Goal: Task Accomplishment & Management: Complete application form

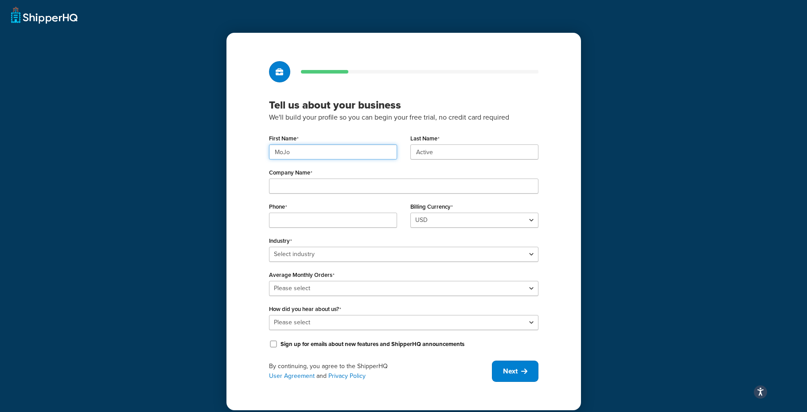
click at [336, 153] on input "MoJo" at bounding box center [333, 151] width 128 height 15
type input "Cumberland"
type input "Watersports"
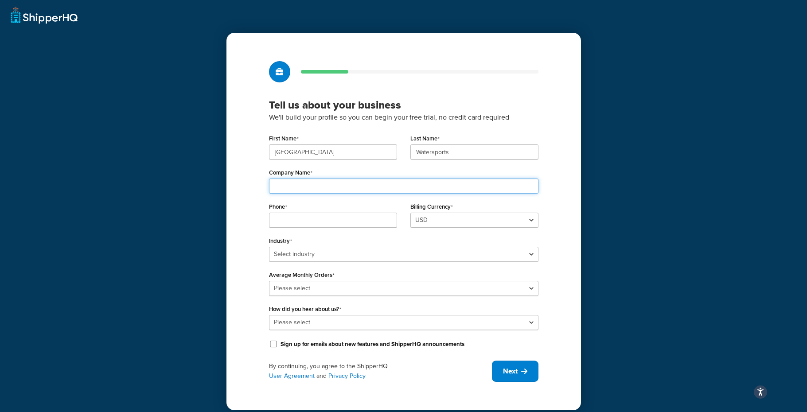
click at [288, 187] on input "Company Name" at bounding box center [403, 186] width 269 height 15
type input "Suzuki Outboard Team"
click at [326, 254] on select "Select industry Automotive Adult Agriculture Alcohol, Tobacco & CBD Arts & Craf…" at bounding box center [403, 254] width 269 height 15
select select "22"
click at [269, 247] on select "Select industry Automotive Adult Agriculture Alcohol, Tobacco & CBD Arts & Craf…" at bounding box center [403, 254] width 269 height 15
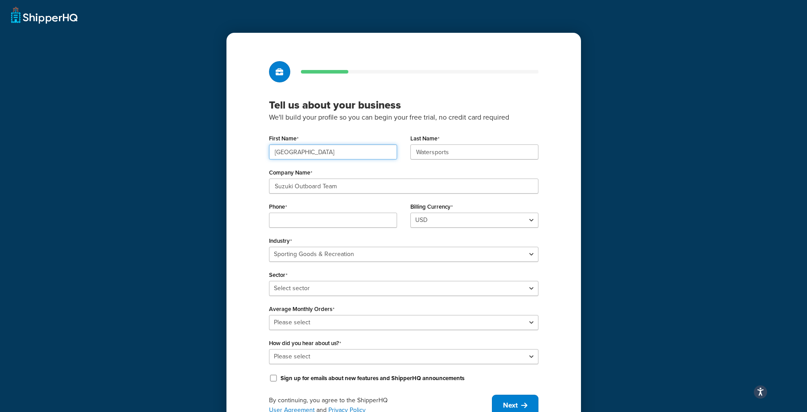
click at [323, 156] on input "Cumberland" at bounding box center [333, 151] width 128 height 15
type input "Steve"
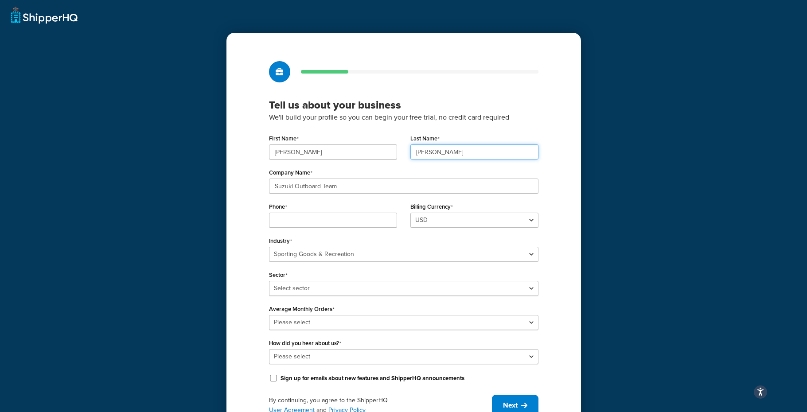
type input "Herbert"
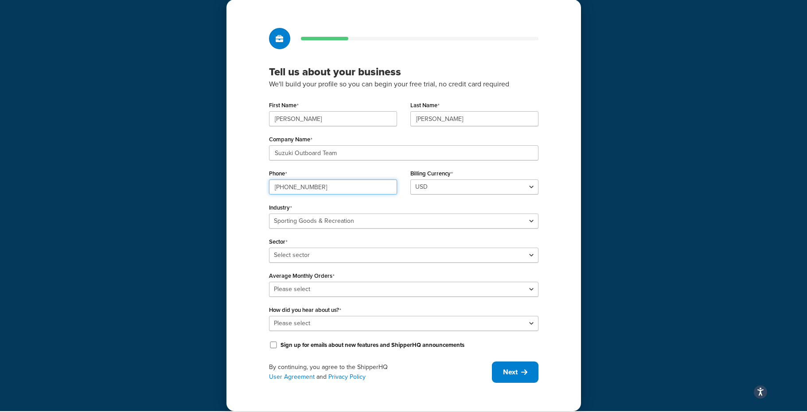
scroll to position [41, 0]
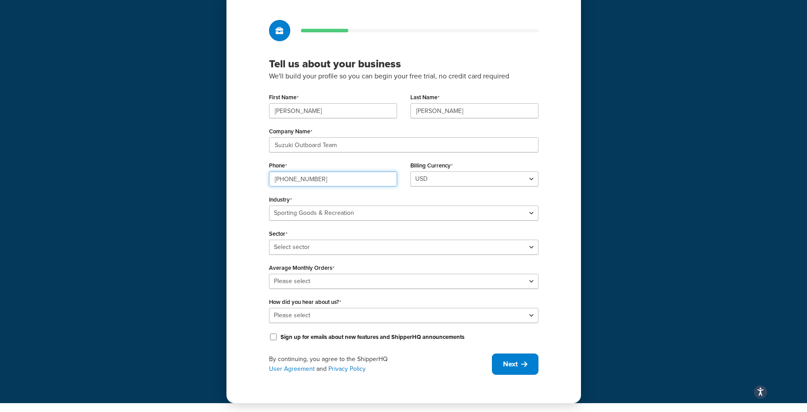
type input "615-375-1837"
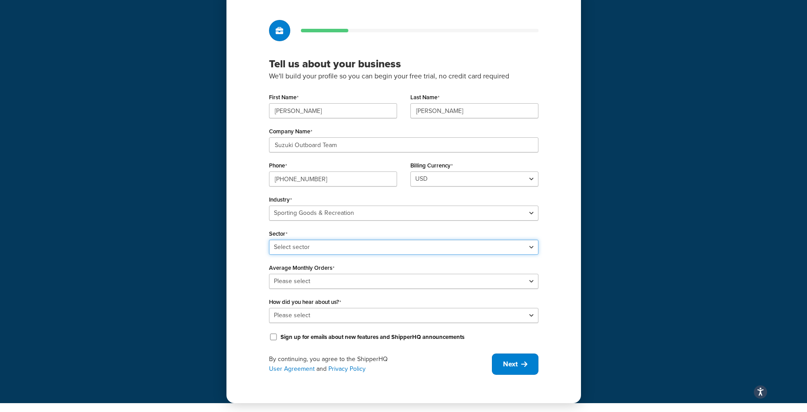
click at [302, 247] on div "Sector Select sector Boating & Marine Equipment Camping & Outdoor Equipment Hun…" at bounding box center [403, 240] width 269 height 27
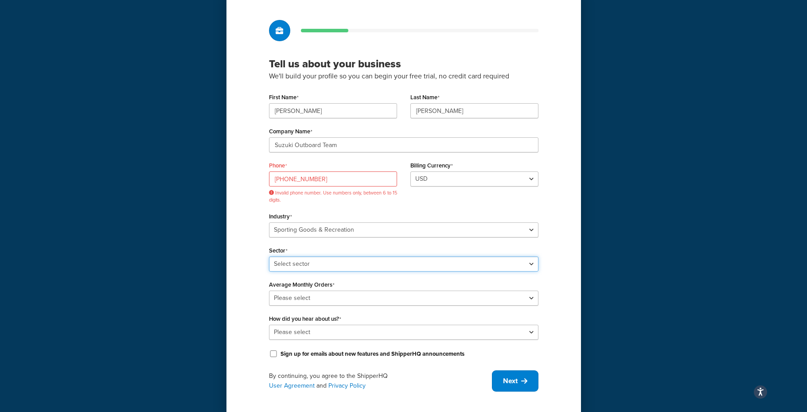
select select "53"
click at [269, 257] on select "Select sector Boating & Marine Equipment Camping & Outdoor Equipment Hunting & …" at bounding box center [403, 264] width 269 height 15
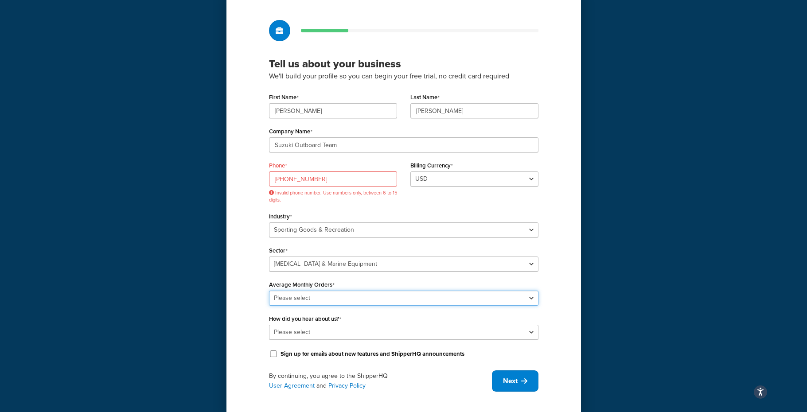
click at [296, 299] on select "Please select 0-500 501-1,000 1,001-10,000 10,001-20,000 Over 20,000" at bounding box center [403, 298] width 269 height 15
select select "1"
click at [269, 291] on select "Please select 0-500 501-1,000 1,001-10,000 10,001-20,000 Over 20,000" at bounding box center [403, 298] width 269 height 15
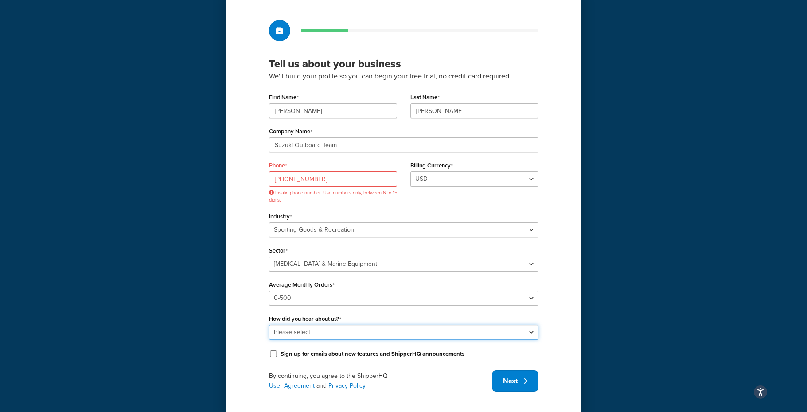
click at [294, 334] on select "Please select Online Search App Store or Marketplace Listing Referred by Agency…" at bounding box center [403, 332] width 269 height 15
select select "3"
click at [269, 325] on select "Please select Online Search App Store or Marketplace Listing Referred by Agency…" at bounding box center [403, 332] width 269 height 15
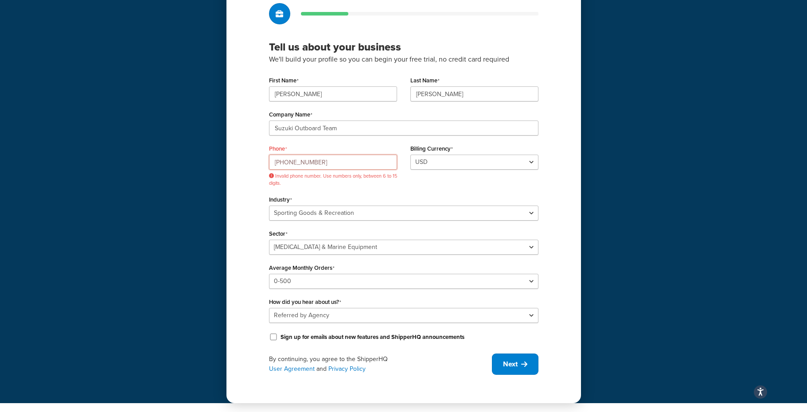
click at [321, 163] on input "615-375-1837" at bounding box center [333, 162] width 128 height 15
click at [274, 161] on input "615-375-1837" at bounding box center [333, 162] width 128 height 15
drag, startPoint x: 277, startPoint y: 164, endPoint x: 264, endPoint y: 160, distance: 13.8
click at [264, 161] on div "Phone 1-615-375-1837 Invalid phone number. Use numbers only, between 6 to 15 di…" at bounding box center [332, 167] width 141 height 51
click at [264, 160] on div "Phone 1-615-375-1837 Invalid phone number. Use numbers only, between 6 to 15 di…" at bounding box center [332, 167] width 141 height 51
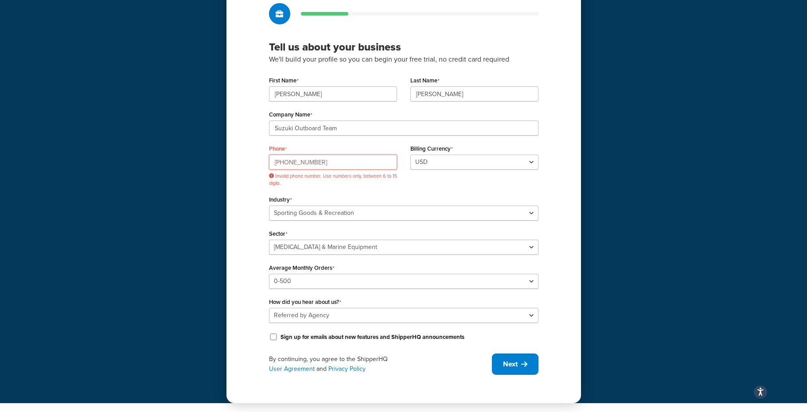
click at [281, 163] on input "1-615-375-1837" at bounding box center [333, 162] width 128 height 15
click at [278, 163] on input "1-615-375-1837" at bounding box center [333, 162] width 128 height 15
click at [286, 164] on input "615-375-1837" at bounding box center [333, 162] width 128 height 15
click at [296, 163] on input "615375-1837" at bounding box center [333, 162] width 128 height 15
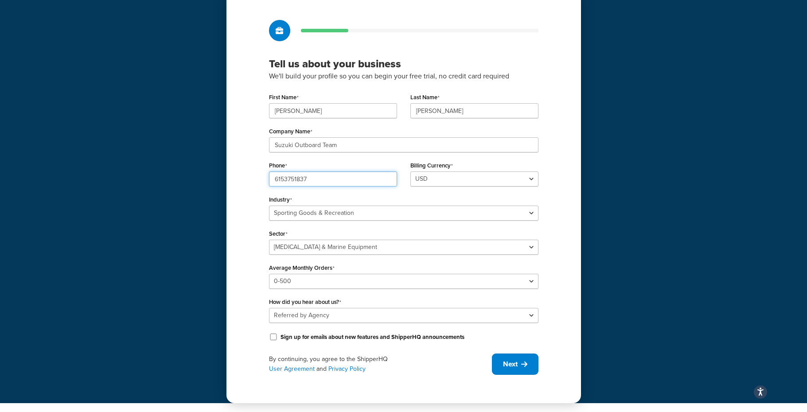
scroll to position [41, 0]
type input "6153751837"
click at [512, 366] on span "Next" at bounding box center [510, 364] width 15 height 10
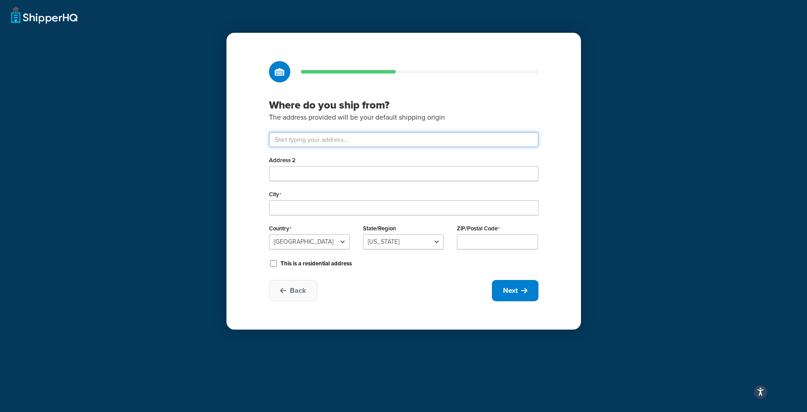
click at [322, 139] on input "text" at bounding box center [403, 139] width 269 height 15
type input "202 Dragon Dr"
type input "Dickson"
select select "42"
type input "37055"
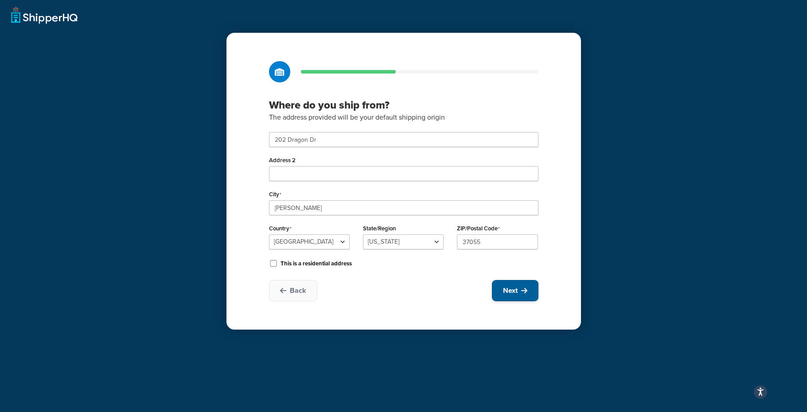
click at [517, 296] on span "Next" at bounding box center [510, 291] width 15 height 10
select select "1"
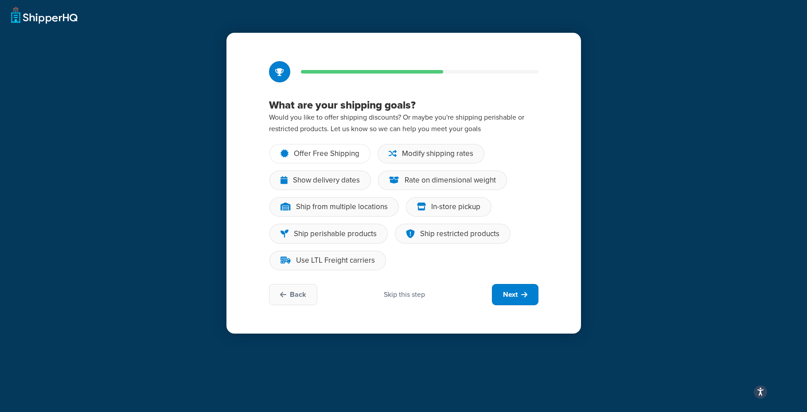
click at [319, 158] on div "Offer Free Shipping" at bounding box center [327, 153] width 66 height 9
click at [0, 0] on input "Offer Free Shipping" at bounding box center [0, 0] width 0 height 0
click at [346, 264] on div "Use LTL Freight carriers" at bounding box center [335, 260] width 79 height 9
click at [0, 0] on input "Use LTL Freight carriers" at bounding box center [0, 0] width 0 height 0
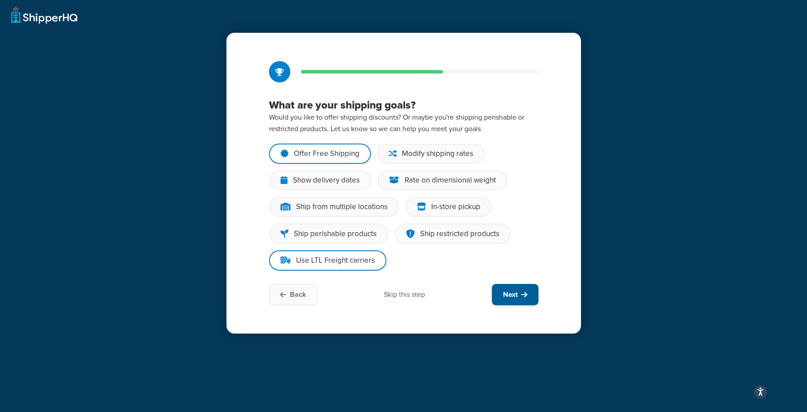
click at [514, 295] on span "Next" at bounding box center [510, 295] width 15 height 10
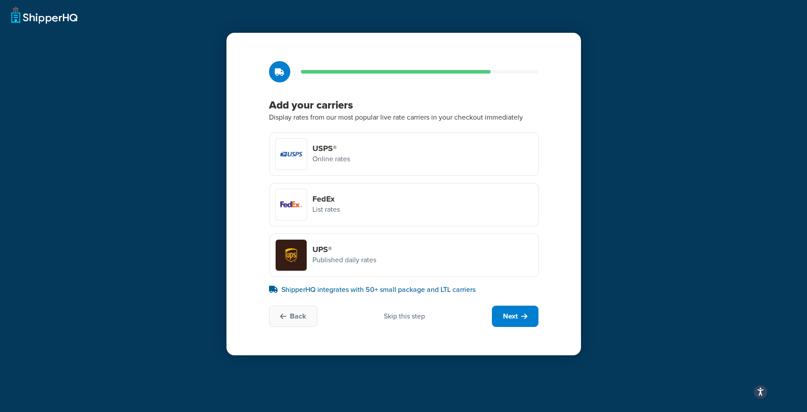
click at [280, 215] on div at bounding box center [291, 204] width 31 height 31
click at [0, 0] on input "FedEx List rates" at bounding box center [0, 0] width 0 height 0
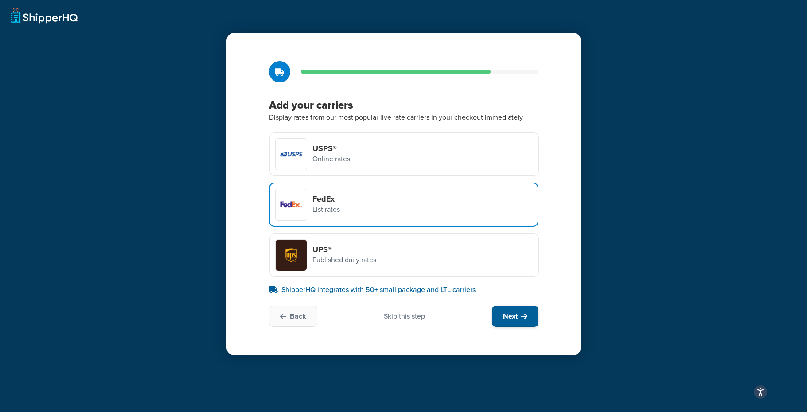
click at [514, 318] on span "Next" at bounding box center [510, 316] width 15 height 10
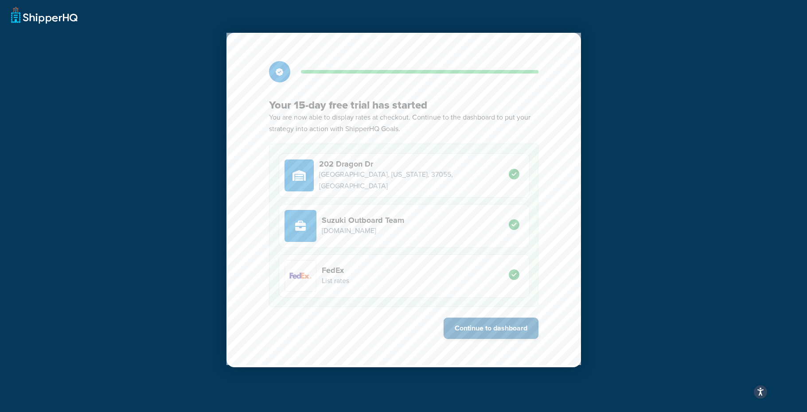
click at [502, 331] on button "Continue to dashboard" at bounding box center [490, 328] width 95 height 21
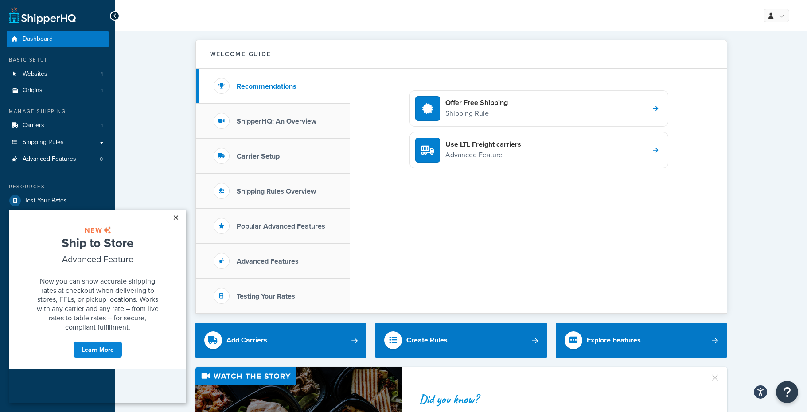
click at [177, 216] on link "×" at bounding box center [176, 218] width 16 height 16
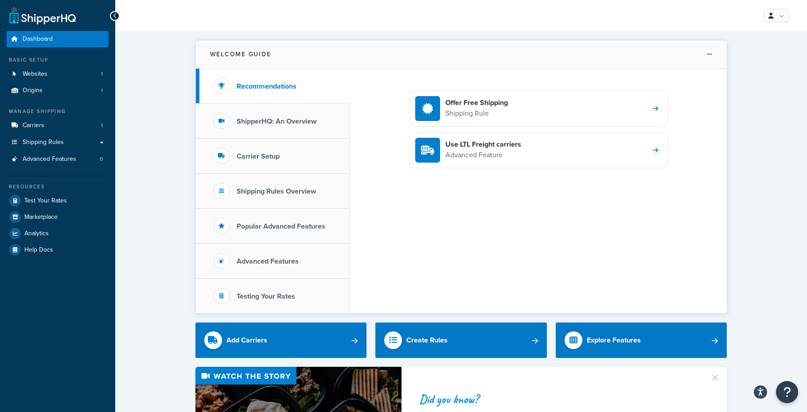
click at [709, 53] on icon at bounding box center [709, 54] width 6 height 7
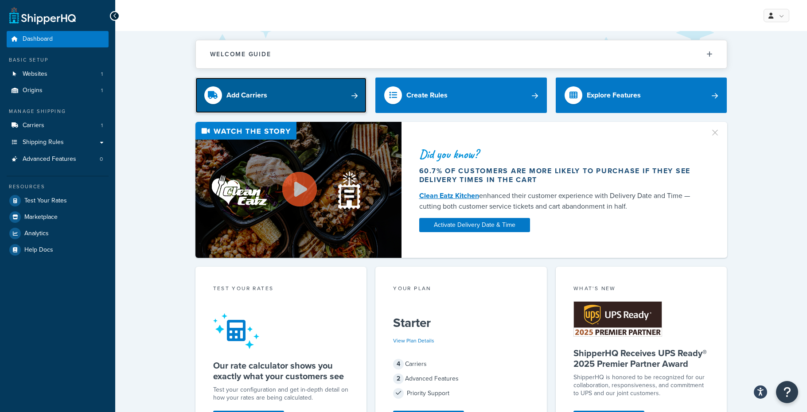
click at [256, 95] on div "Add Carriers" at bounding box center [246, 95] width 41 height 12
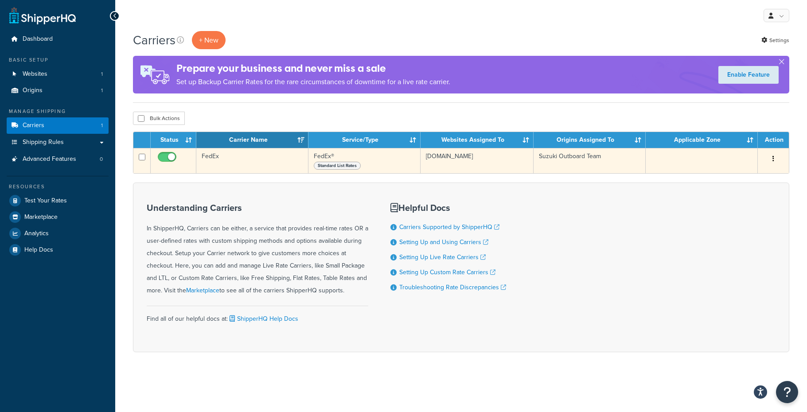
click at [208, 158] on td "FedEx" at bounding box center [252, 160] width 112 height 25
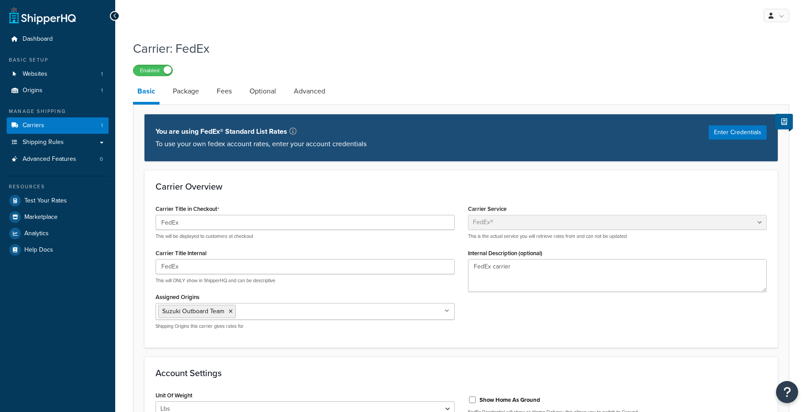
select select "fedEx"
select select "REGULAR_PICKUP"
select select "YOUR_PACKAGING"
click at [259, 316] on input "Assigned Origins" at bounding box center [277, 311] width 78 height 10
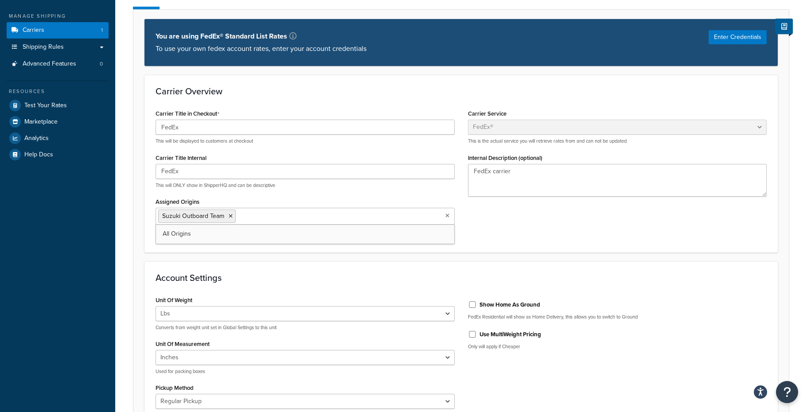
scroll to position [108, 0]
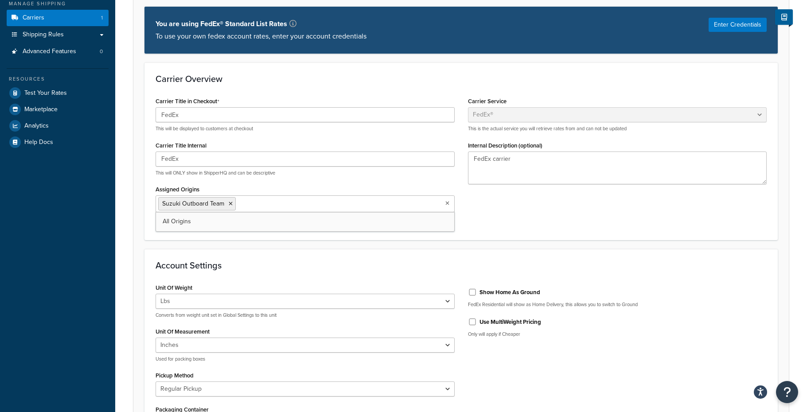
click at [250, 265] on h3 "Account Settings" at bounding box center [461, 266] width 611 height 10
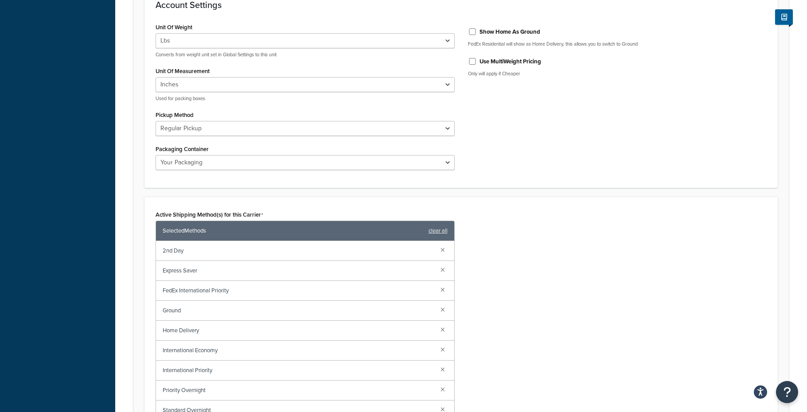
scroll to position [2, 0]
click at [441, 249] on link at bounding box center [443, 248] width 10 height 10
click at [441, 249] on link at bounding box center [443, 250] width 10 height 10
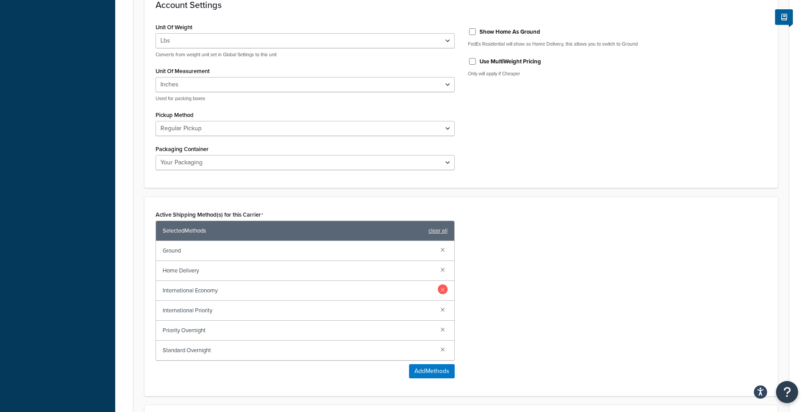
click at [441, 291] on link at bounding box center [443, 289] width 10 height 10
click at [442, 291] on link at bounding box center [443, 289] width 10 height 10
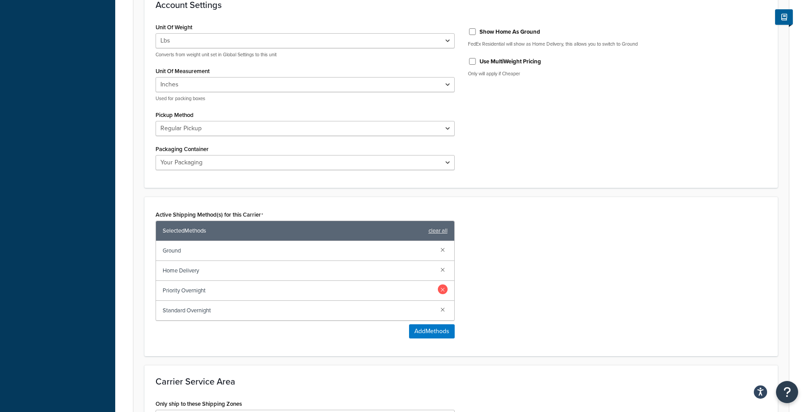
click at [441, 291] on link at bounding box center [443, 289] width 10 height 10
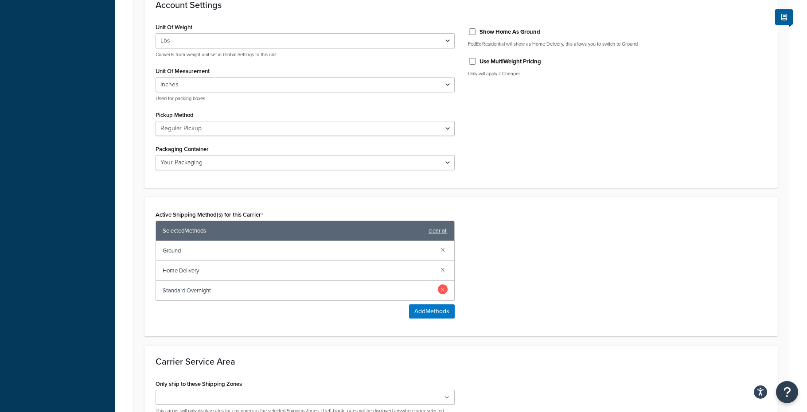
click at [442, 290] on link at bounding box center [443, 289] width 10 height 10
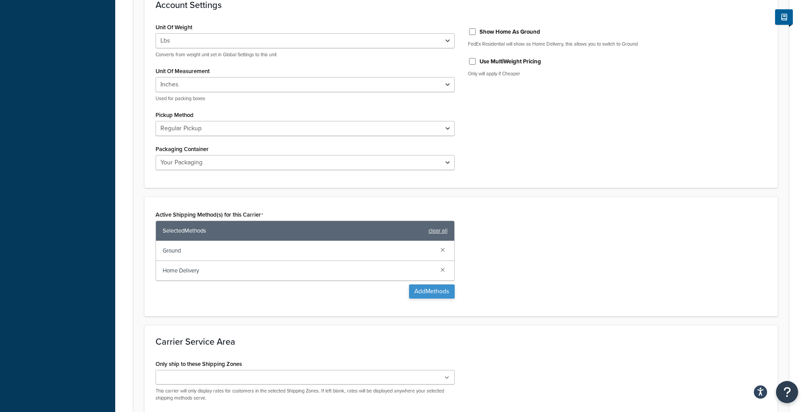
click at [429, 291] on button "Add Methods" at bounding box center [432, 291] width 46 height 14
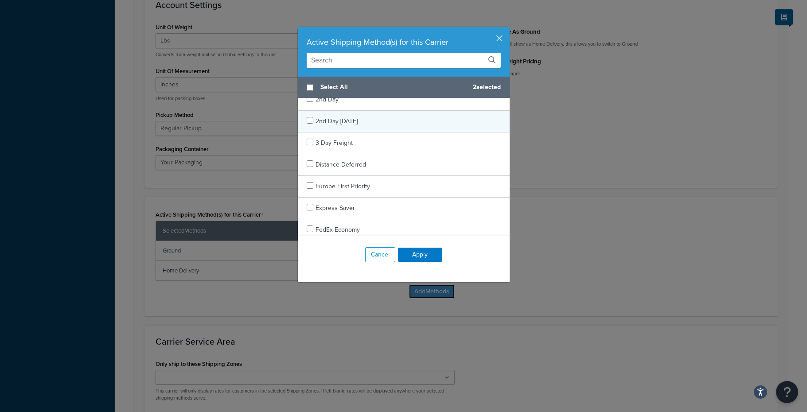
scroll to position [100, 0]
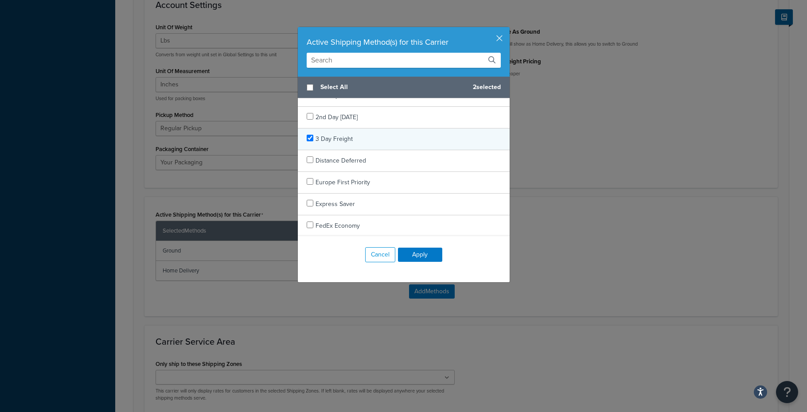
click at [330, 140] on span "3 Day Freight" at bounding box center [333, 138] width 37 height 9
checkbox input "true"
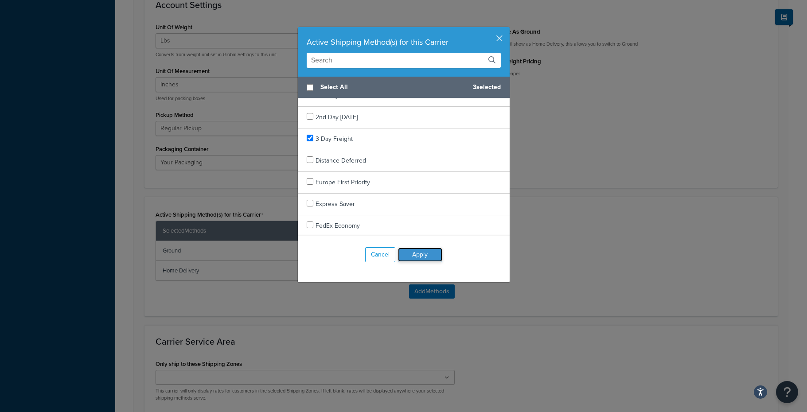
click at [415, 258] on button "Apply" at bounding box center [420, 255] width 44 height 14
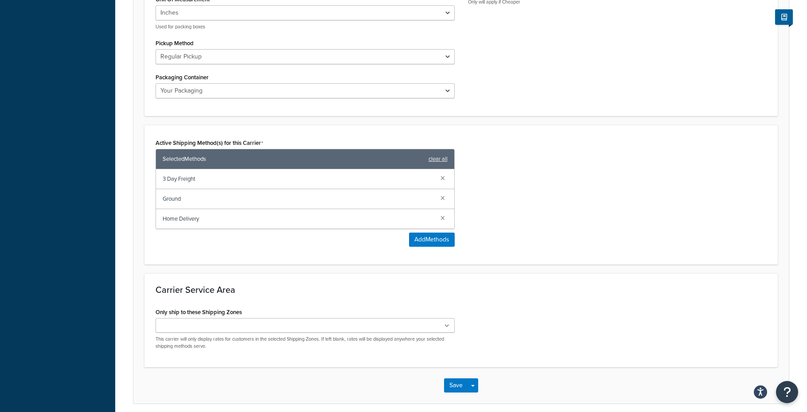
scroll to position [475, 0]
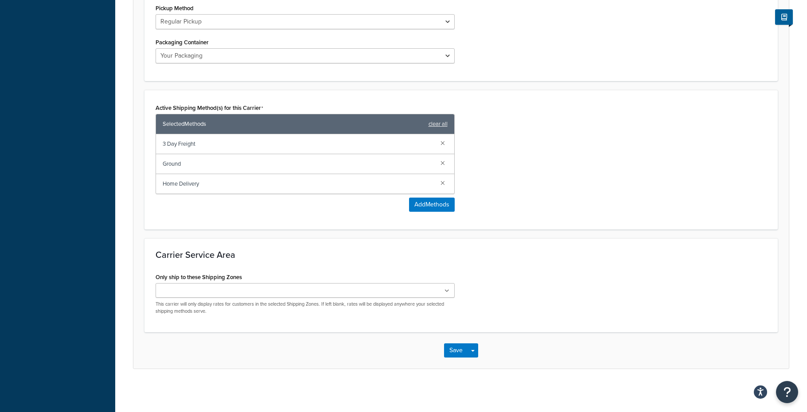
click at [234, 294] on ul at bounding box center [305, 290] width 299 height 15
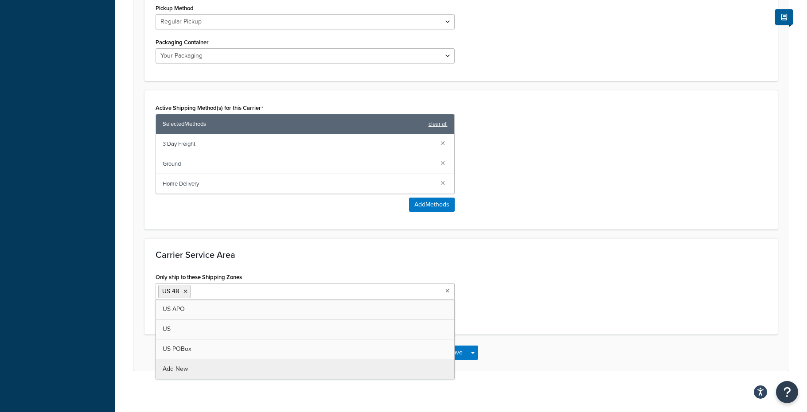
click at [535, 319] on div "Only ship to these Shipping Zones US 48 US APO US US POBox Add New This carrier…" at bounding box center [461, 297] width 624 height 53
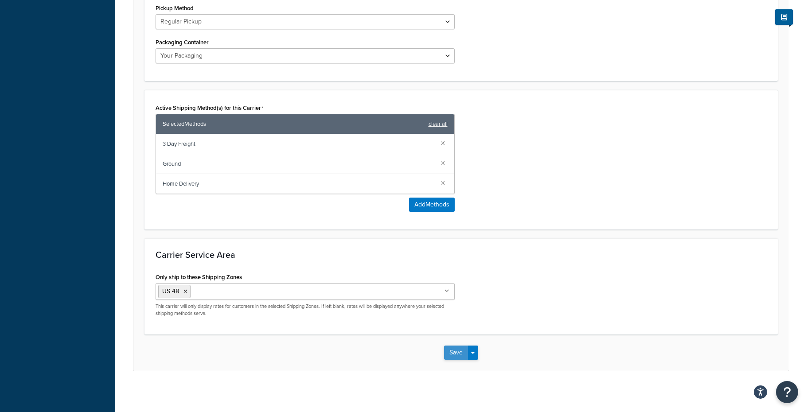
click at [457, 354] on button "Save" at bounding box center [456, 353] width 24 height 14
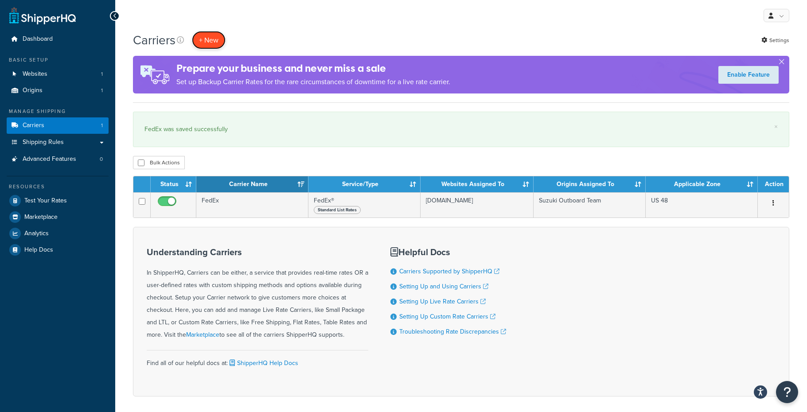
click at [209, 42] on button "+ New" at bounding box center [209, 40] width 34 height 18
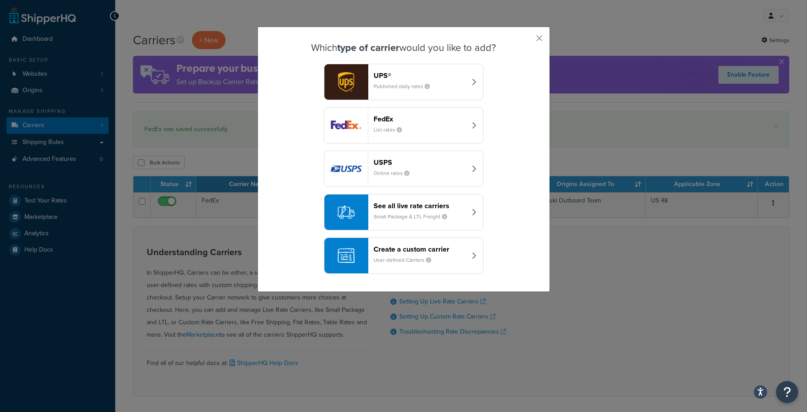
click at [422, 124] on div "FedEx List rates" at bounding box center [419, 125] width 93 height 21
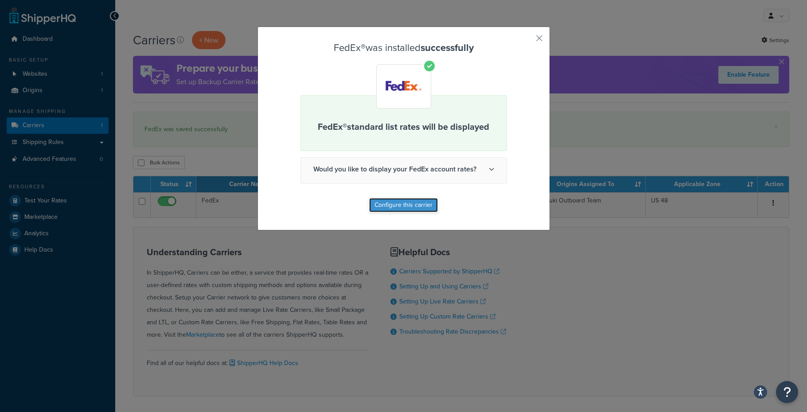
click at [401, 206] on button "Configure this carrier" at bounding box center [403, 205] width 69 height 14
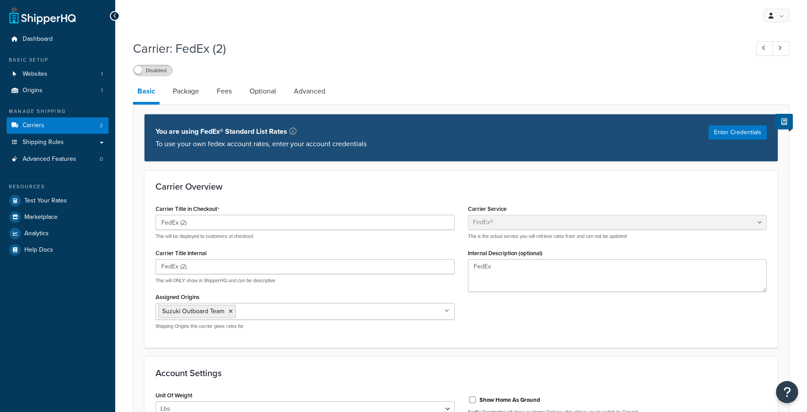
select select "fedEx"
select select "REGULAR_PICKUP"
select select "YOUR_PACKAGING"
drag, startPoint x: 180, startPoint y: 223, endPoint x: 235, endPoint y: 223, distance: 55.4
click at [235, 223] on input "FedEx (2)" at bounding box center [305, 222] width 299 height 15
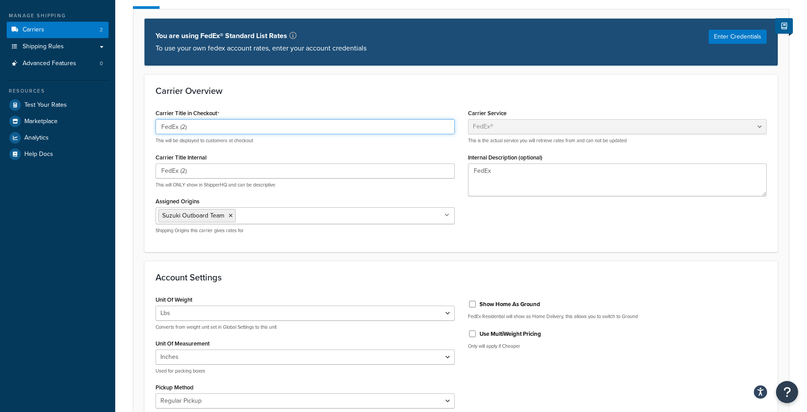
scroll to position [97, 0]
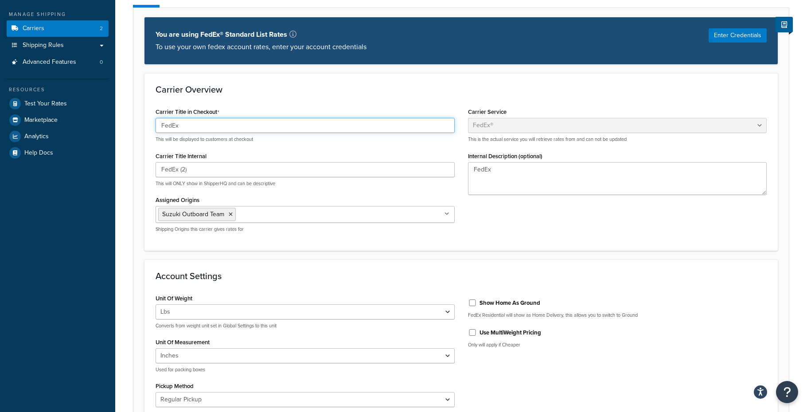
type input "FedEx"
drag, startPoint x: 180, startPoint y: 171, endPoint x: 211, endPoint y: 170, distance: 31.5
click at [211, 170] on input "FedEx (2)" at bounding box center [305, 169] width 299 height 15
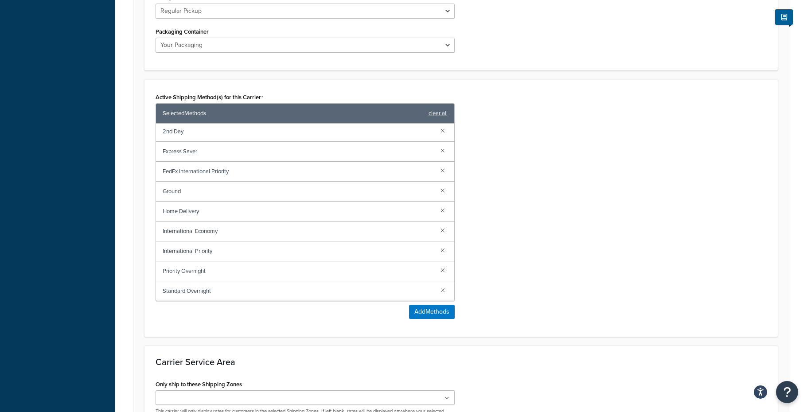
scroll to position [482, 0]
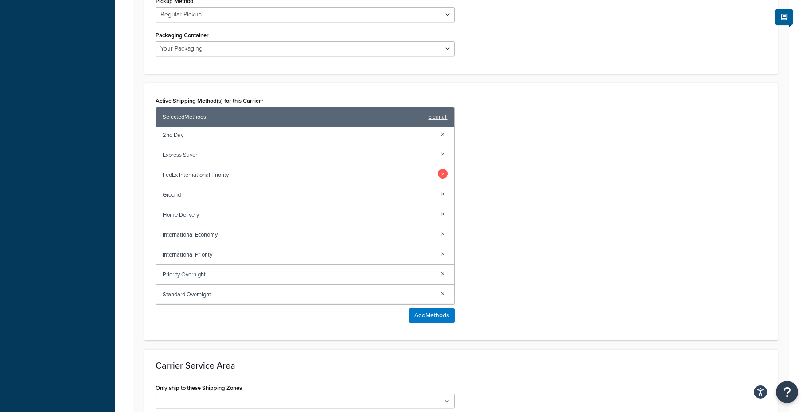
type input "FedEx (Freight overrides and w/ Lift Gates)"
click at [441, 174] on link at bounding box center [443, 174] width 10 height 10
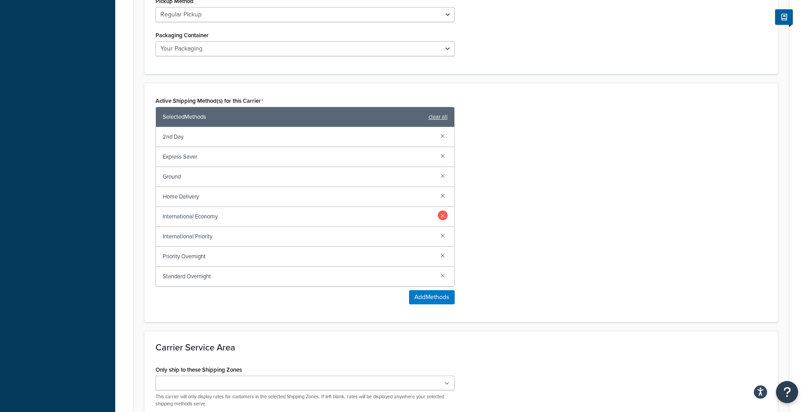
click at [439, 214] on link at bounding box center [443, 215] width 10 height 10
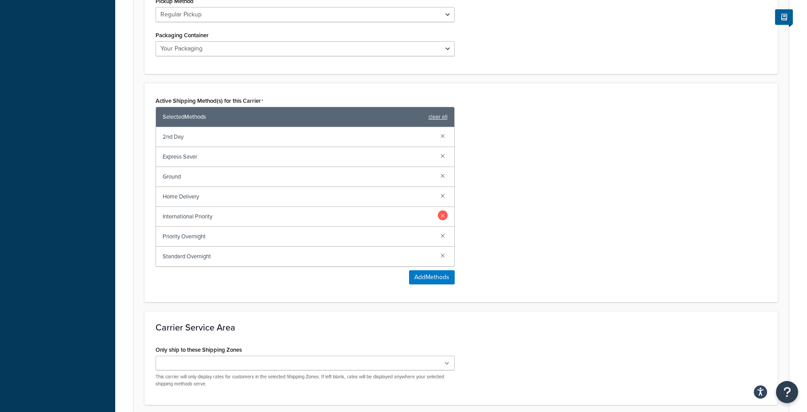
click at [442, 218] on link at bounding box center [443, 215] width 10 height 10
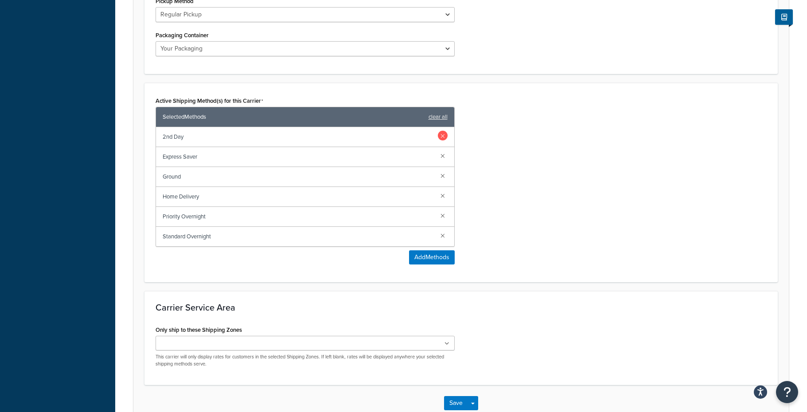
click at [444, 137] on link at bounding box center [443, 136] width 10 height 10
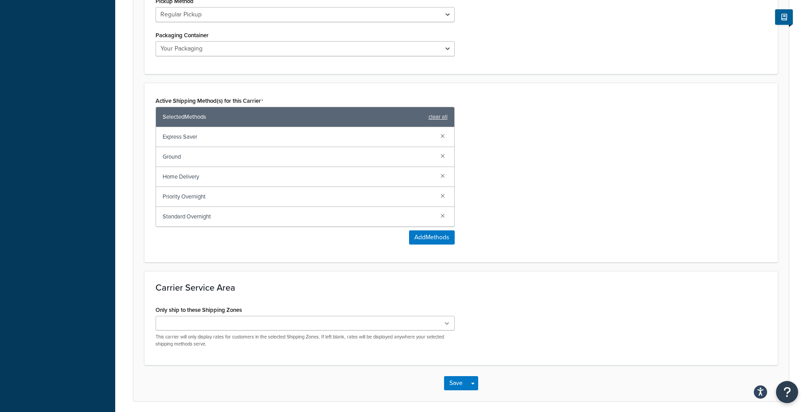
click at [444, 137] on link at bounding box center [443, 136] width 10 height 10
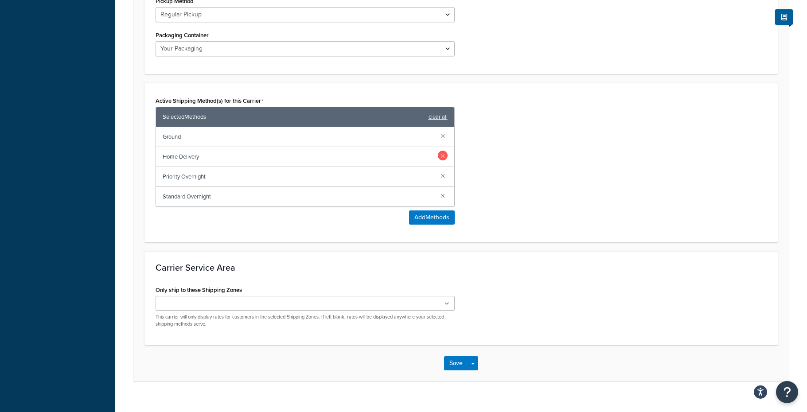
click at [443, 155] on link at bounding box center [443, 156] width 10 height 10
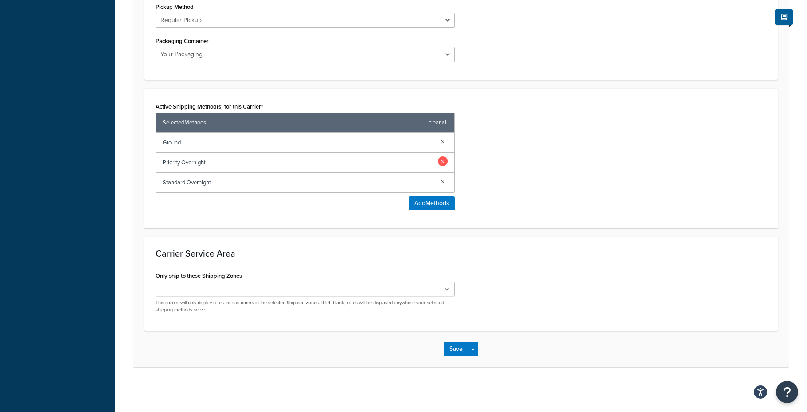
click at [442, 163] on link at bounding box center [443, 161] width 10 height 10
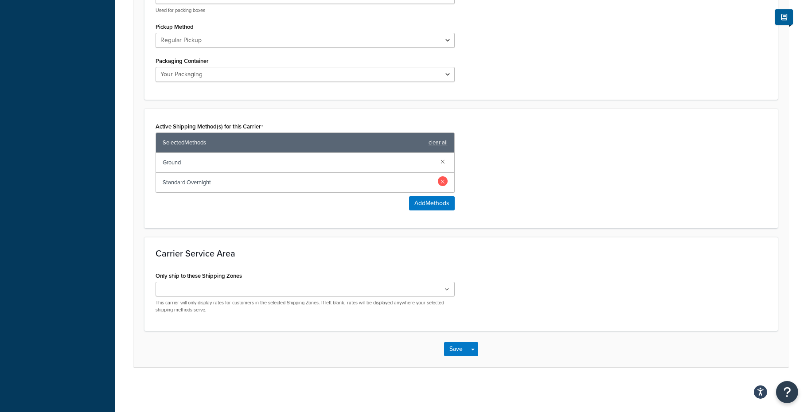
click at [440, 184] on link at bounding box center [443, 181] width 10 height 10
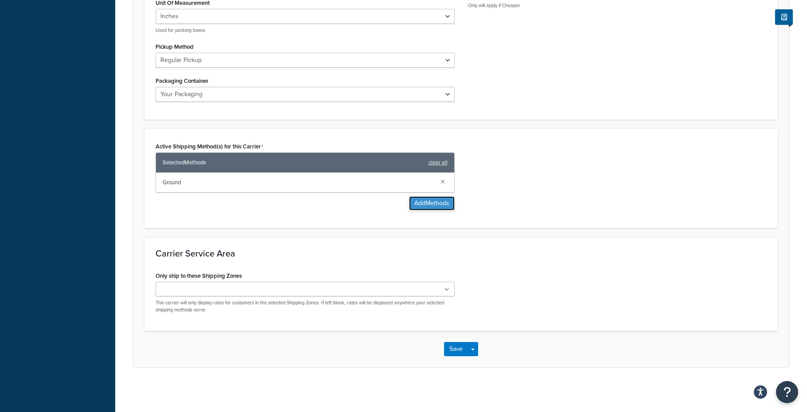
click at [436, 202] on button "Add Methods" at bounding box center [432, 203] width 46 height 14
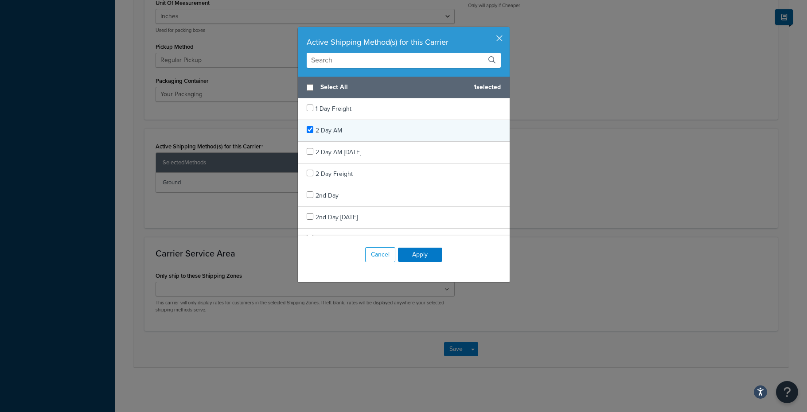
checkbox input "true"
click at [326, 133] on span "2 Day AM" at bounding box center [328, 130] width 27 height 9
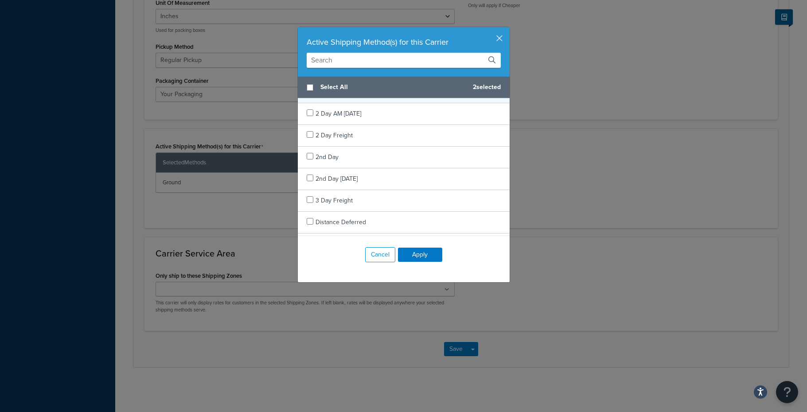
scroll to position [50, 0]
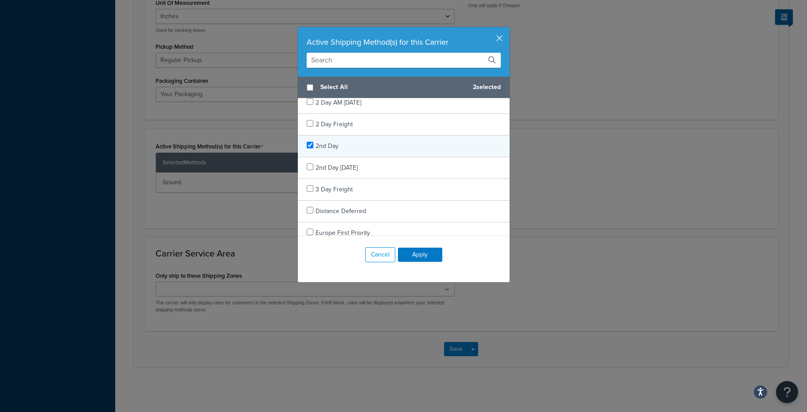
checkbox input "true"
click at [320, 147] on span "2nd Day" at bounding box center [326, 145] width 23 height 9
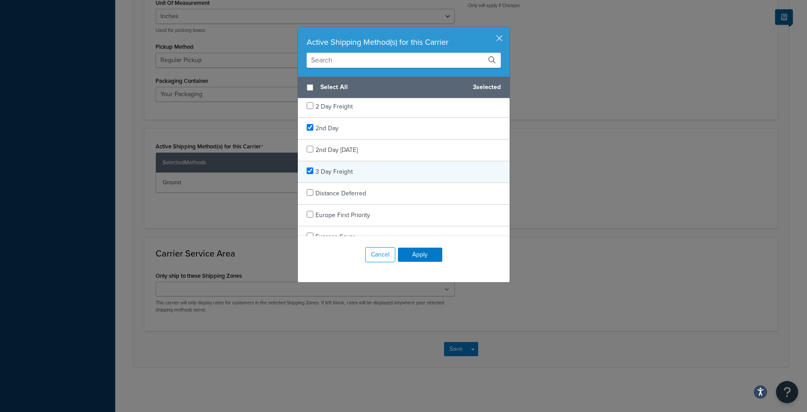
checkbox input "true"
click at [323, 171] on span "3 Day Freight" at bounding box center [333, 171] width 37 height 9
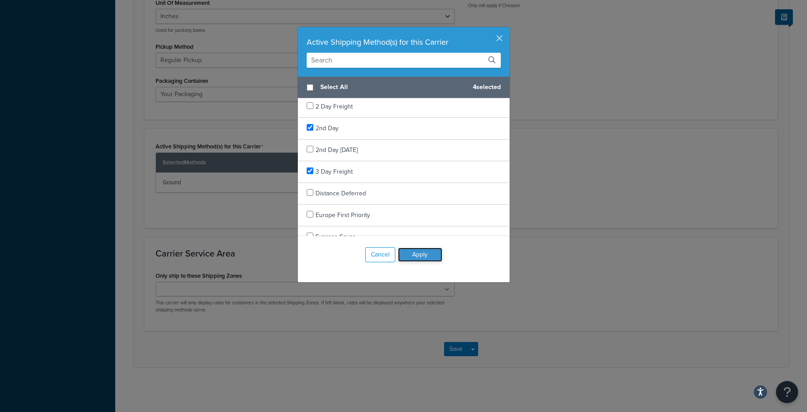
click at [415, 257] on button "Apply" at bounding box center [420, 255] width 44 height 14
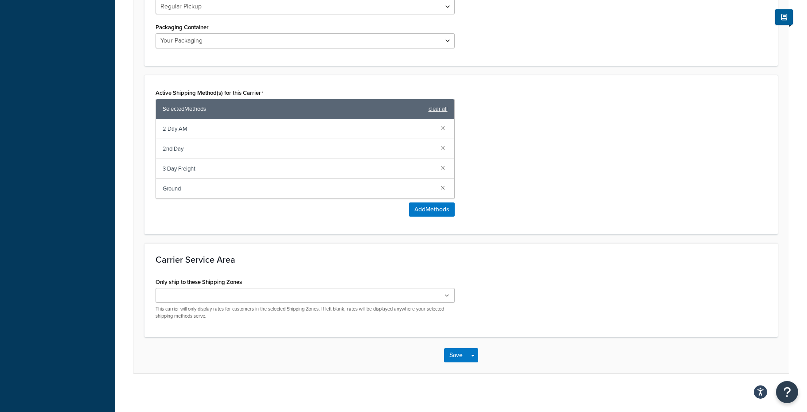
scroll to position [497, 0]
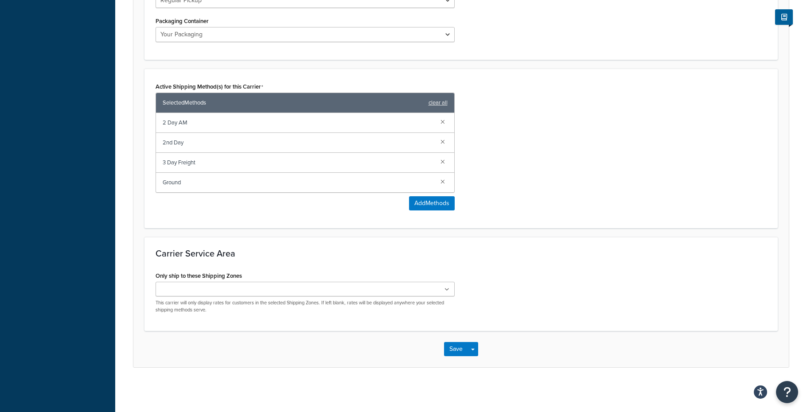
click at [350, 288] on ul at bounding box center [305, 289] width 299 height 15
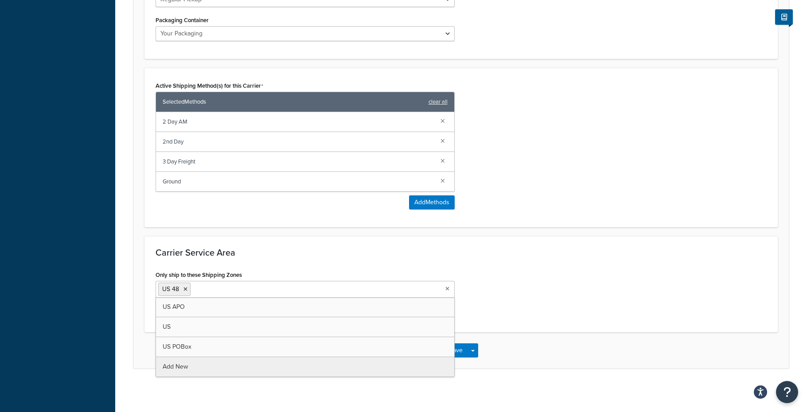
click at [418, 284] on ul "US 48" at bounding box center [305, 289] width 299 height 17
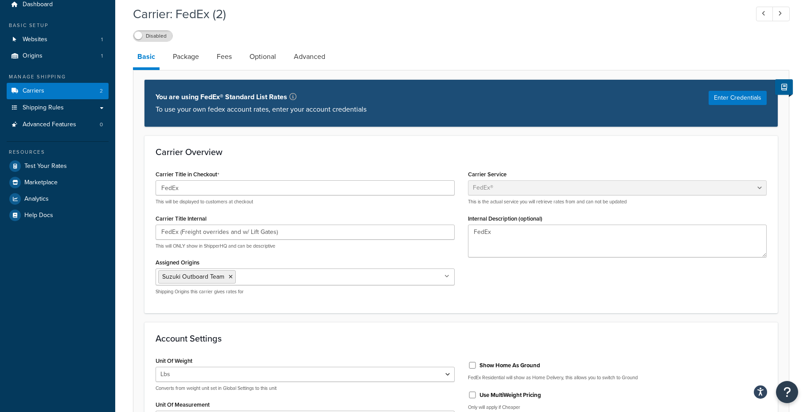
scroll to position [37, 0]
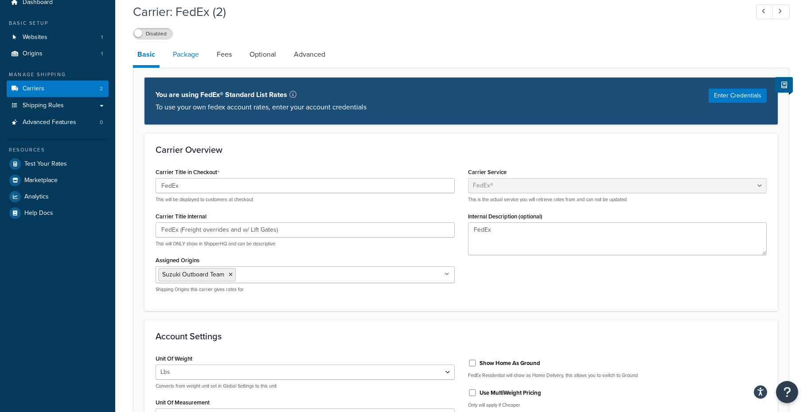
click at [185, 56] on link "Package" at bounding box center [185, 54] width 35 height 21
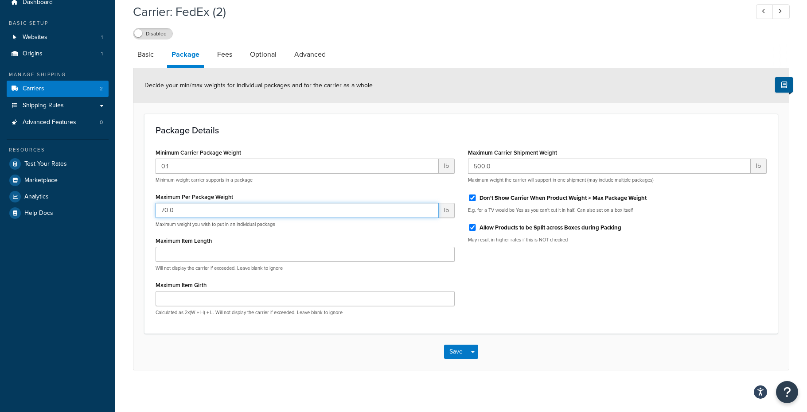
click at [179, 209] on input "70.0" at bounding box center [297, 210] width 283 height 15
type input "500"
click at [458, 354] on button "Save" at bounding box center [456, 352] width 24 height 14
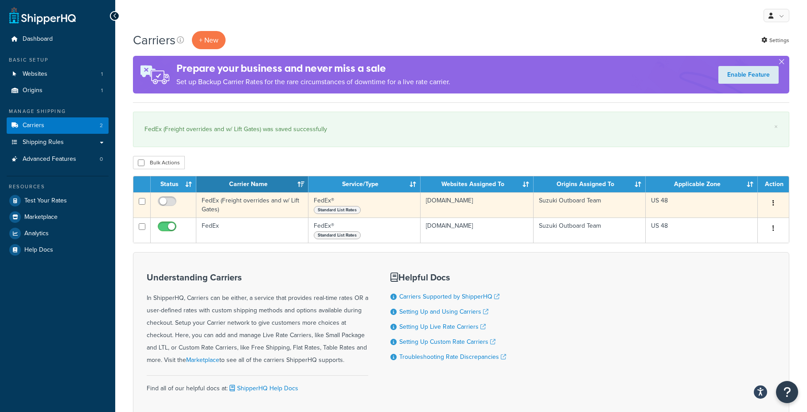
click at [232, 199] on td "FedEx (Freight overrides and w/ Lift Gates)" at bounding box center [252, 204] width 112 height 25
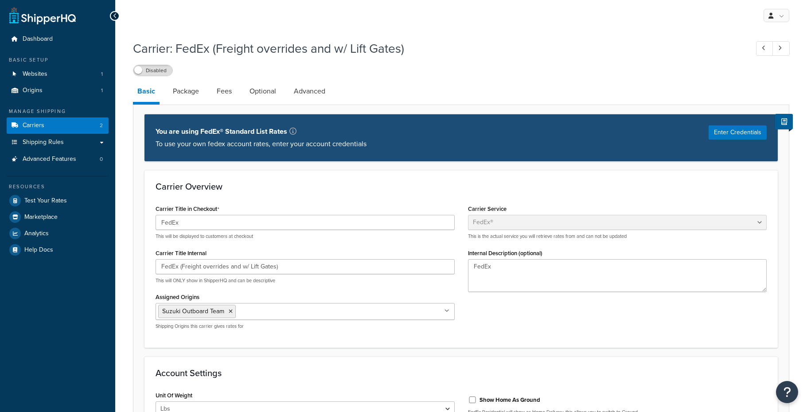
select select "fedEx"
select select "REGULAR_PICKUP"
select select "YOUR_PACKAGING"
click at [152, 72] on label "Disabled" at bounding box center [152, 70] width 39 height 11
click at [49, 127] on link "Carriers 2" at bounding box center [58, 125] width 102 height 16
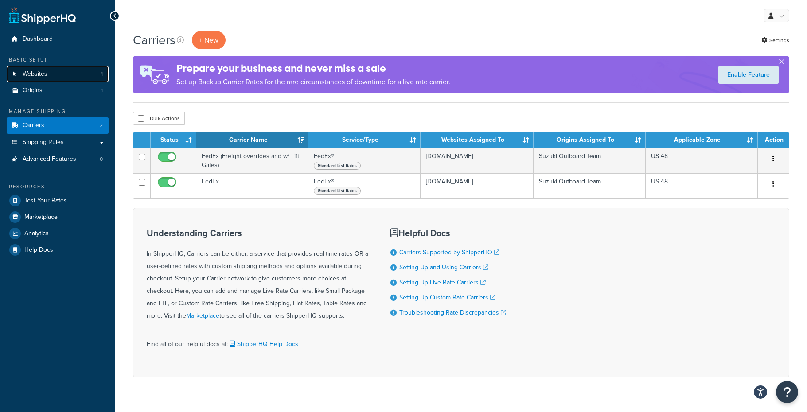
click at [32, 78] on span "Websites" at bounding box center [35, 74] width 25 height 8
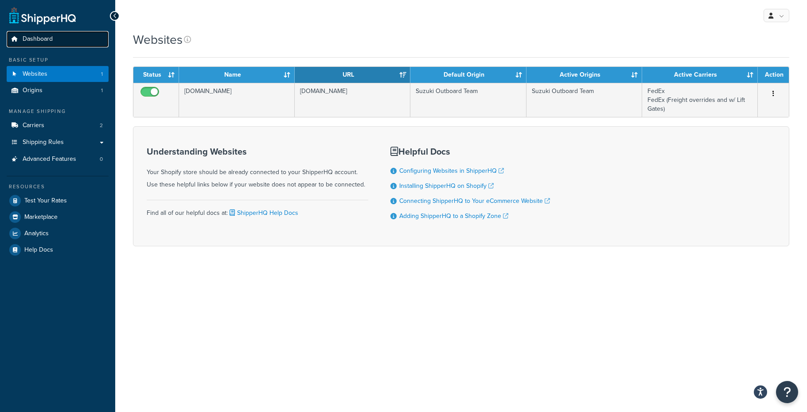
click at [36, 36] on span "Dashboard" at bounding box center [38, 39] width 30 height 8
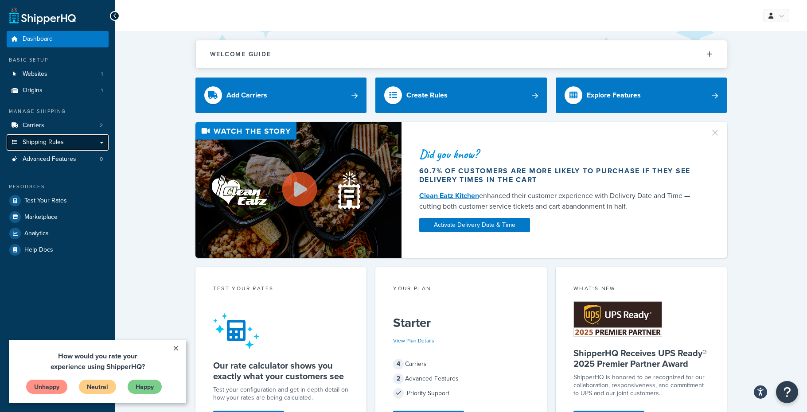
click at [47, 141] on span "Shipping Rules" at bounding box center [43, 143] width 41 height 8
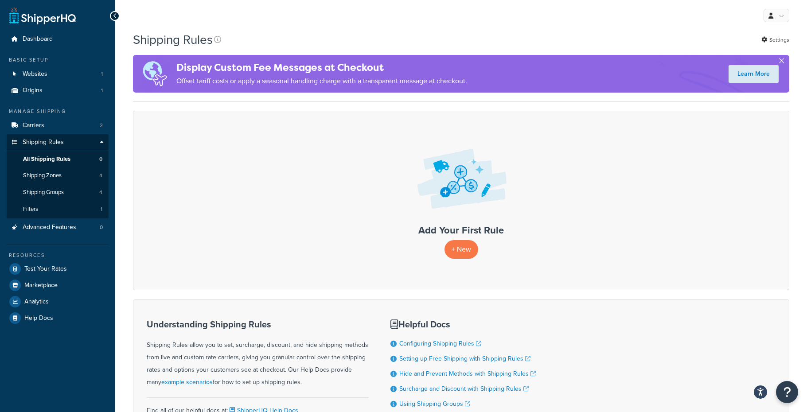
click at [782, 62] on button "button" at bounding box center [781, 63] width 2 height 2
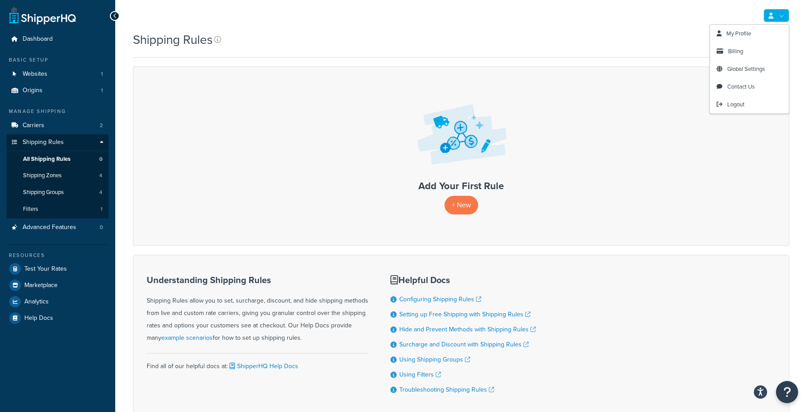
click at [782, 16] on link at bounding box center [776, 15] width 26 height 13
click at [624, 29] on div "My Profile Billing Global Settings Contact Us Logout" at bounding box center [461, 15] width 692 height 31
click at [460, 205] on p "+ New" at bounding box center [461, 205] width 34 height 18
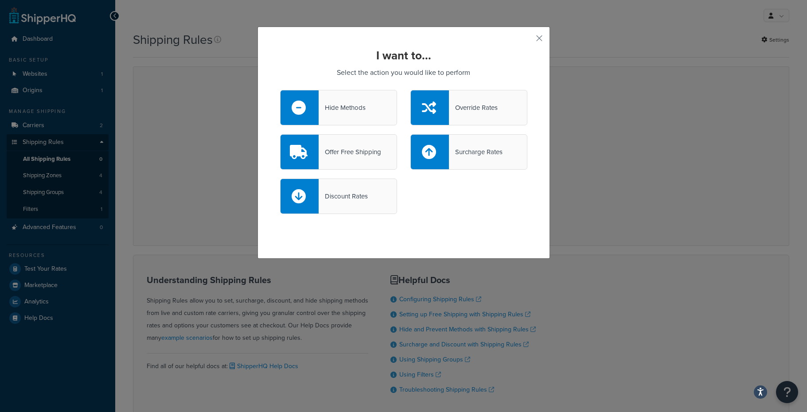
click at [336, 153] on div "Offer Free Shipping" at bounding box center [350, 152] width 62 height 12
click at [0, 0] on input "Offer Free Shipping" at bounding box center [0, 0] width 0 height 0
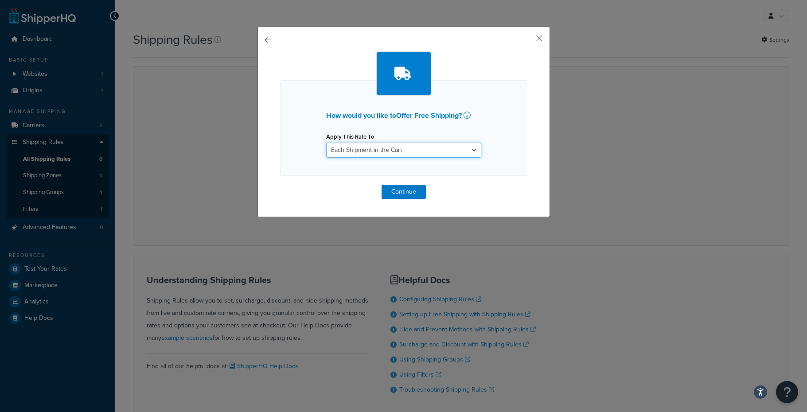
click at [356, 153] on select "Each Shipment in the Cart Each Shipping Group in the Cart Each Item within a Sh…" at bounding box center [403, 150] width 155 height 15
click at [326, 143] on select "Each Shipment in the Cart Each Shipping Group in the Cart Each Item within a Sh…" at bounding box center [403, 150] width 155 height 15
click at [399, 193] on button "Continue" at bounding box center [403, 192] width 44 height 14
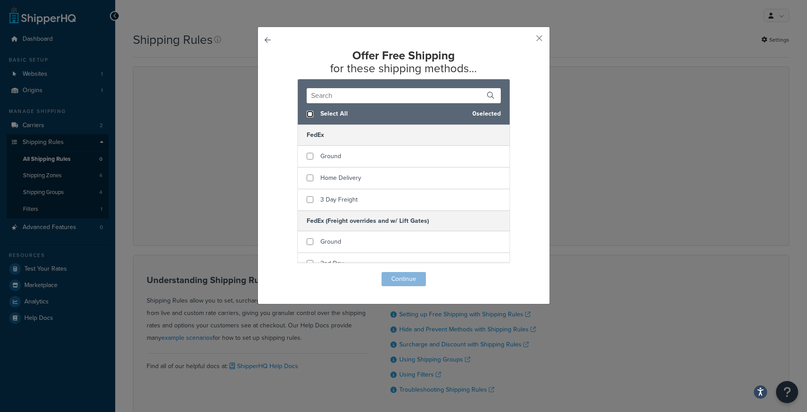
click at [309, 114] on input "checkbox" at bounding box center [310, 114] width 7 height 7
checkbox input "true"
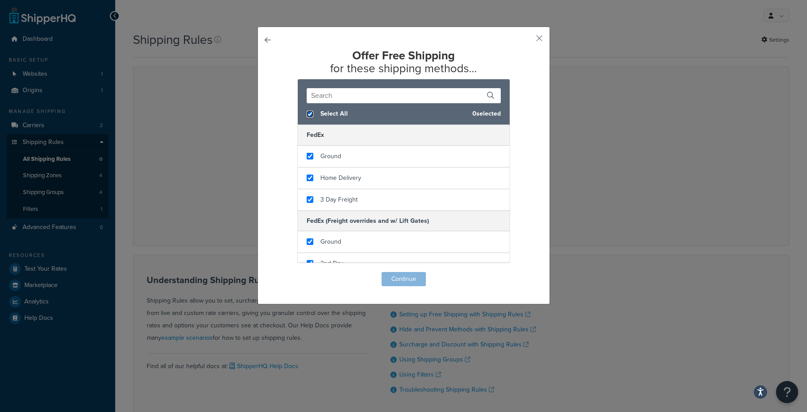
checkbox input "true"
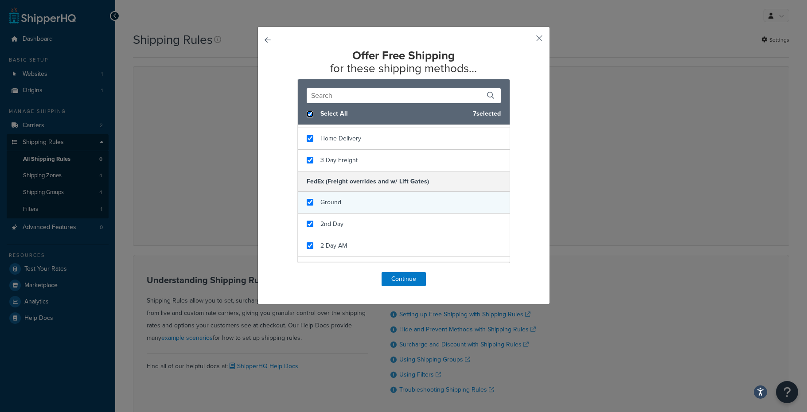
scroll to position [55, 0]
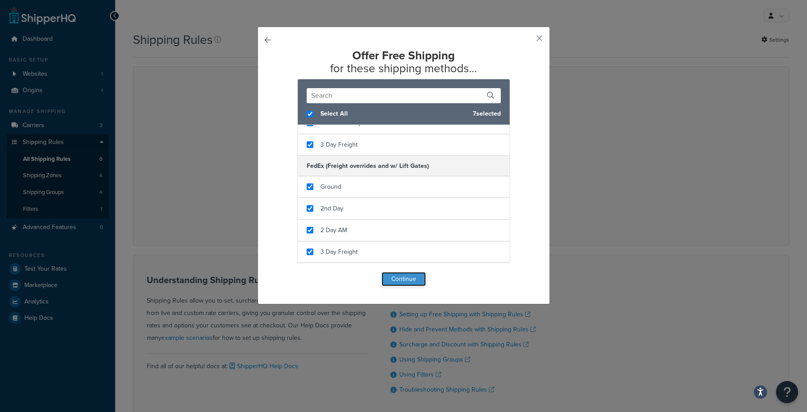
click at [404, 281] on button "Continue" at bounding box center [403, 279] width 44 height 14
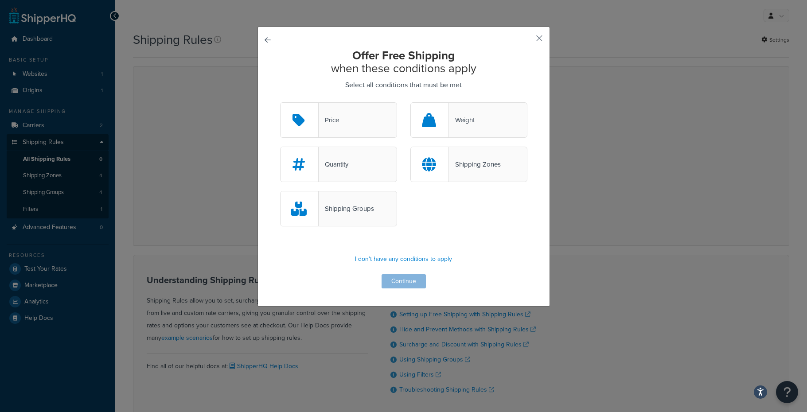
click at [341, 123] on div "Price" at bounding box center [338, 119] width 117 height 35
click at [0, 0] on input "Price" at bounding box center [0, 0] width 0 height 0
click at [407, 281] on button "Continue" at bounding box center [403, 281] width 44 height 14
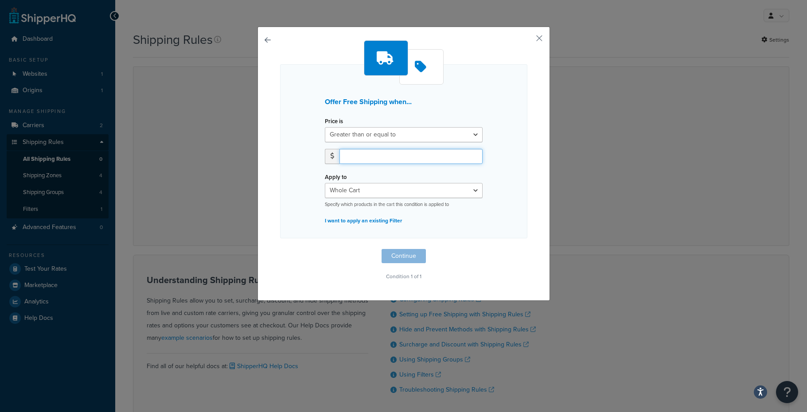
click at [358, 158] on input "number" at bounding box center [410, 156] width 143 height 15
click at [358, 158] on input "129.99" at bounding box center [410, 156] width 143 height 15
type input "129.99"
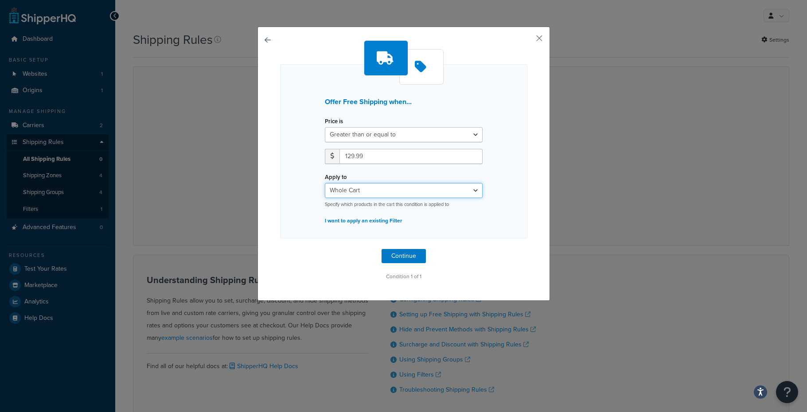
click at [377, 189] on select "Whole Cart Everything in Shipping Group Everything at Origin Each Item within S…" at bounding box center [404, 190] width 158 height 15
click at [325, 183] on select "Whole Cart Everything in Shipping Group Everything at Origin Each Item within S…" at bounding box center [404, 190] width 158 height 15
click at [401, 259] on button "Continue" at bounding box center [403, 256] width 44 height 14
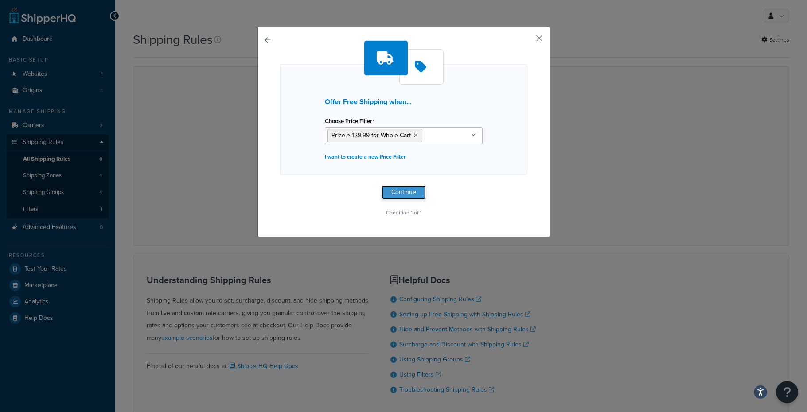
click at [404, 194] on button "Continue" at bounding box center [403, 192] width 44 height 14
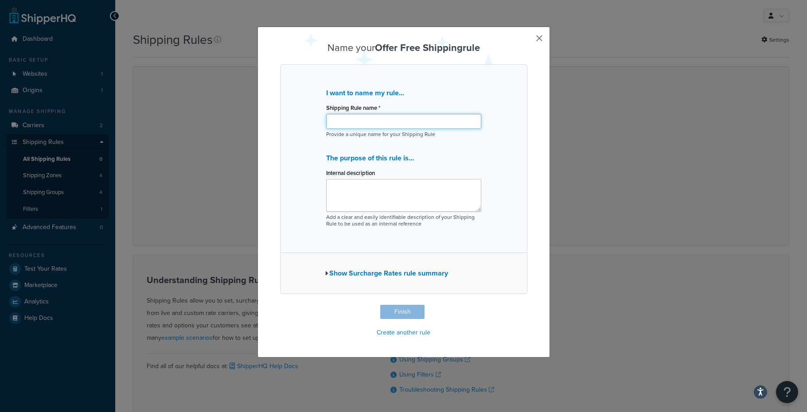
click at [347, 122] on input "Shipping Rule name *" at bounding box center [403, 121] width 155 height 15
type input "Hide Shipping & Handling If Cart > $129.99"
click at [400, 312] on button "Finish" at bounding box center [402, 312] width 44 height 14
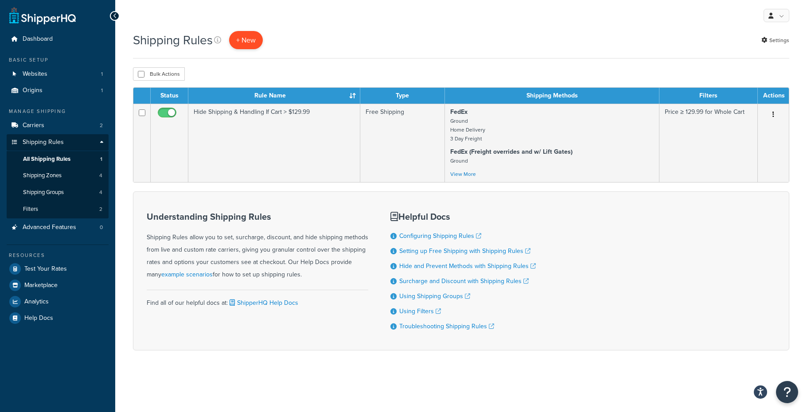
click at [248, 35] on p "+ New" at bounding box center [246, 40] width 34 height 18
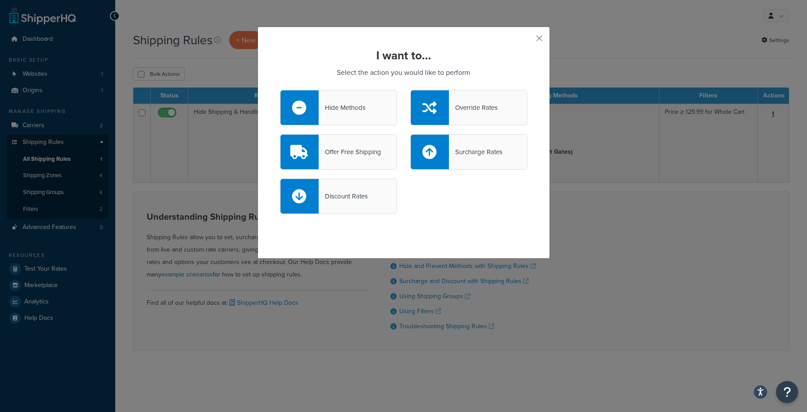
click at [479, 105] on div "Override Rates" at bounding box center [473, 107] width 49 height 12
click at [0, 0] on input "Override Rates" at bounding box center [0, 0] width 0 height 0
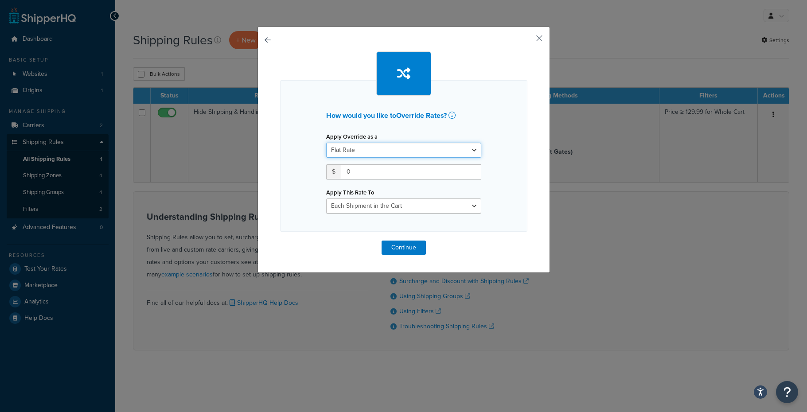
click at [398, 152] on select "Flat Rate Percentage Flat Rate & Percentage" at bounding box center [403, 150] width 155 height 15
click at [326, 143] on select "Flat Rate Percentage Flat Rate & Percentage" at bounding box center [403, 150] width 155 height 15
click at [377, 178] on input "0" at bounding box center [411, 171] width 140 height 15
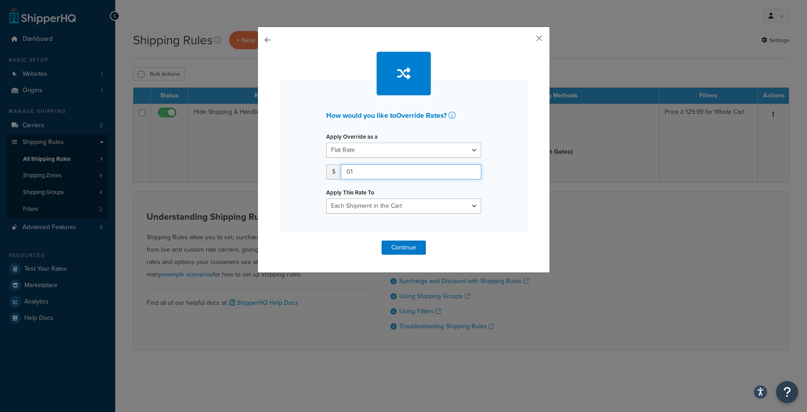
type input "0"
type input "19.99"
click at [373, 208] on select "Each Shipment in the Cart Each Shipping Group in the Cart Each Item within a Sh…" at bounding box center [403, 205] width 155 height 15
click at [326, 198] on select "Each Shipment in the Cart Each Shipping Group in the Cart Each Item within a Sh…" at bounding box center [403, 205] width 155 height 15
click at [400, 250] on button "Continue" at bounding box center [403, 248] width 44 height 14
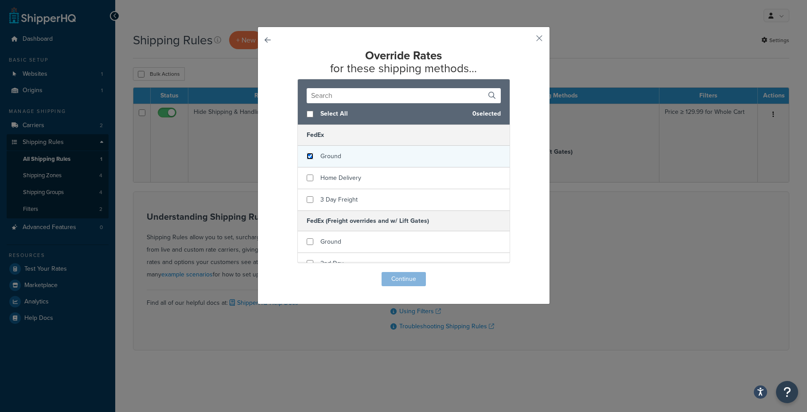
click at [309, 157] on input "checkbox" at bounding box center [310, 156] width 7 height 7
checkbox input "true"
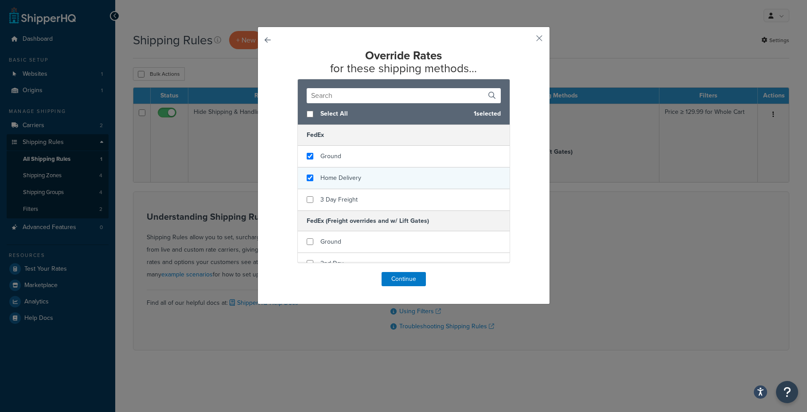
click at [309, 183] on div "Home Delivery" at bounding box center [404, 178] width 212 height 22
checkbox input "true"
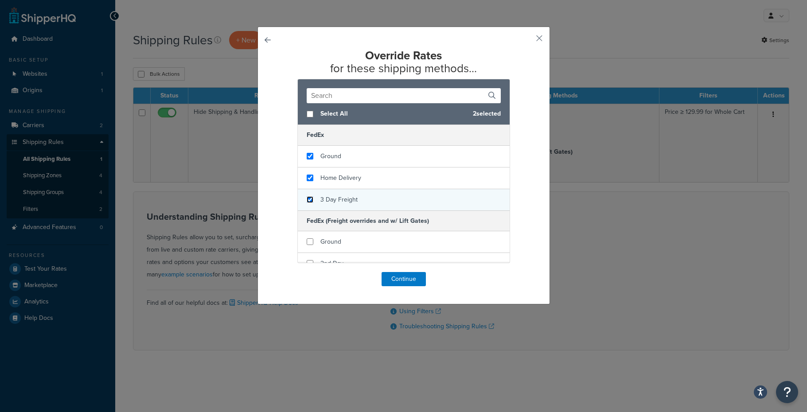
click at [308, 201] on input "checkbox" at bounding box center [310, 199] width 7 height 7
checkbox input "true"
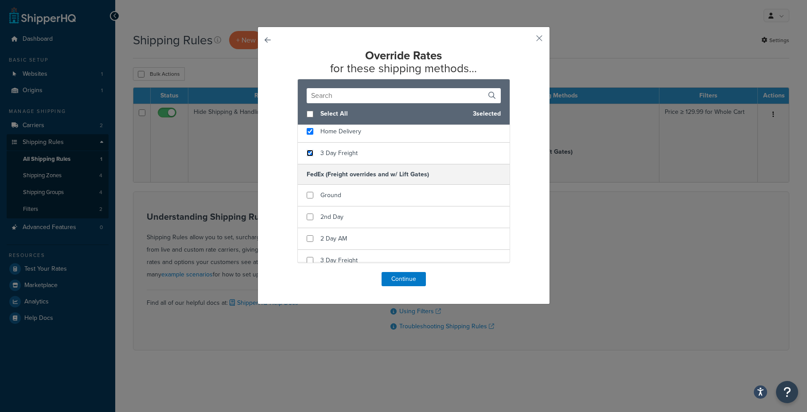
scroll to position [55, 0]
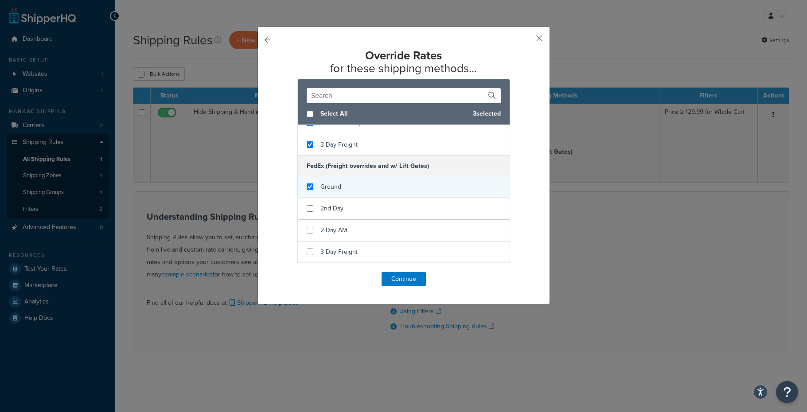
checkbox input "true"
click at [327, 185] on span "Ground" at bounding box center [330, 186] width 21 height 9
click at [401, 279] on button "Continue" at bounding box center [403, 279] width 44 height 14
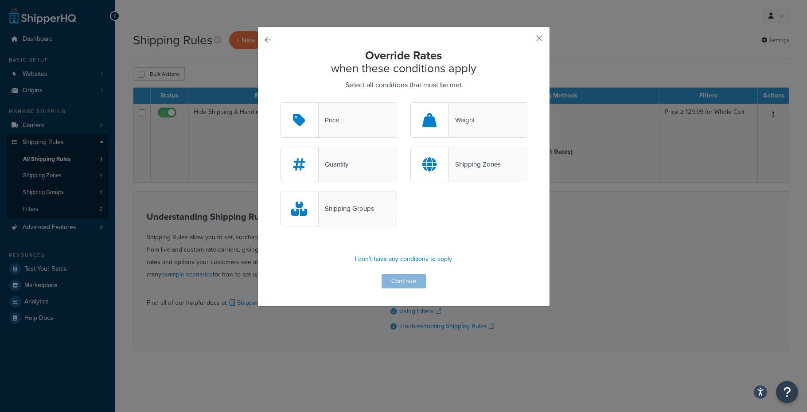
click at [339, 120] on div "Price" at bounding box center [338, 119] width 117 height 35
click at [0, 0] on input "Price" at bounding box center [0, 0] width 0 height 0
click at [399, 284] on button "Continue" at bounding box center [403, 281] width 44 height 14
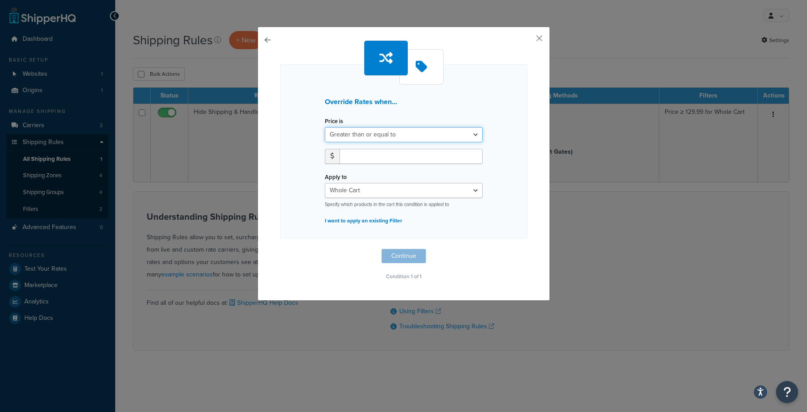
click at [355, 136] on select "Greater than or equal to Between or equal to Less than or equal to" at bounding box center [404, 134] width 158 height 15
select select "UNDER"
click at [325, 127] on select "Greater than or equal to Between or equal to Less than or equal to" at bounding box center [404, 134] width 158 height 15
click at [366, 155] on input "number" at bounding box center [410, 156] width 143 height 15
type input "129.98"
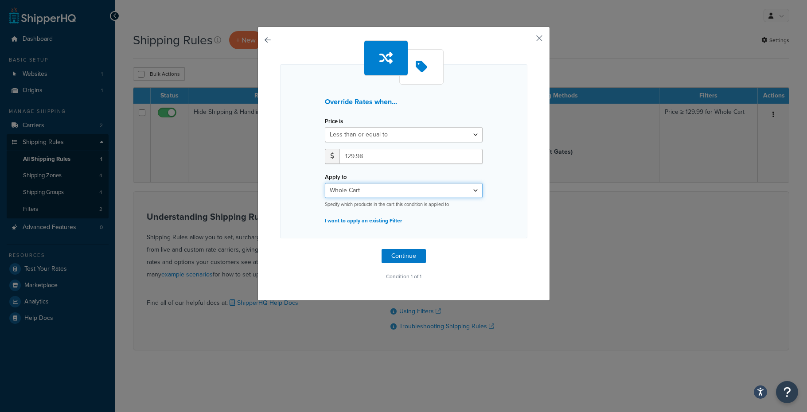
click at [388, 192] on select "Whole Cart Everything in Shipping Group Everything at Origin Each Item within S…" at bounding box center [404, 190] width 158 height 15
click at [325, 183] on select "Whole Cart Everything in Shipping Group Everything at Origin Each Item within S…" at bounding box center [404, 190] width 158 height 15
click at [405, 258] on button "Continue" at bounding box center [403, 256] width 44 height 14
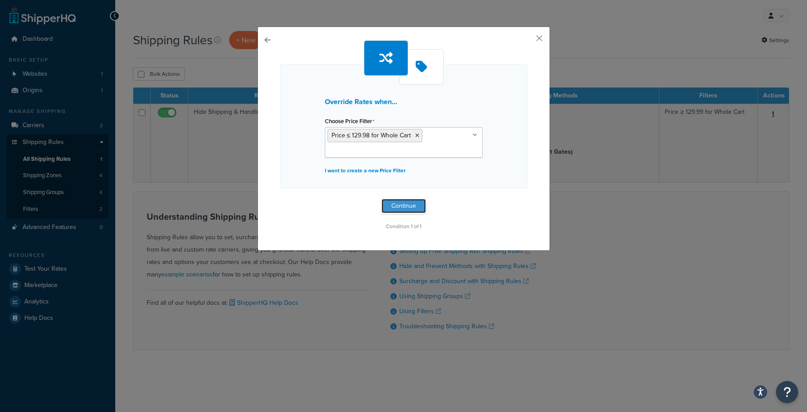
click at [397, 204] on button "Continue" at bounding box center [403, 206] width 44 height 14
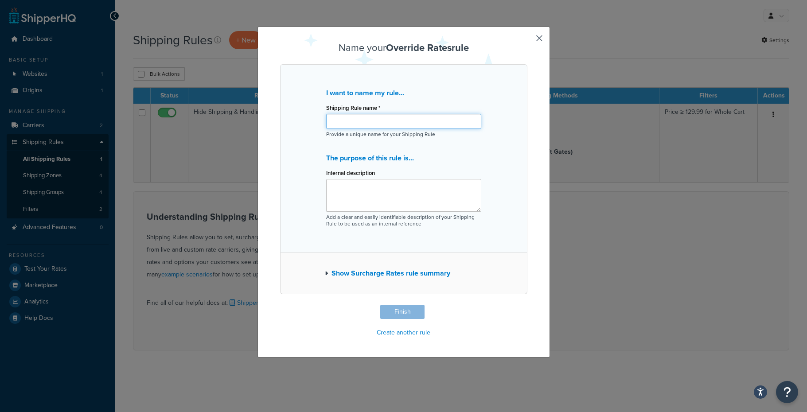
click at [351, 122] on input "Shipping Rule name *" at bounding box center [403, 121] width 155 height 15
type input "Override Rates to $19.99 when Cart Price < $129"
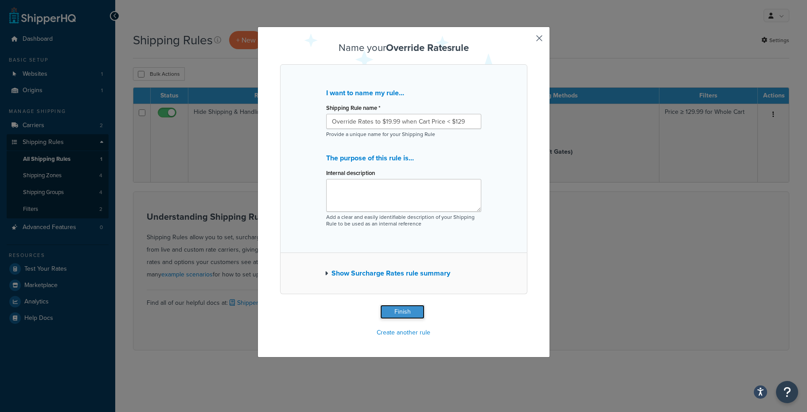
click at [408, 309] on button "Finish" at bounding box center [402, 312] width 44 height 14
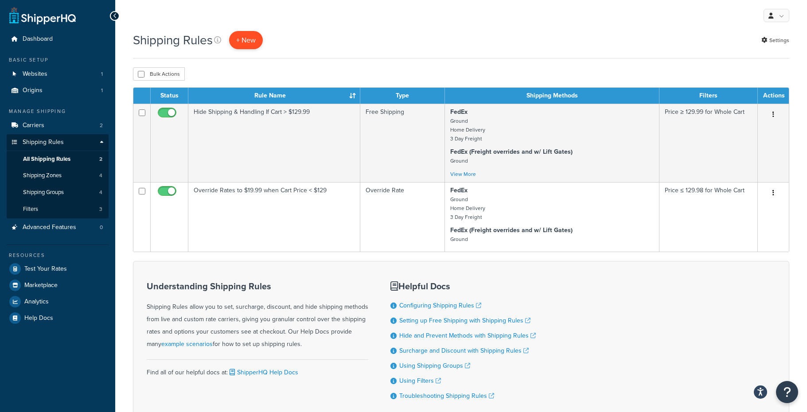
click at [255, 39] on p "+ New" at bounding box center [246, 40] width 34 height 18
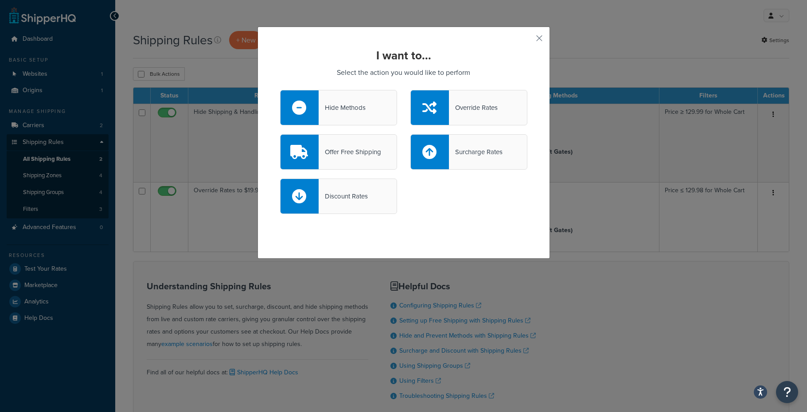
click at [334, 108] on div "Hide Methods" at bounding box center [342, 107] width 47 height 12
click at [0, 0] on input "Hide Methods" at bounding box center [0, 0] width 0 height 0
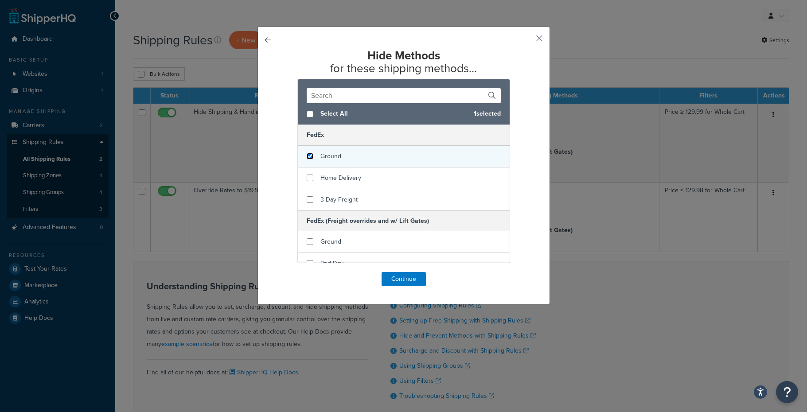
click at [310, 156] on input "checkbox" at bounding box center [310, 156] width 7 height 7
checkbox input "true"
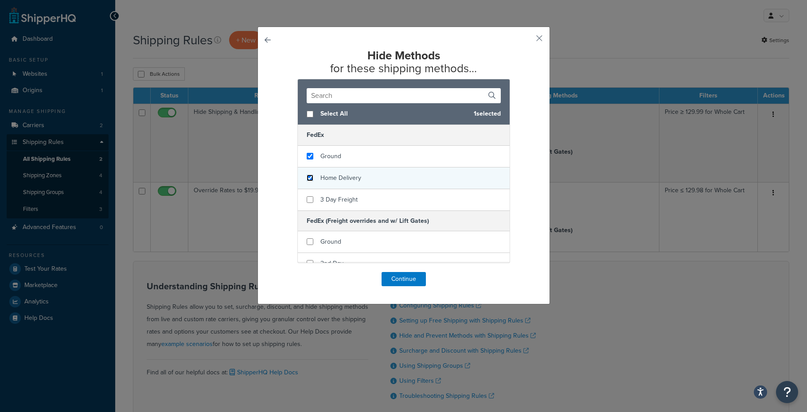
click at [311, 181] on input "checkbox" at bounding box center [310, 178] width 7 height 7
checkbox input "true"
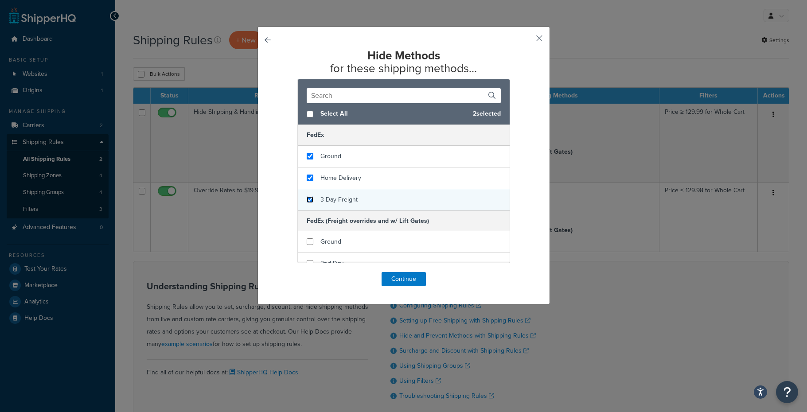
click at [311, 199] on input "checkbox" at bounding box center [310, 199] width 7 height 7
checkbox input "true"
click at [410, 281] on button "Continue" at bounding box center [403, 279] width 44 height 14
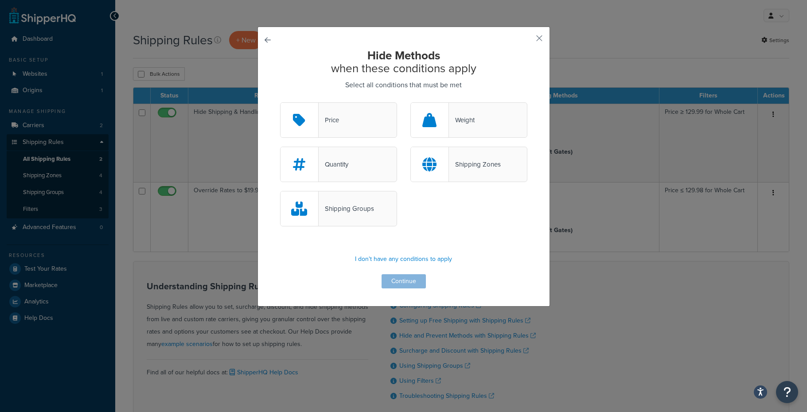
click at [360, 224] on div "Shipping Groups" at bounding box center [338, 208] width 117 height 35
click at [0, 0] on input "Shipping Groups" at bounding box center [0, 0] width 0 height 0
click at [406, 284] on button "Continue" at bounding box center [403, 281] width 44 height 14
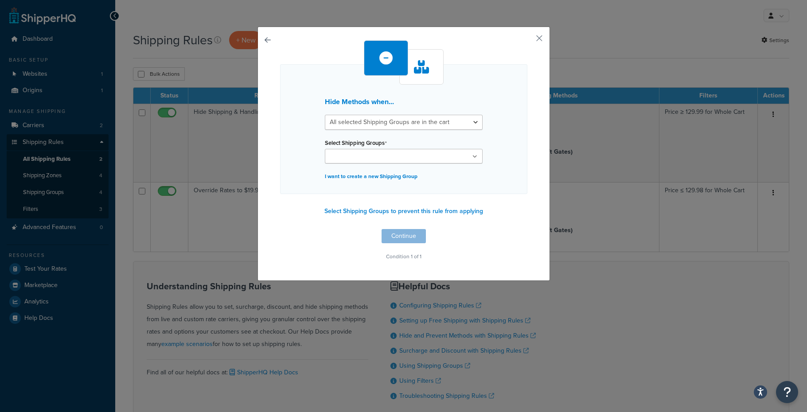
click at [358, 158] on input "Select Shipping Groups" at bounding box center [366, 157] width 78 height 10
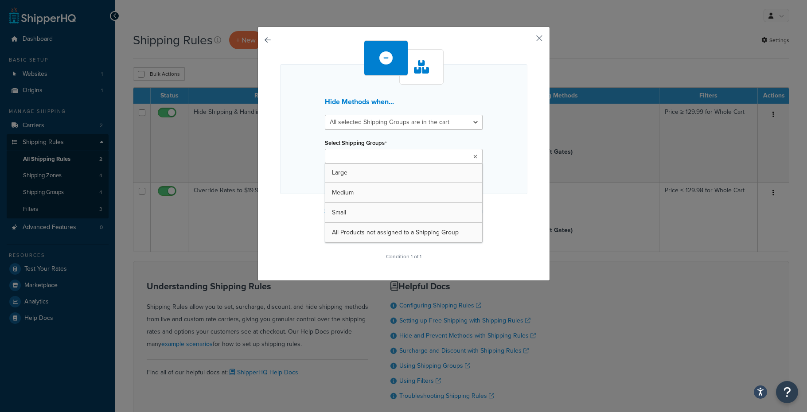
click at [358, 158] on input "Select Shipping Groups" at bounding box center [366, 157] width 78 height 10
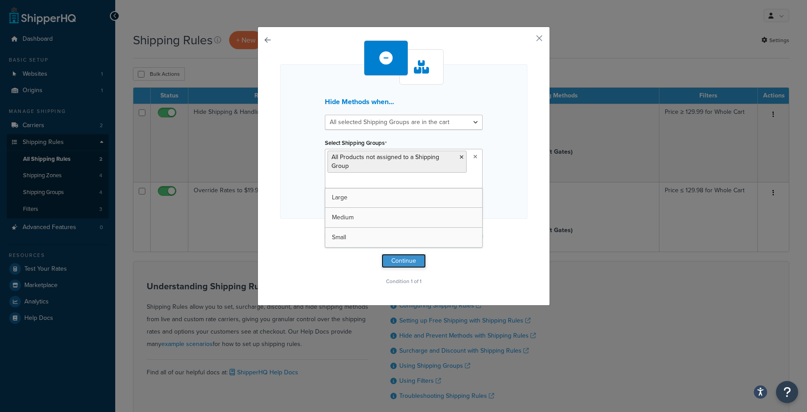
click at [393, 264] on button "Continue" at bounding box center [403, 261] width 44 height 14
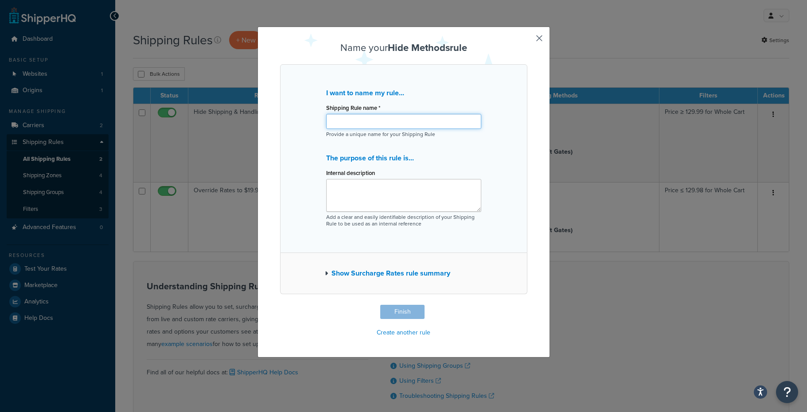
click at [348, 121] on input "Shipping Rule name *" at bounding box center [403, 121] width 155 height 15
type input "Hide Ground Methods (Home Delivery) if product is defined as needing Freight"
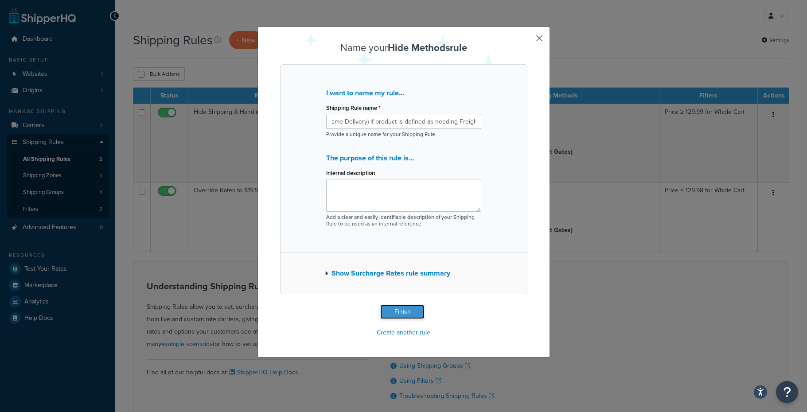
click at [401, 313] on button "Finish" at bounding box center [402, 312] width 44 height 14
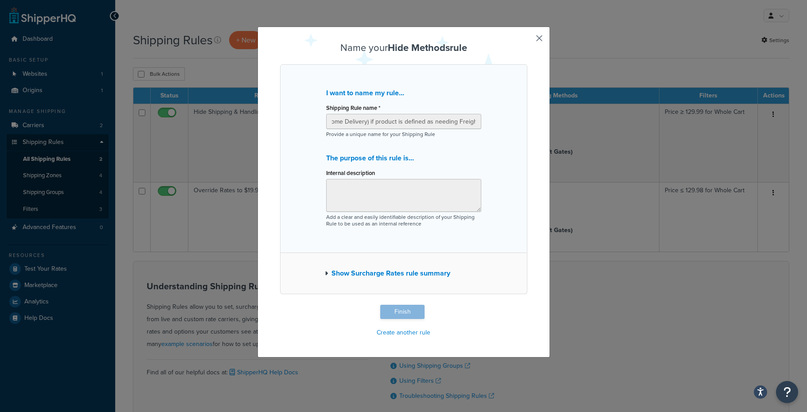
scroll to position [0, 0]
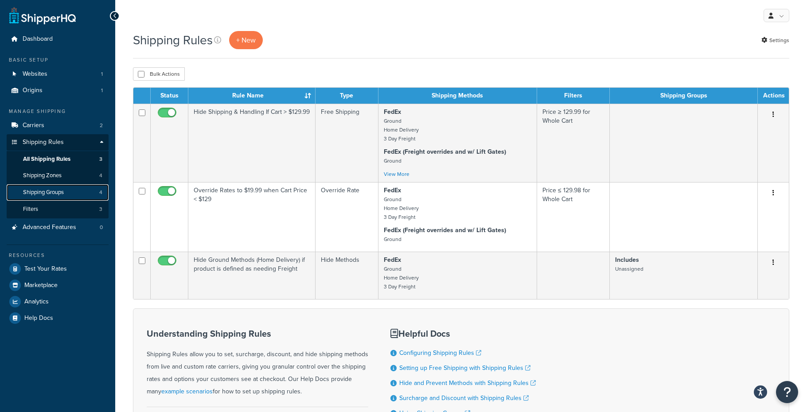
click at [43, 191] on span "Shipping Groups" at bounding box center [43, 193] width 41 height 8
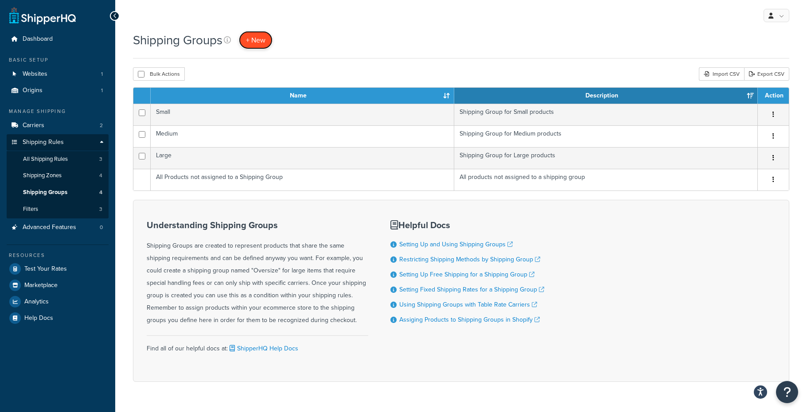
click at [250, 40] on span "+ New" at bounding box center [255, 40] width 19 height 10
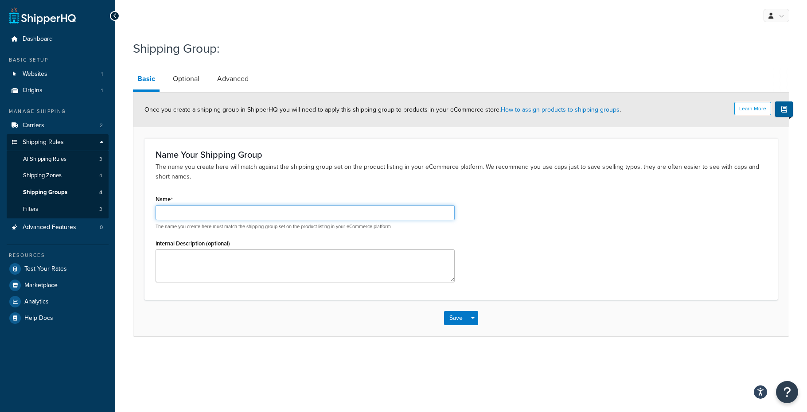
click at [178, 212] on input "Name" at bounding box center [305, 212] width 299 height 15
type input "Freight"
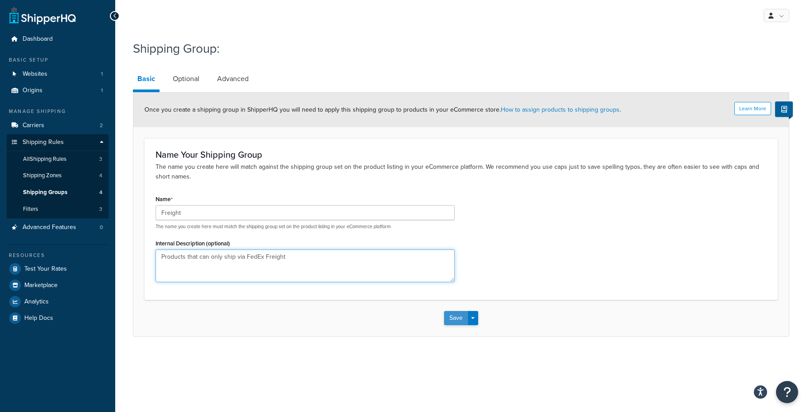
type textarea "Products that can only ship via FedEx Freight"
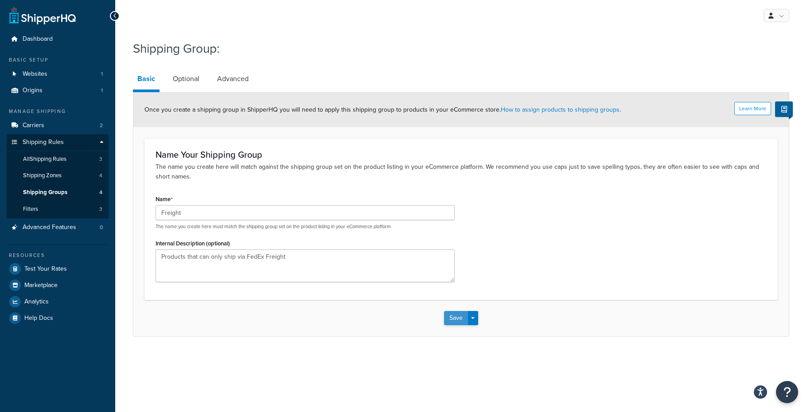
click at [459, 322] on button "Save" at bounding box center [456, 318] width 24 height 14
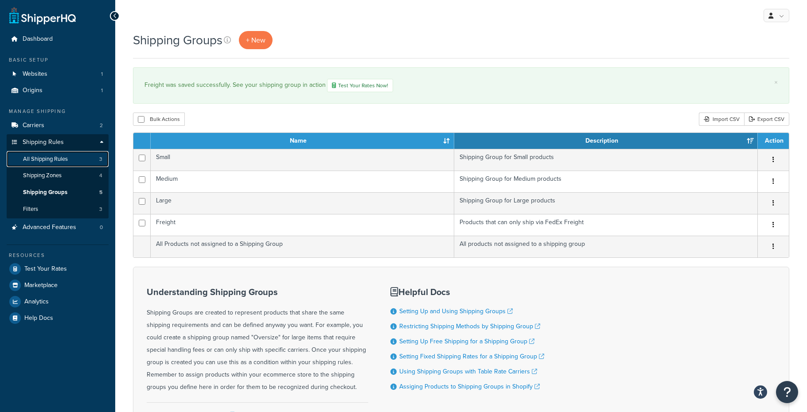
click at [47, 159] on span "All Shipping Rules" at bounding box center [45, 160] width 45 height 8
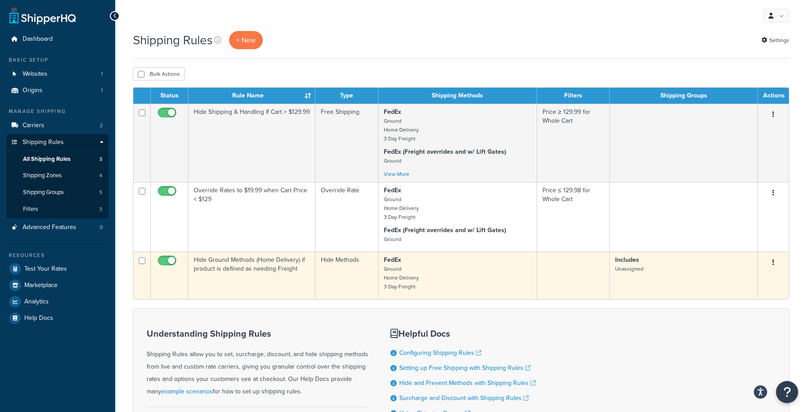
click at [251, 264] on td "Hide Ground Methods (Home Delivery) if product is defined as needing Freight" at bounding box center [251, 275] width 127 height 47
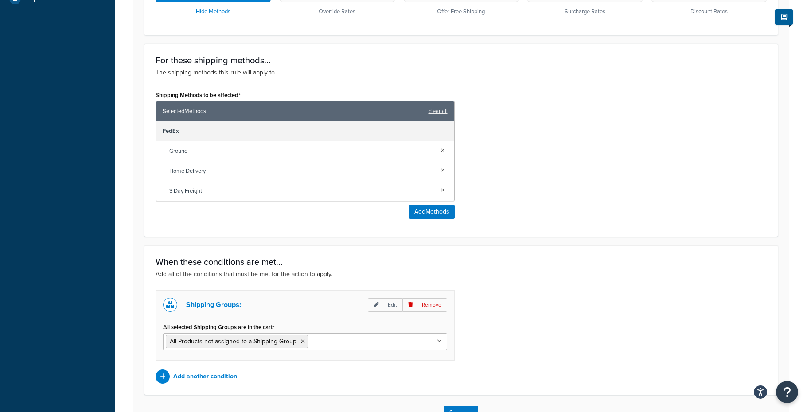
scroll to position [321, 0]
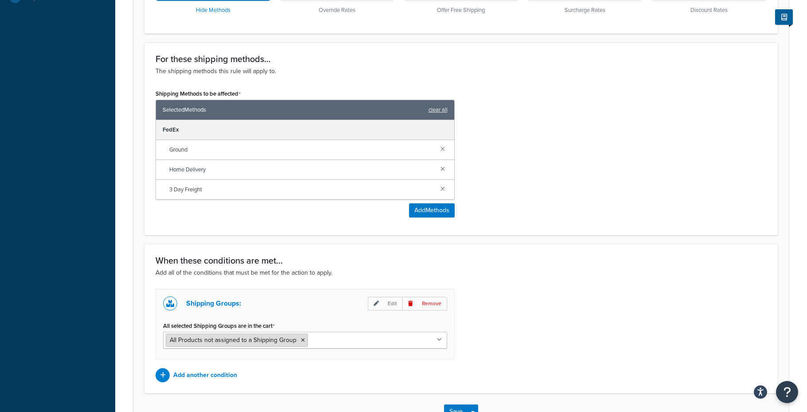
click at [301, 339] on icon at bounding box center [303, 340] width 4 height 5
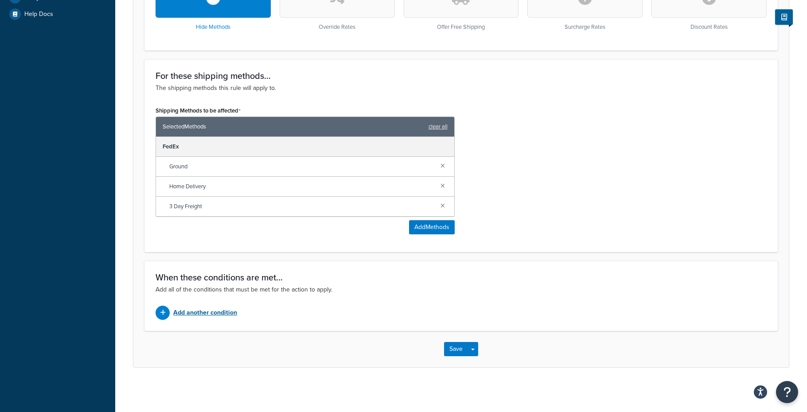
click at [204, 313] on p "Add another condition" at bounding box center [205, 313] width 64 height 12
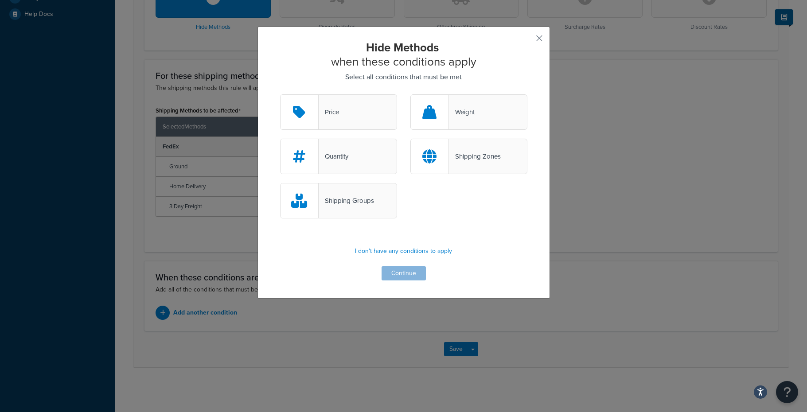
click at [348, 201] on div "Shipping Groups" at bounding box center [346, 200] width 55 height 12
click at [0, 0] on input "Shipping Groups" at bounding box center [0, 0] width 0 height 0
click at [397, 274] on button "Continue" at bounding box center [403, 273] width 44 height 14
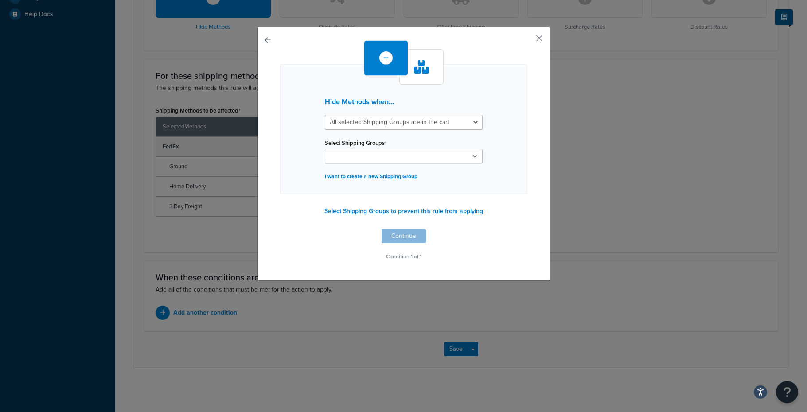
click at [393, 155] on input "Select Shipping Groups" at bounding box center [366, 157] width 78 height 10
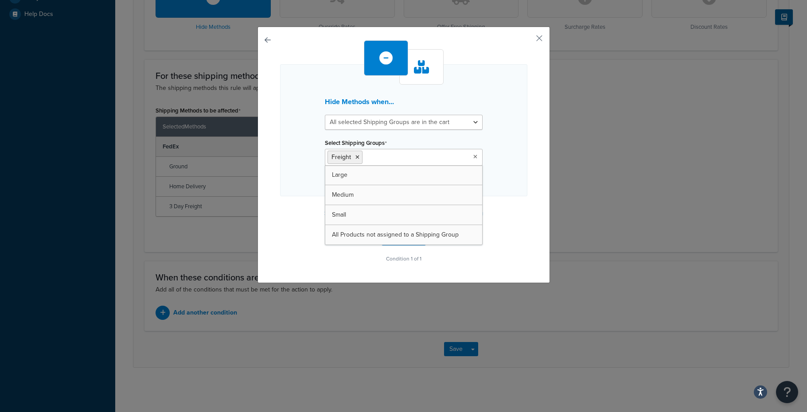
click at [506, 167] on div "Hide Methods when... All selected Shipping Groups are in the cart Any selected …" at bounding box center [403, 130] width 247 height 132
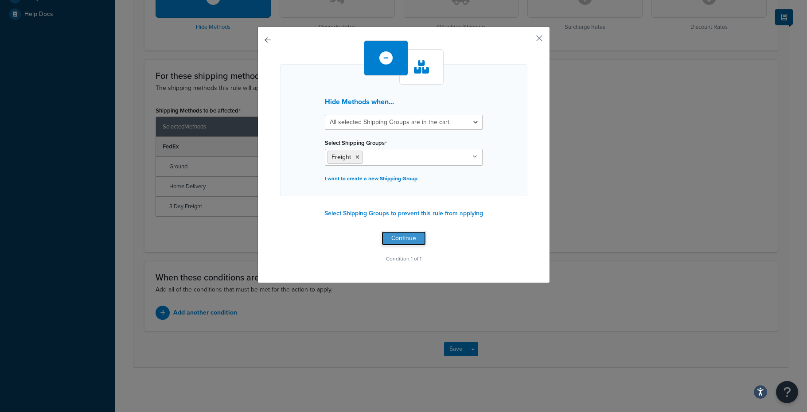
click at [401, 241] on button "Continue" at bounding box center [403, 238] width 44 height 14
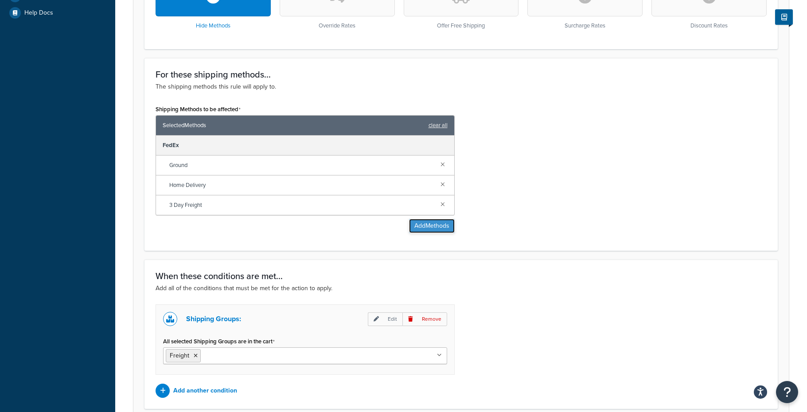
click at [419, 225] on button "Add Methods" at bounding box center [432, 226] width 46 height 14
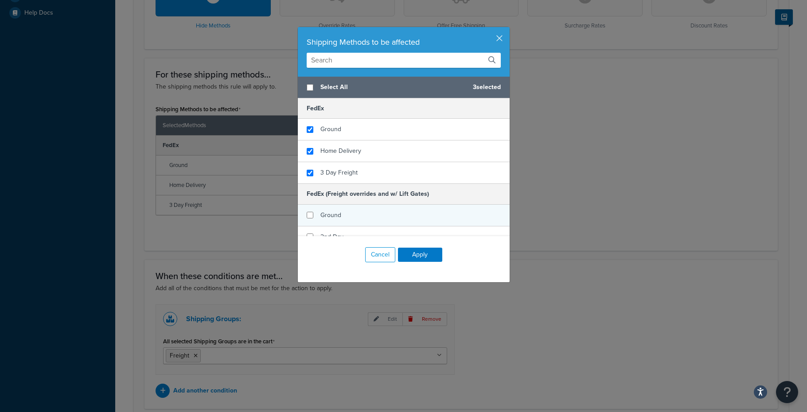
scroll to position [55, 0]
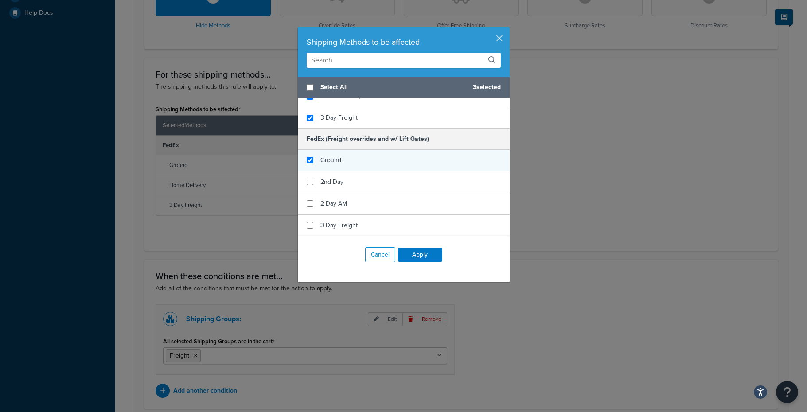
click at [329, 165] on div "Ground" at bounding box center [330, 160] width 21 height 12
checkbox input "true"
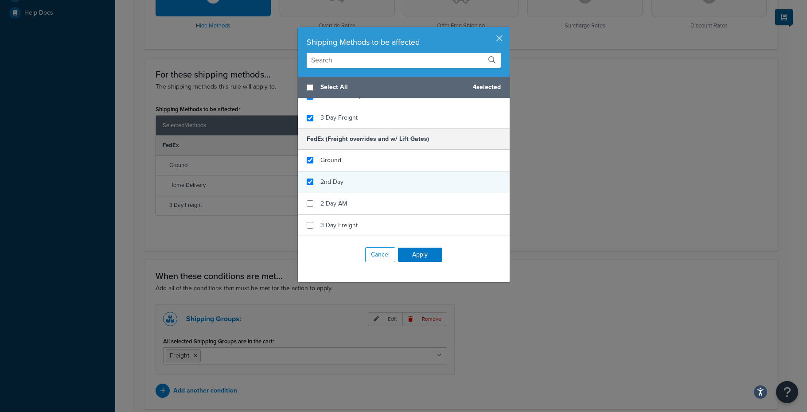
checkbox input "true"
click at [338, 183] on span "2nd Day" at bounding box center [331, 181] width 23 height 9
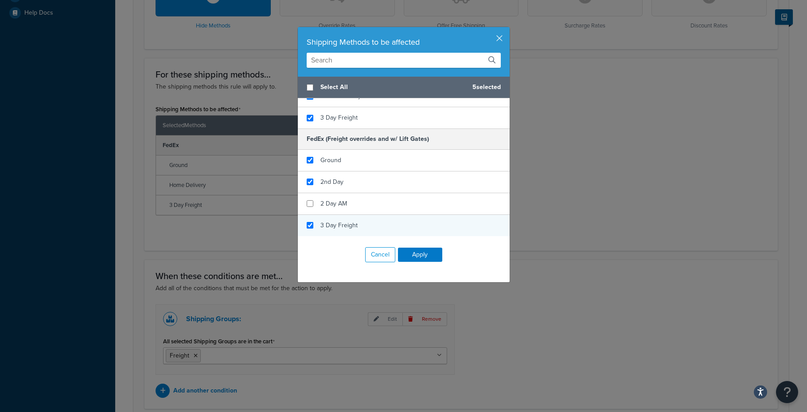
click at [336, 233] on div "3 Day Freight" at bounding box center [404, 225] width 212 height 21
checkbox input "true"
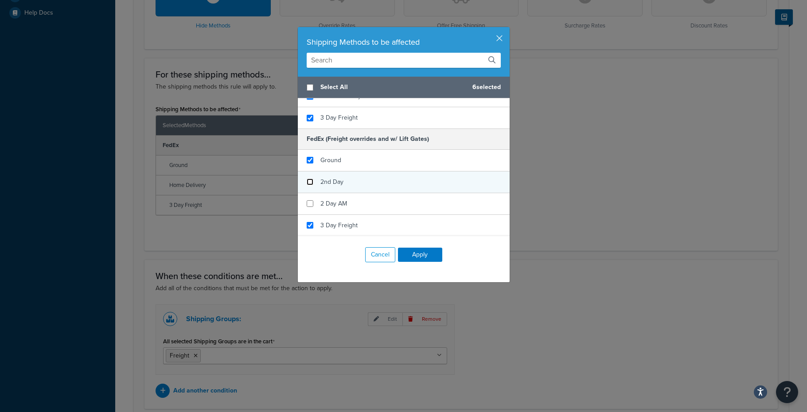
click at [309, 182] on input "checkbox" at bounding box center [310, 182] width 7 height 7
checkbox input "false"
click at [422, 254] on button "Apply" at bounding box center [420, 255] width 44 height 14
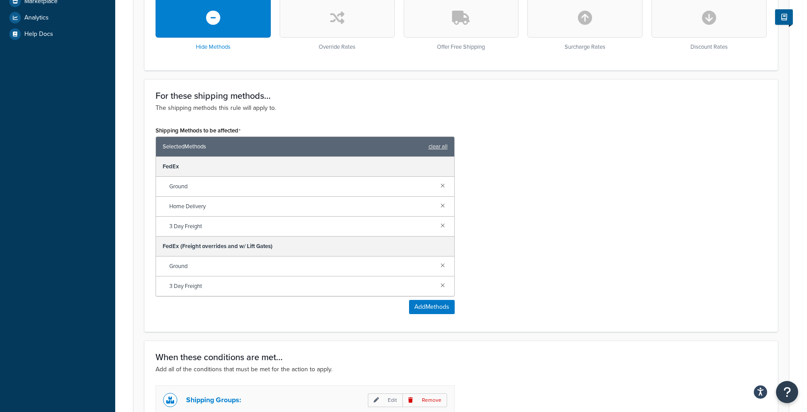
scroll to position [444, 0]
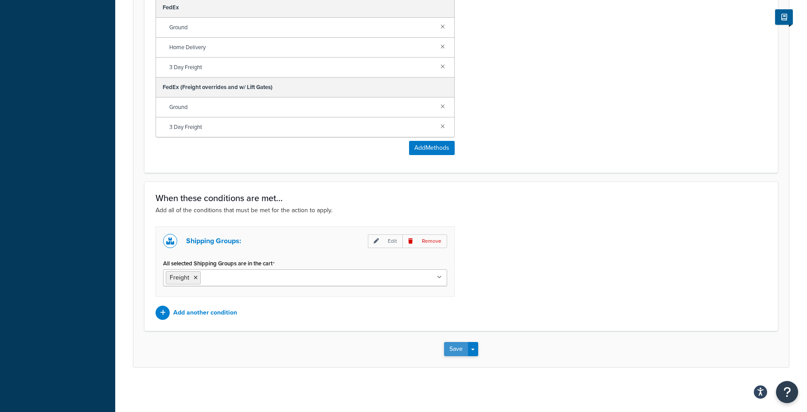
click at [457, 350] on button "Save" at bounding box center [456, 349] width 24 height 14
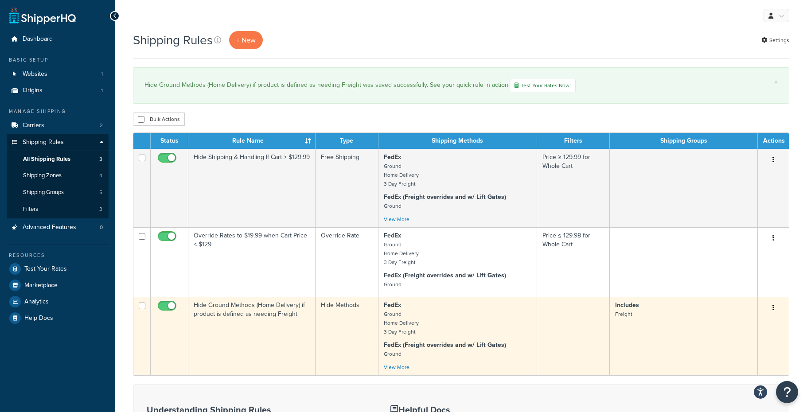
click at [336, 327] on td "Hide Methods" at bounding box center [346, 336] width 63 height 78
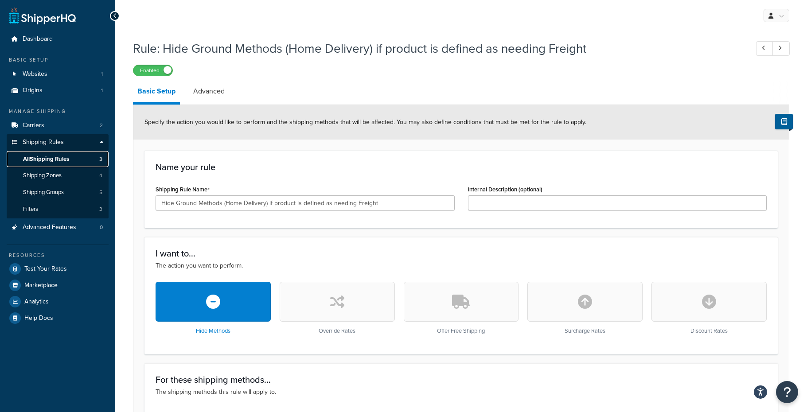
click at [42, 159] on span "All Shipping Rules" at bounding box center [46, 160] width 46 height 8
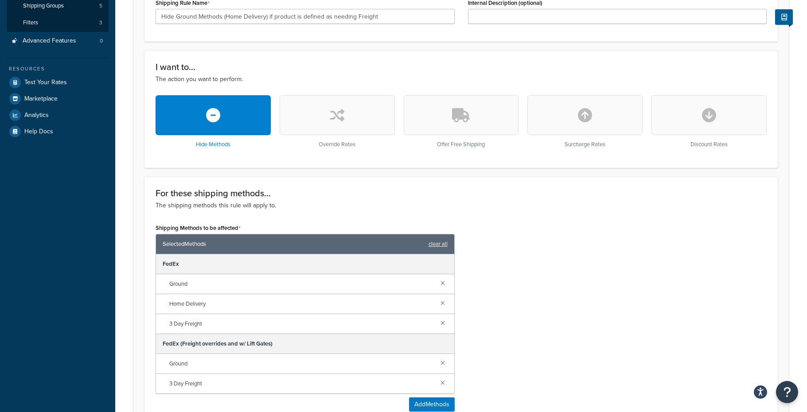
scroll to position [444, 0]
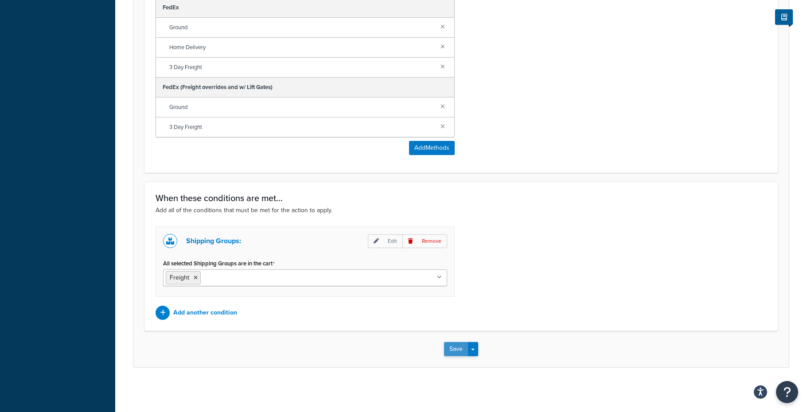
click at [459, 348] on button "Save" at bounding box center [456, 349] width 24 height 14
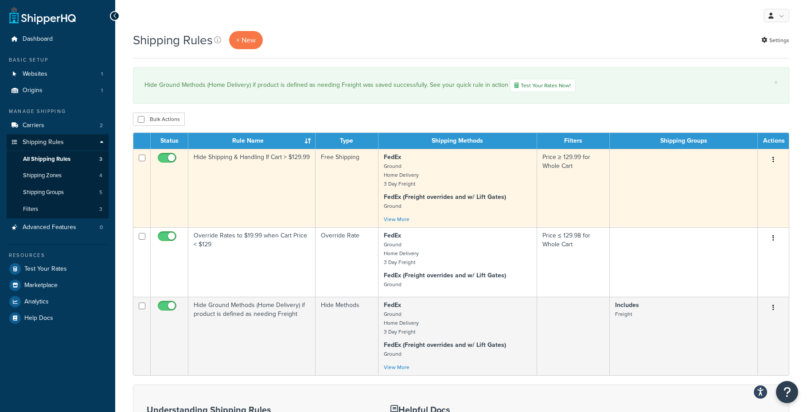
click at [335, 184] on td "Free Shipping" at bounding box center [346, 188] width 63 height 78
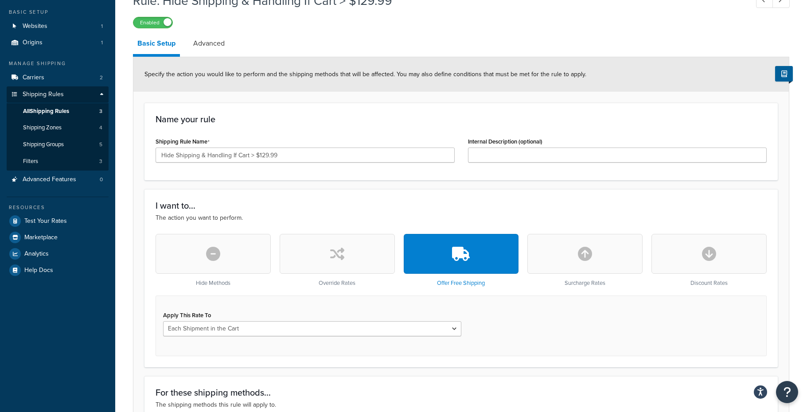
scroll to position [68, 0]
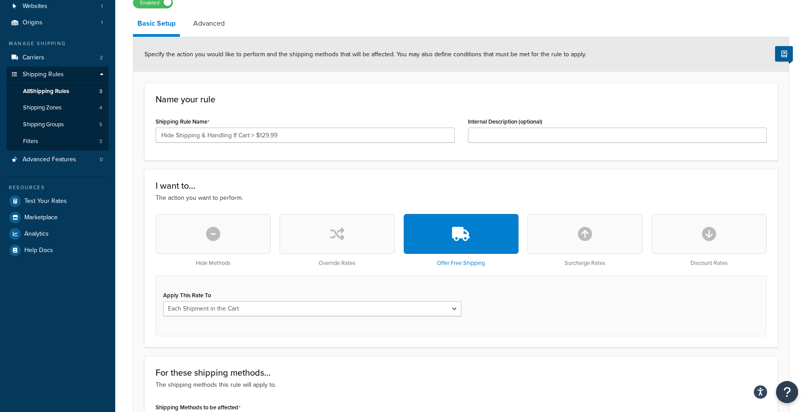
click at [205, 239] on button "button" at bounding box center [213, 234] width 115 height 40
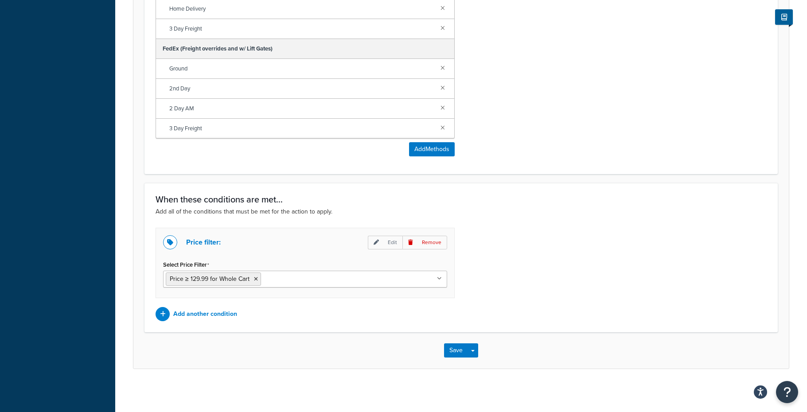
scroll to position [482, 0]
click at [455, 350] on button "Save" at bounding box center [456, 349] width 24 height 14
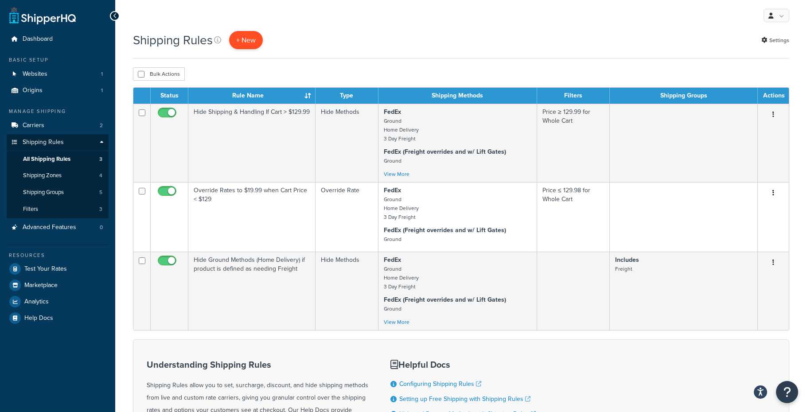
click at [248, 41] on p "+ New" at bounding box center [246, 40] width 34 height 18
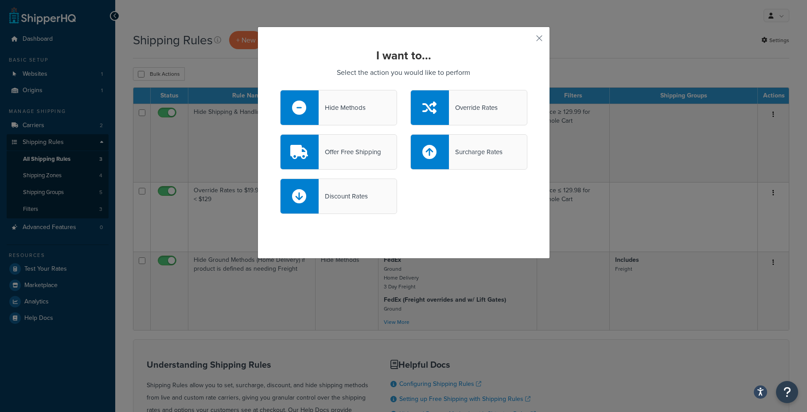
click at [340, 116] on div "Hide Methods" at bounding box center [338, 107] width 117 height 35
click at [0, 0] on input "Hide Methods" at bounding box center [0, 0] width 0 height 0
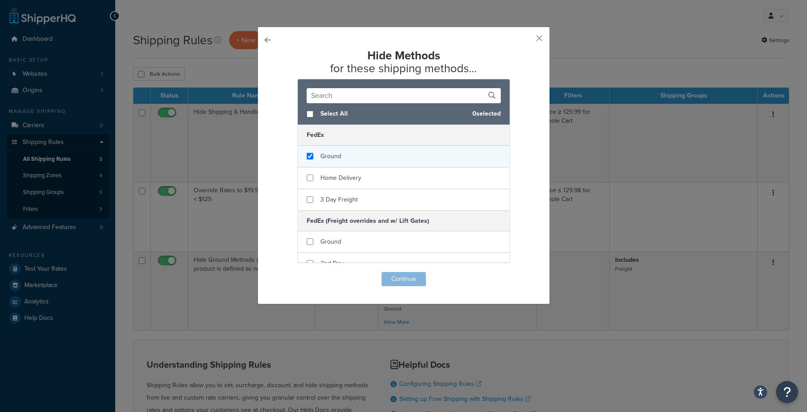
checkbox input "true"
click at [338, 155] on span "Ground" at bounding box center [330, 156] width 21 height 9
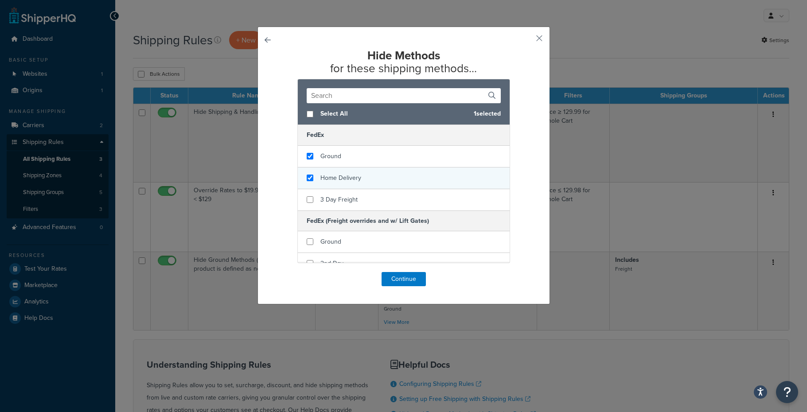
checkbox input "true"
click at [337, 179] on span "Home Delivery" at bounding box center [340, 177] width 41 height 9
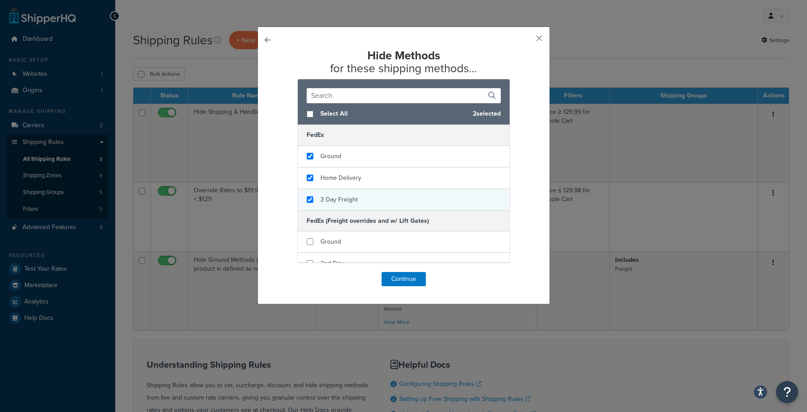
checkbox input "true"
click at [334, 200] on span "3 Day Freight" at bounding box center [338, 199] width 37 height 9
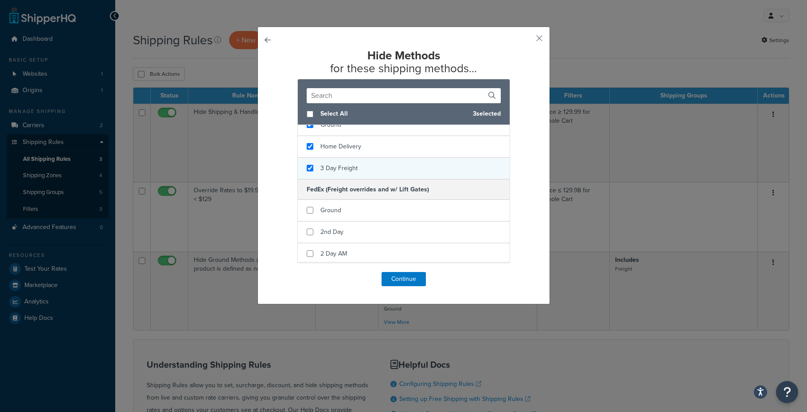
scroll to position [34, 0]
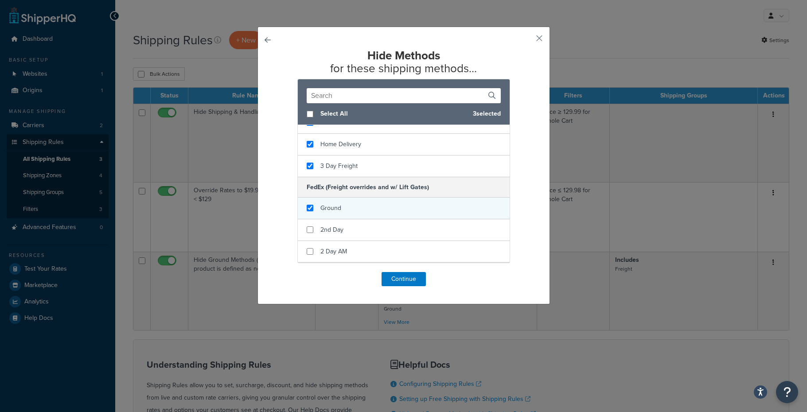
checkbox input "true"
click at [323, 216] on div "Ground" at bounding box center [404, 209] width 212 height 22
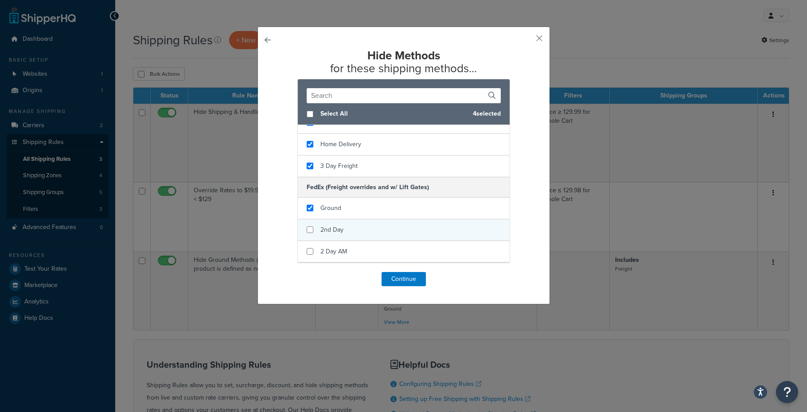
scroll to position [55, 0]
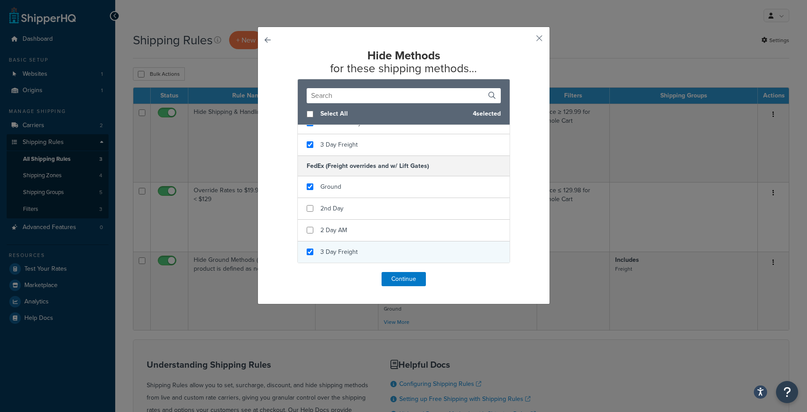
checkbox input "true"
click at [343, 251] on span "3 Day Freight" at bounding box center [338, 251] width 37 height 9
click at [403, 281] on button "Continue" at bounding box center [403, 279] width 44 height 14
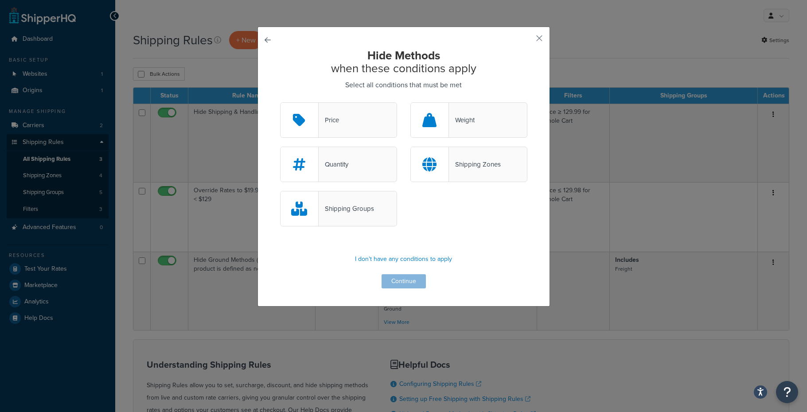
click at [371, 215] on div "Shipping Groups" at bounding box center [346, 208] width 55 height 12
click at [0, 0] on input "Shipping Groups" at bounding box center [0, 0] width 0 height 0
click at [399, 280] on button "Continue" at bounding box center [403, 281] width 44 height 14
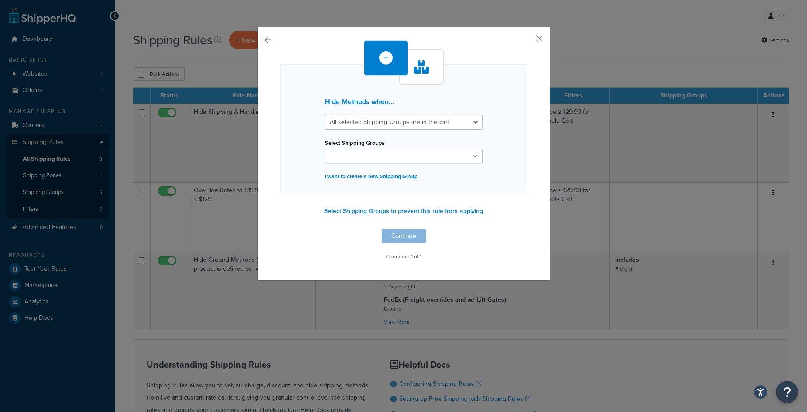
click at [380, 159] on input "Select Shipping Groups" at bounding box center [366, 157] width 78 height 10
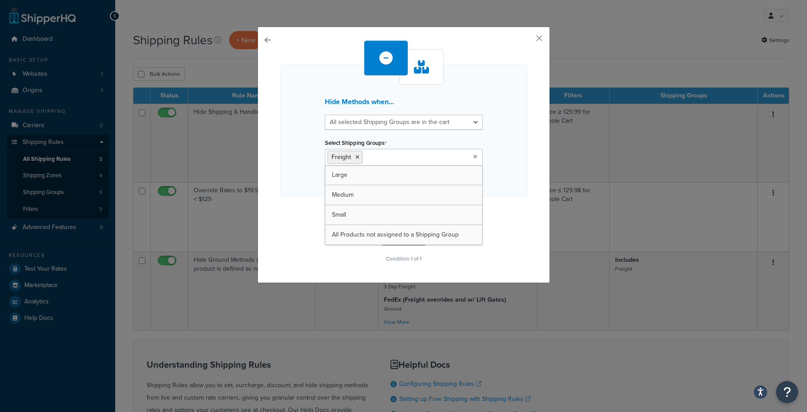
click at [487, 138] on div "Hide Methods when... All selected Shipping Groups are in the cart Any selected …" at bounding box center [403, 130] width 247 height 132
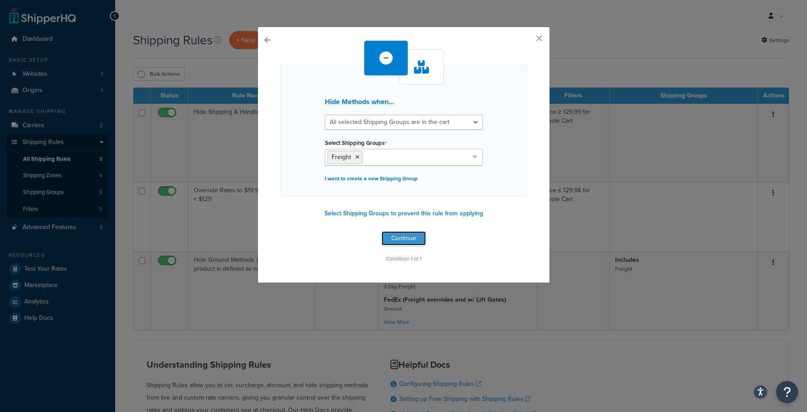
click at [405, 240] on button "Continue" at bounding box center [403, 238] width 44 height 14
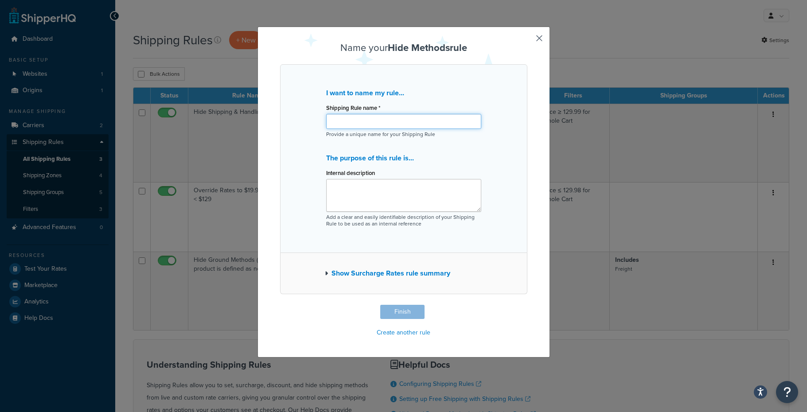
click at [362, 121] on input "Shipping Rule name *" at bounding box center [403, 121] width 155 height 15
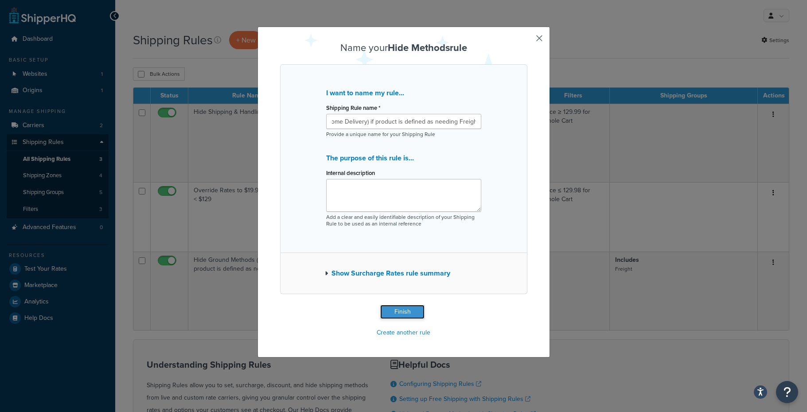
click at [404, 314] on button "Finish" at bounding box center [402, 312] width 44 height 14
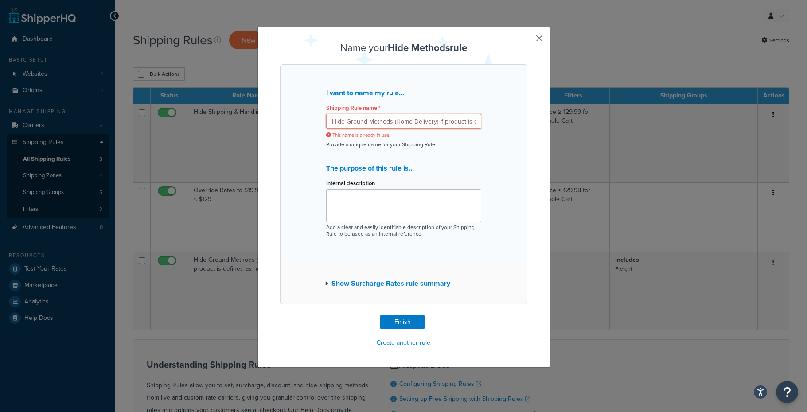
click at [374, 127] on input "Hide Ground Methods (Home Delivery) if product is defined as needing Freight" at bounding box center [403, 121] width 155 height 15
click at [381, 122] on input "Hide Ground Methods (Home Delivery) if product is defined as needing Freight" at bounding box center [403, 121] width 155 height 15
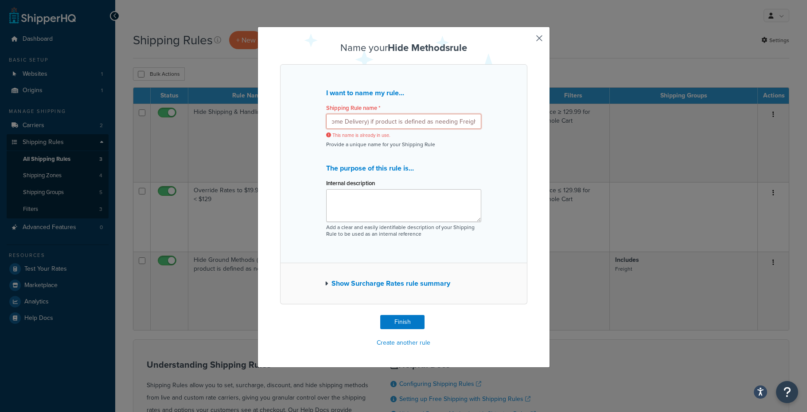
click at [430, 121] on input "Hide Ground Methods (Home Delivery) if product is defined as needing Freight" at bounding box center [403, 121] width 155 height 15
click at [443, 122] on input "Hide Ground Methods (Home Delivery) if product is defined as needing Freight" at bounding box center [403, 121] width 155 height 15
click at [451, 124] on input "Hide Ground Methods (Home Delivery) if product is defined as needing Freight" at bounding box center [403, 121] width 155 height 15
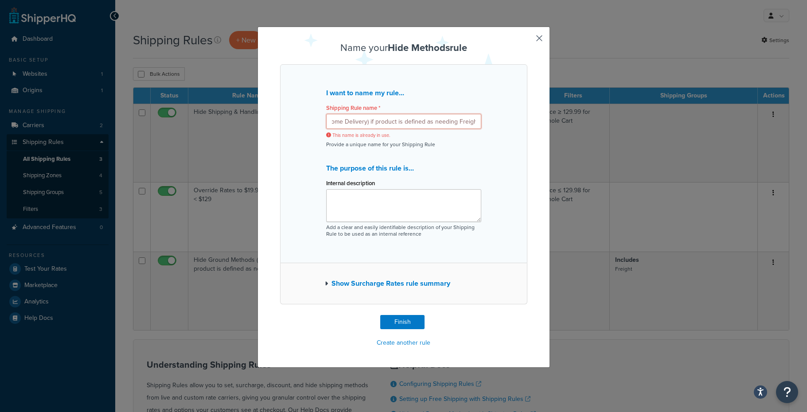
click at [441, 122] on input "Hide Ground Methods (Home Delivery) if product is defined as needing Freight" at bounding box center [403, 121] width 155 height 15
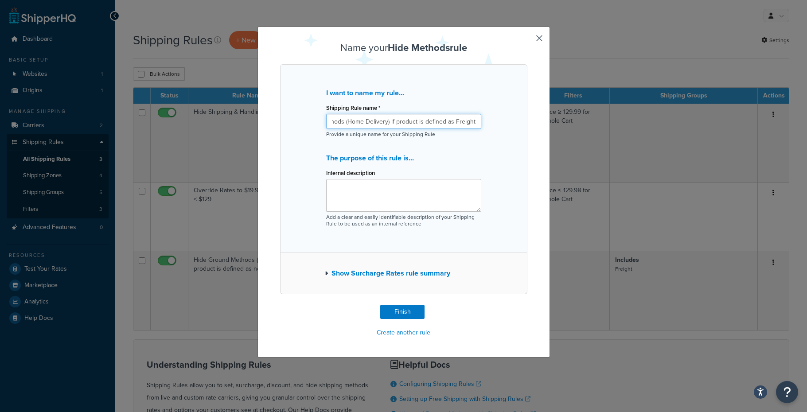
scroll to position [0, 46]
type input "Hide Ground Methods (Home Delivery) if product is defined as Freight"
click at [406, 313] on button "Finish" at bounding box center [402, 312] width 44 height 14
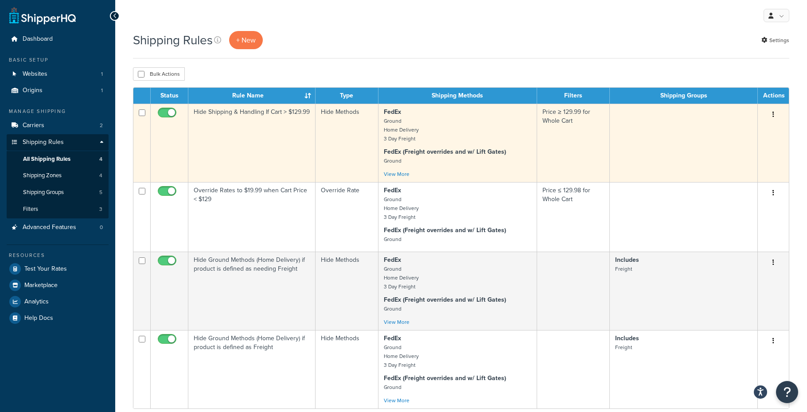
click at [262, 146] on td "Hide Shipping & Handling If Cart > $129.99" at bounding box center [251, 143] width 127 height 78
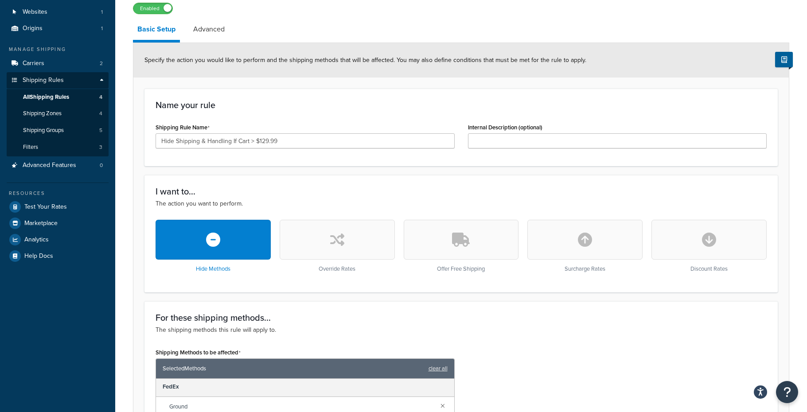
scroll to position [54, 0]
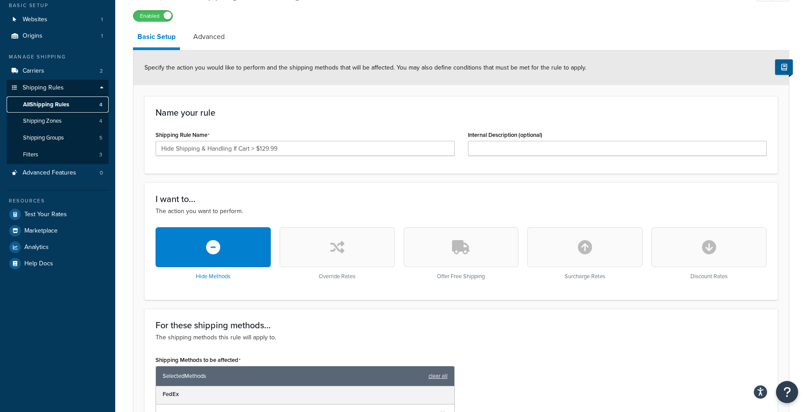
click at [42, 105] on span "All Shipping Rules" at bounding box center [46, 105] width 46 height 8
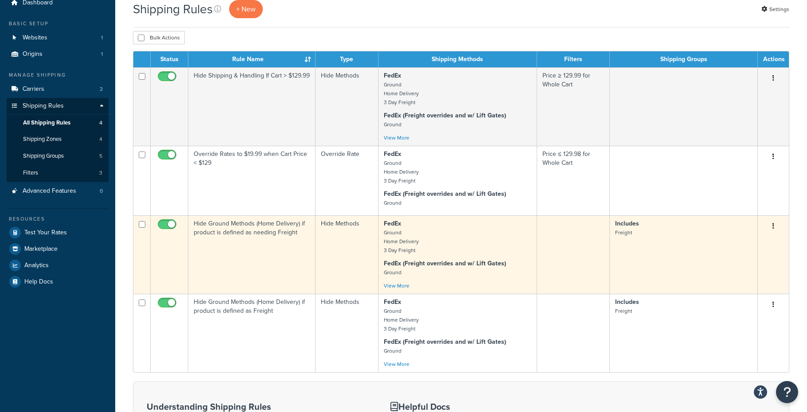
scroll to position [39, 0]
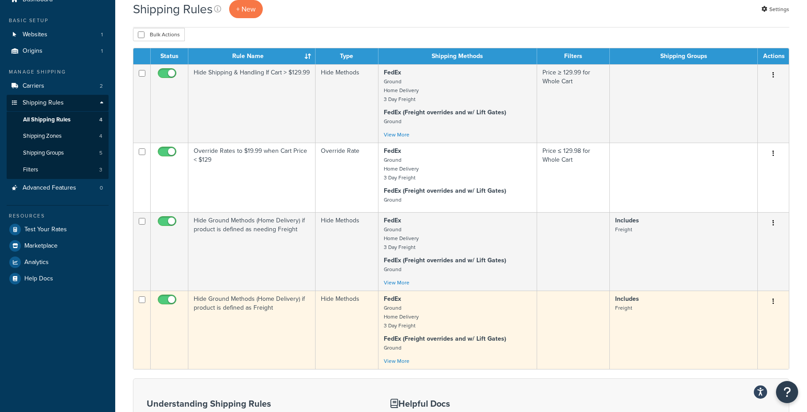
click at [773, 302] on icon "button" at bounding box center [773, 301] width 2 height 6
click at [733, 353] on link "Delete" at bounding box center [744, 355] width 70 height 18
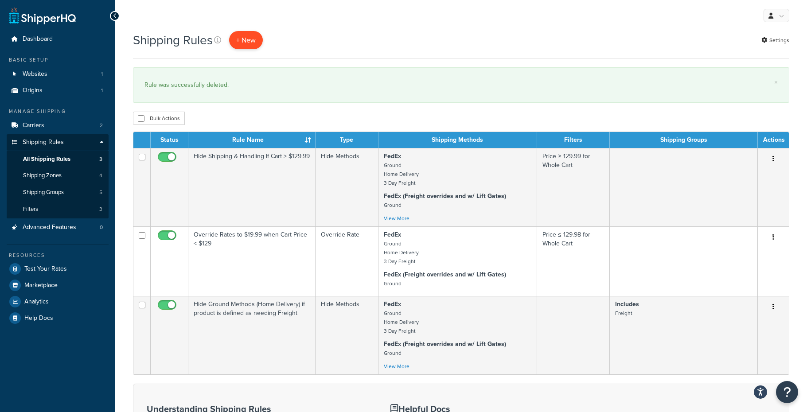
click at [252, 41] on p "+ New" at bounding box center [246, 40] width 34 height 18
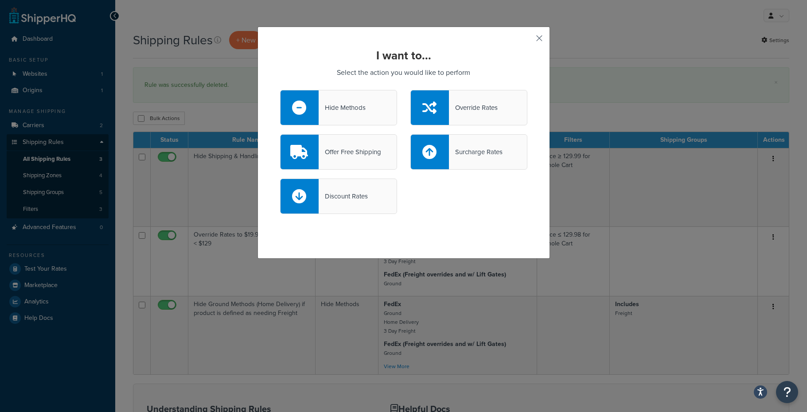
click at [527, 40] on button "button" at bounding box center [526, 41] width 2 height 2
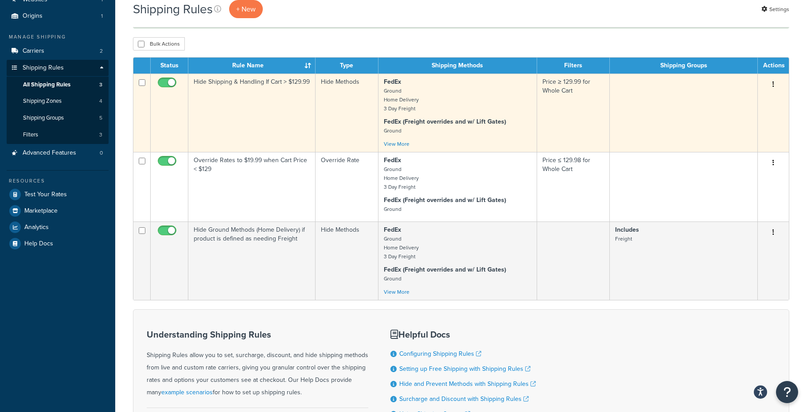
scroll to position [80, 0]
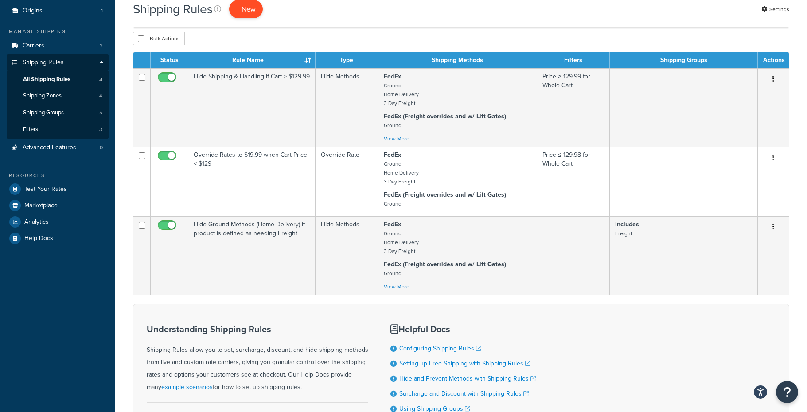
click at [249, 10] on p "+ New" at bounding box center [246, 9] width 34 height 18
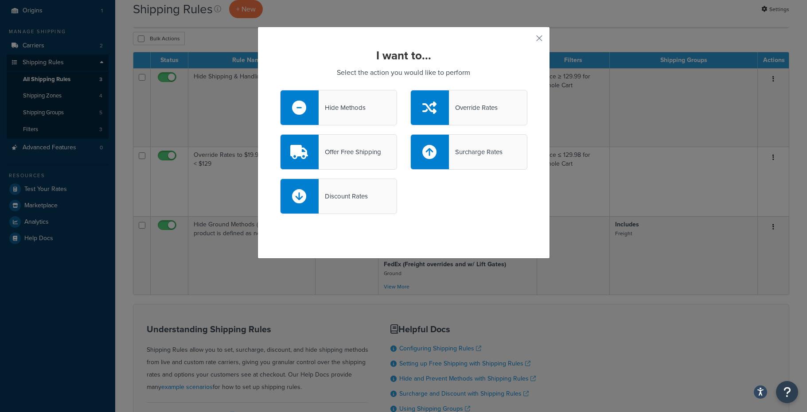
click at [472, 114] on div "Override Rates" at bounding box center [468, 107] width 117 height 35
click at [0, 0] on input "Override Rates" at bounding box center [0, 0] width 0 height 0
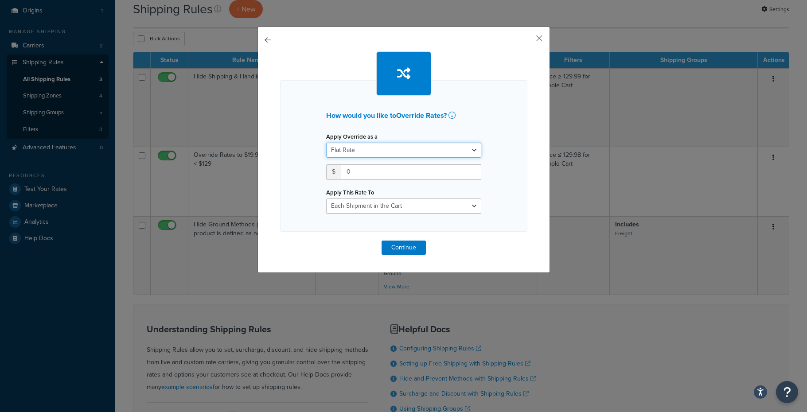
click at [393, 152] on select "Flat Rate Percentage Flat Rate & Percentage" at bounding box center [403, 150] width 155 height 15
click at [326, 143] on select "Flat Rate Percentage Flat Rate & Percentage" at bounding box center [403, 150] width 155 height 15
click at [396, 202] on select "Each Shipment in the Cart Each Shipping Group in the Cart Each Item within a Sh…" at bounding box center [403, 205] width 155 height 15
click at [326, 198] on select "Each Shipment in the Cart Each Shipping Group in the Cart Each Item within a Sh…" at bounding box center [403, 205] width 155 height 15
click at [398, 253] on button "Continue" at bounding box center [403, 248] width 44 height 14
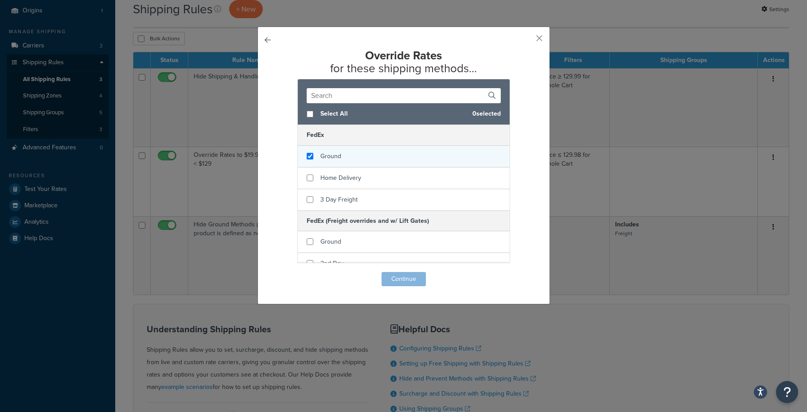
click at [339, 164] on div "Ground" at bounding box center [404, 157] width 212 height 22
checkbox input "true"
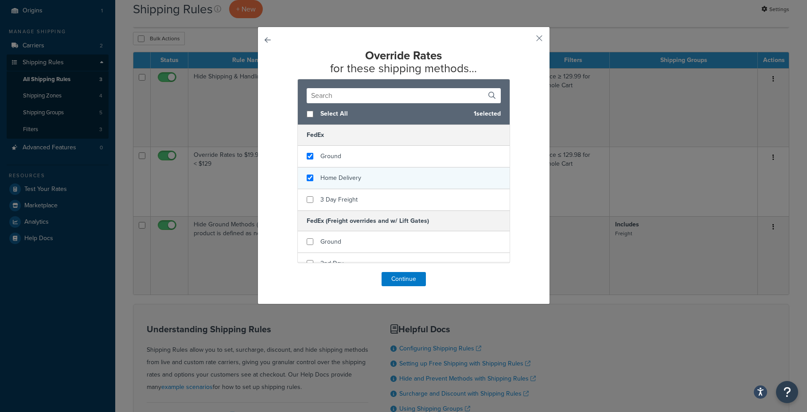
checkbox input "true"
click at [338, 172] on div "Home Delivery" at bounding box center [340, 178] width 41 height 12
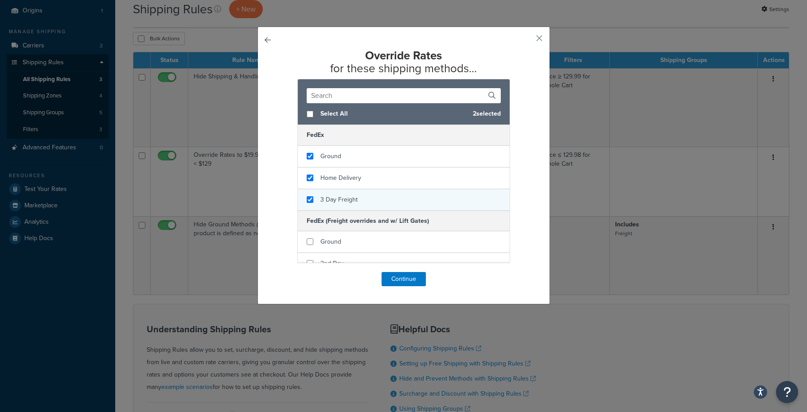
checkbox input "true"
click at [335, 198] on span "3 Day Freight" at bounding box center [338, 199] width 37 height 9
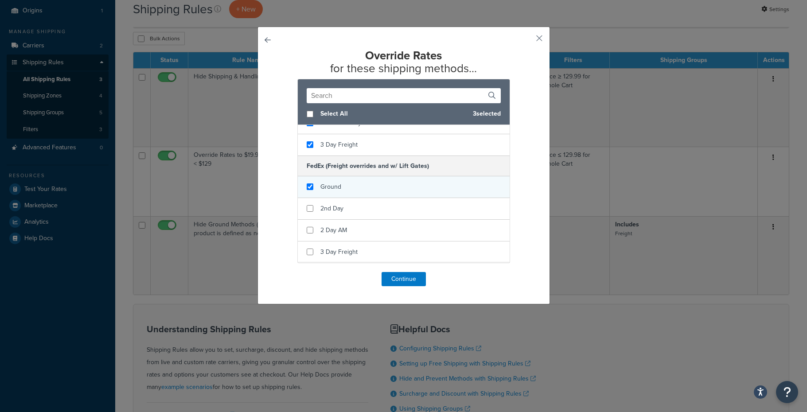
click at [333, 184] on span "Ground" at bounding box center [330, 186] width 21 height 9
checkbox input "true"
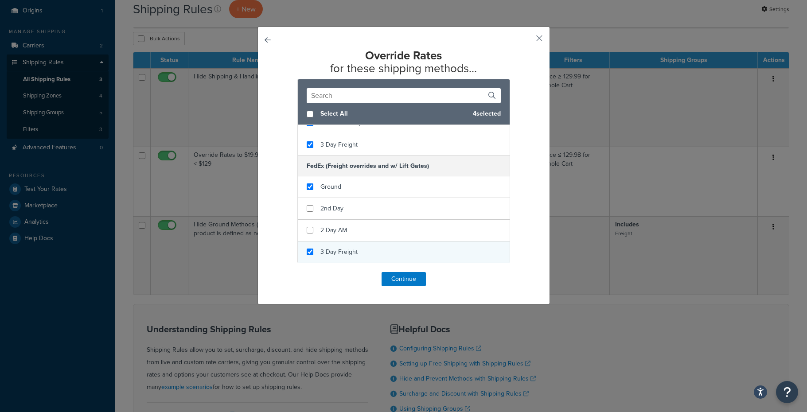
checkbox input "true"
click at [331, 255] on span "3 Day Freight" at bounding box center [338, 251] width 37 height 9
click at [409, 279] on button "Continue" at bounding box center [403, 279] width 44 height 14
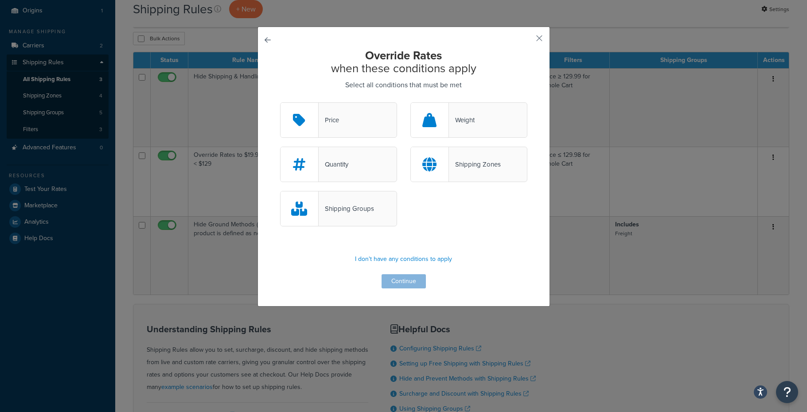
click at [348, 122] on div "Price" at bounding box center [338, 119] width 117 height 35
click at [0, 0] on input "Price" at bounding box center [0, 0] width 0 height 0
click at [397, 284] on button "Continue" at bounding box center [403, 281] width 44 height 14
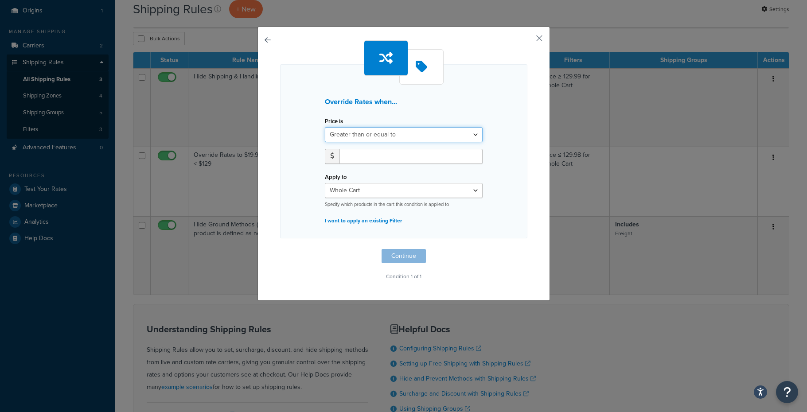
click at [385, 139] on select "Greater than or equal to Between or equal to Less than or equal to" at bounding box center [404, 134] width 158 height 15
click at [325, 127] on select "Greater than or equal to Between or equal to Less than or equal to" at bounding box center [404, 134] width 158 height 15
click at [381, 162] on input "number" at bounding box center [410, 156] width 143 height 15
click at [391, 159] on input "129.99" at bounding box center [410, 156] width 143 height 15
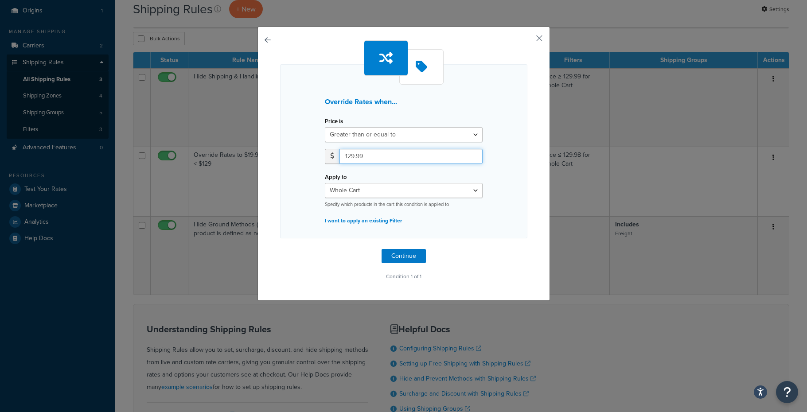
drag, startPoint x: 347, startPoint y: 156, endPoint x: 404, endPoint y: 158, distance: 56.3
click at [404, 158] on input "129.99" at bounding box center [410, 156] width 143 height 15
type input "130.00"
click at [404, 255] on button "Continue" at bounding box center [403, 256] width 44 height 14
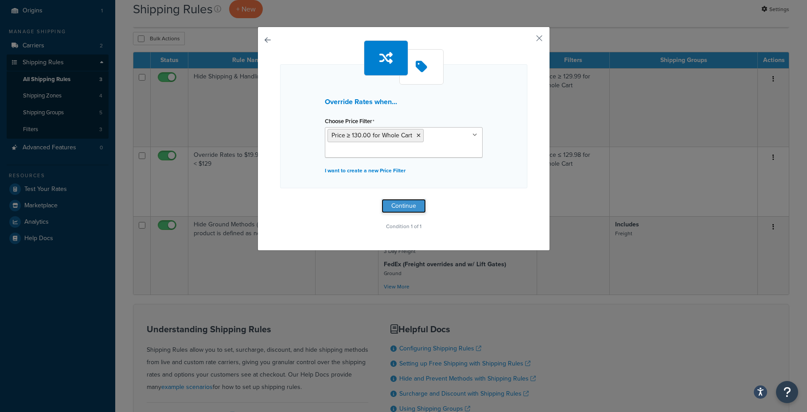
click at [403, 209] on button "Continue" at bounding box center [403, 206] width 44 height 14
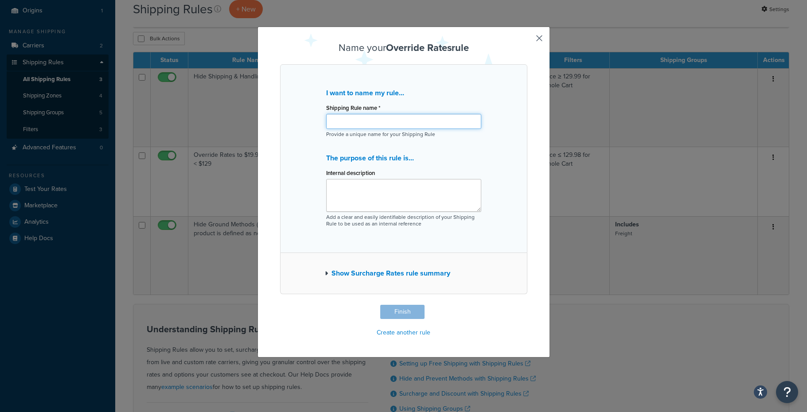
click at [338, 120] on input "Shipping Rule name *" at bounding box center [403, 121] width 155 height 15
type input "Override Rates to $0 when Cart Price >= $130.00"
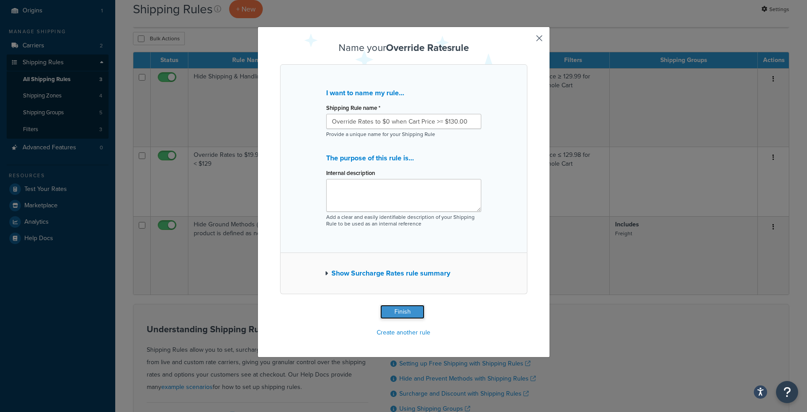
click at [410, 311] on button "Finish" at bounding box center [402, 312] width 44 height 14
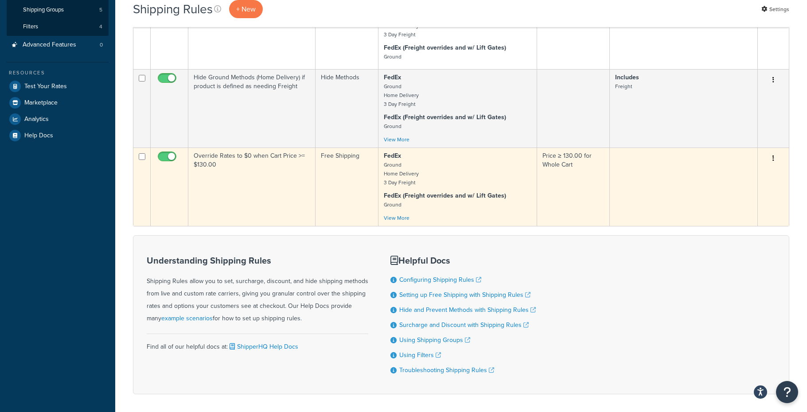
scroll to position [185, 0]
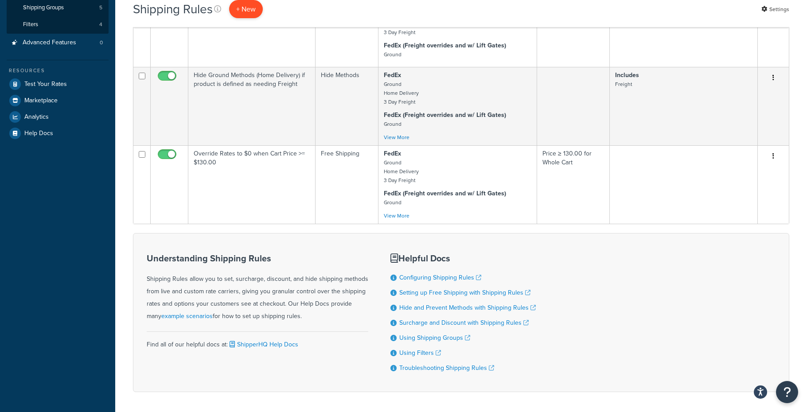
click at [243, 11] on p "+ New" at bounding box center [246, 9] width 34 height 18
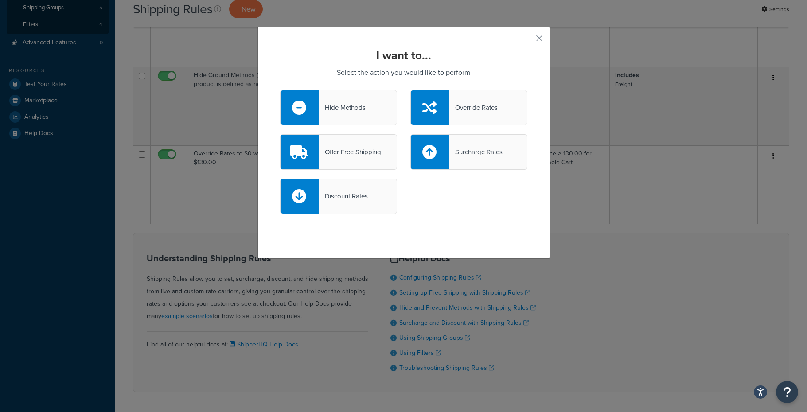
click at [342, 105] on div "Hide Methods" at bounding box center [342, 107] width 47 height 12
click at [0, 0] on input "Hide Methods" at bounding box center [0, 0] width 0 height 0
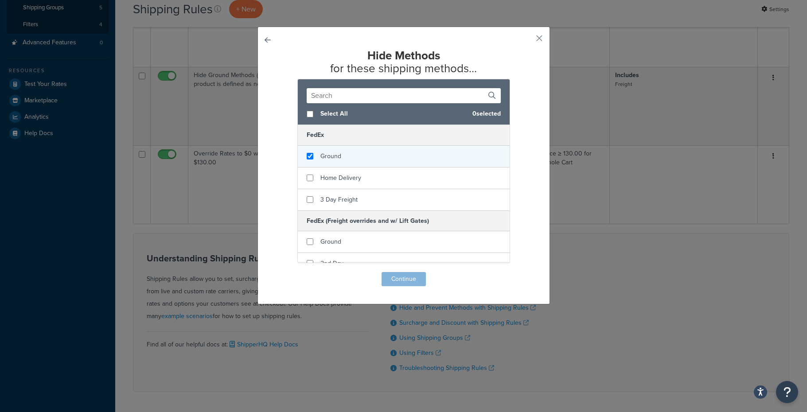
checkbox input "true"
click at [331, 155] on span "Ground" at bounding box center [330, 156] width 21 height 9
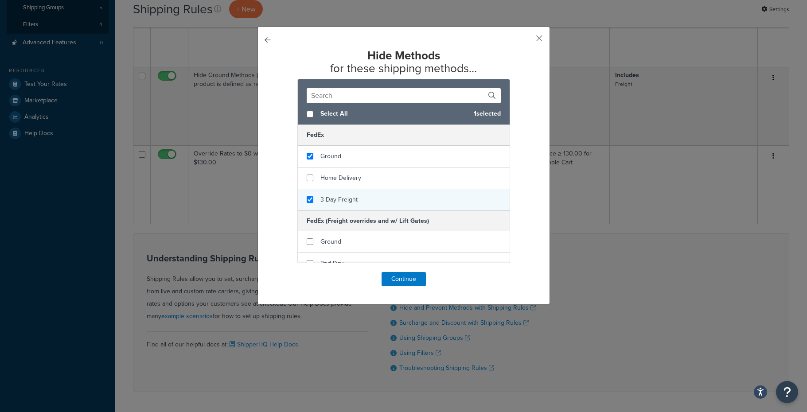
click at [331, 202] on span "3 Day Freight" at bounding box center [338, 199] width 37 height 9
checkbox input "true"
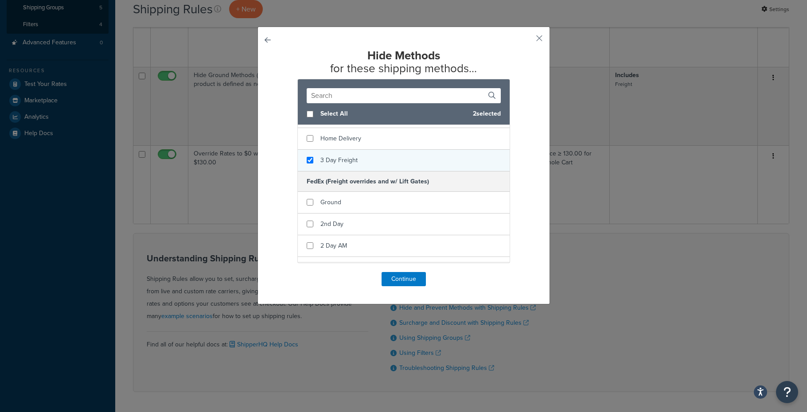
scroll to position [55, 0]
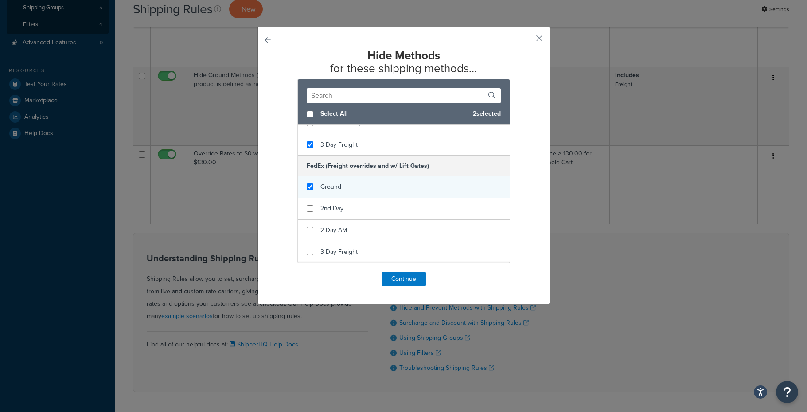
checkbox input "true"
click at [333, 192] on div "Ground" at bounding box center [330, 187] width 21 height 12
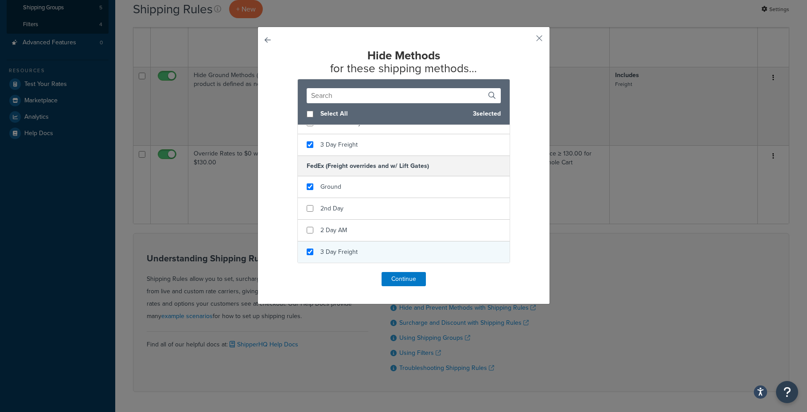
click at [333, 255] on span "3 Day Freight" at bounding box center [338, 251] width 37 height 9
checkbox input "true"
click at [403, 283] on button "Continue" at bounding box center [403, 279] width 44 height 14
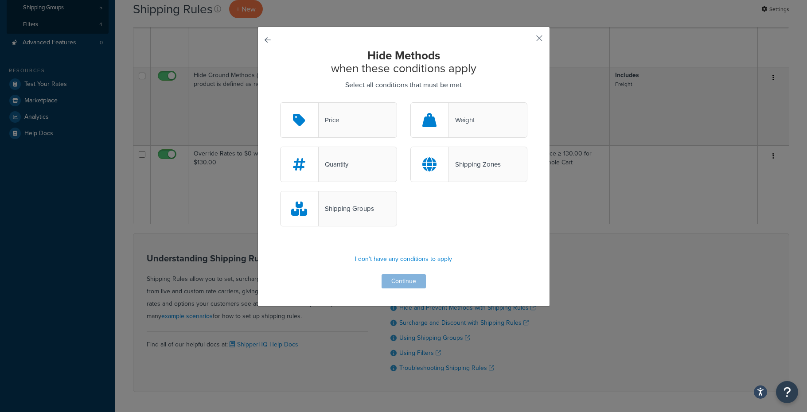
click at [464, 116] on div "Weight" at bounding box center [462, 120] width 26 height 12
click at [0, 0] on input "Weight" at bounding box center [0, 0] width 0 height 0
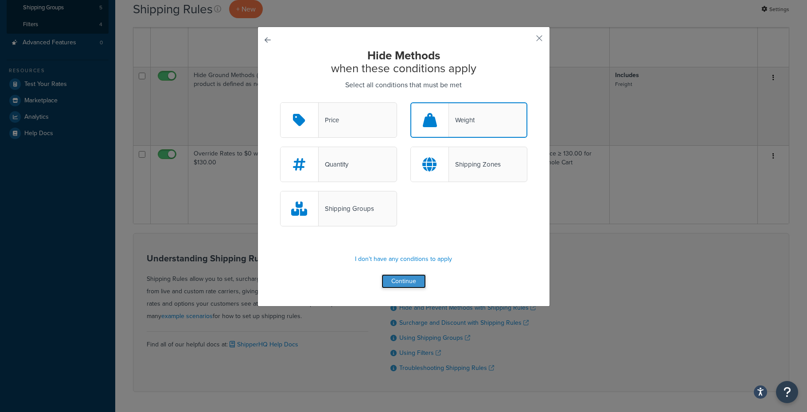
click at [403, 283] on button "Continue" at bounding box center [403, 281] width 44 height 14
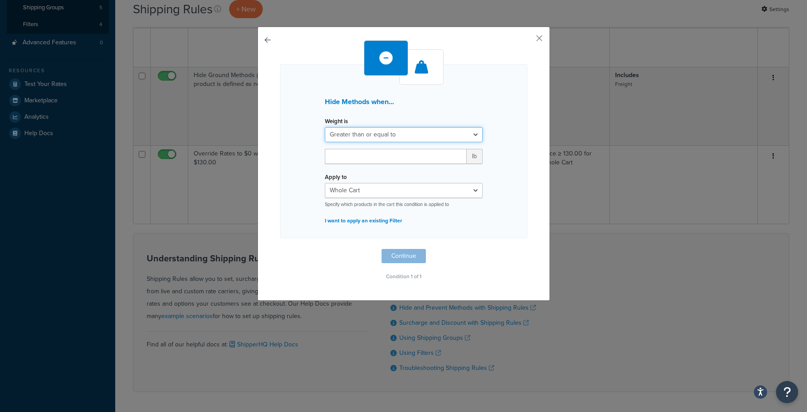
click at [376, 134] on select "Greater than or equal to Between or equal to Less than or equal to" at bounding box center [404, 134] width 158 height 15
select select "UNDER"
click at [325, 127] on select "Greater than or equal to Between or equal to Less than or equal to" at bounding box center [404, 134] width 158 height 15
click at [368, 159] on input "number" at bounding box center [396, 156] width 142 height 15
type input "9"
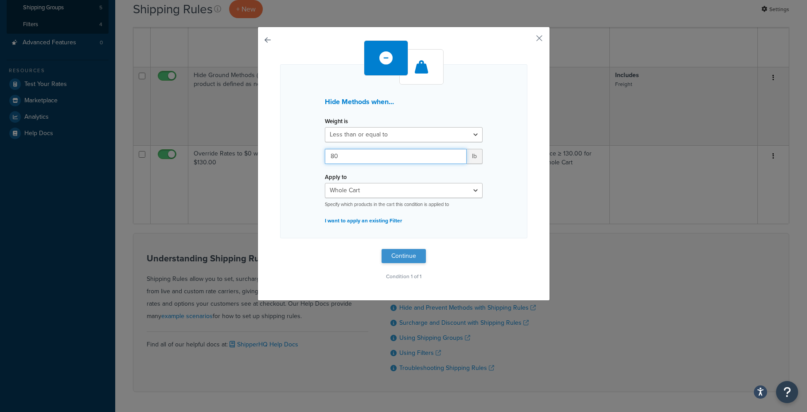
type input "80"
click at [403, 259] on button "Continue" at bounding box center [403, 256] width 44 height 14
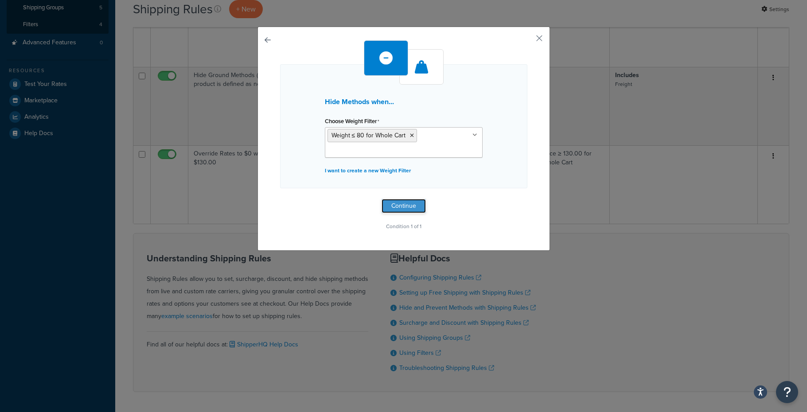
click at [404, 206] on button "Continue" at bounding box center [403, 206] width 44 height 14
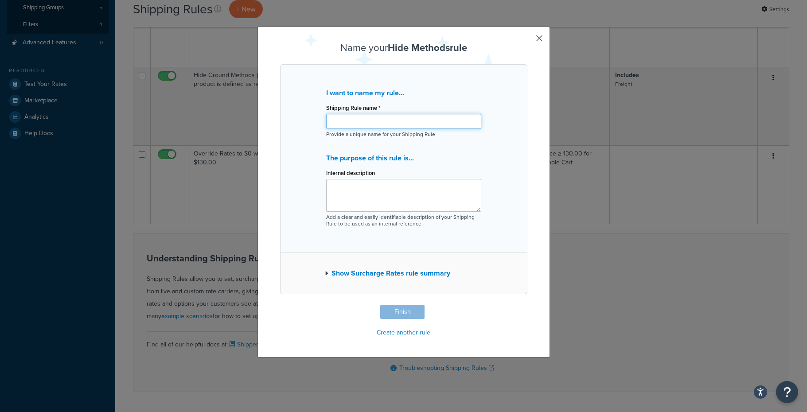
click at [358, 117] on input "Shipping Rule name *" at bounding box center [403, 121] width 155 height 15
type input "Hide Freight Methods when weight is < 80lbs."
click at [403, 313] on button "Finish" at bounding box center [402, 312] width 44 height 14
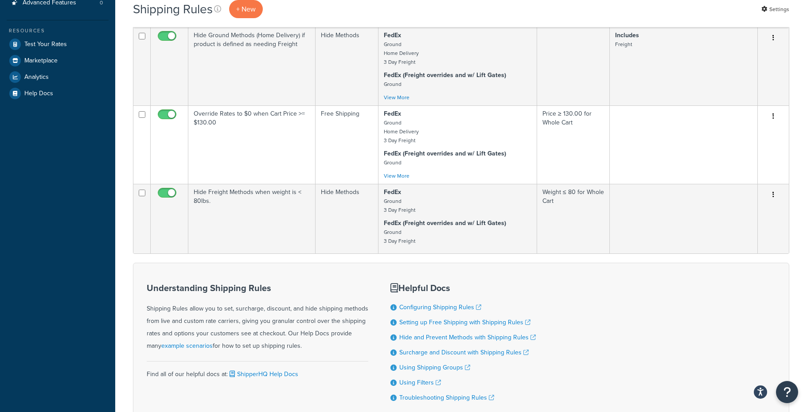
scroll to position [226, 0]
click at [250, 8] on p "+ New" at bounding box center [246, 9] width 34 height 18
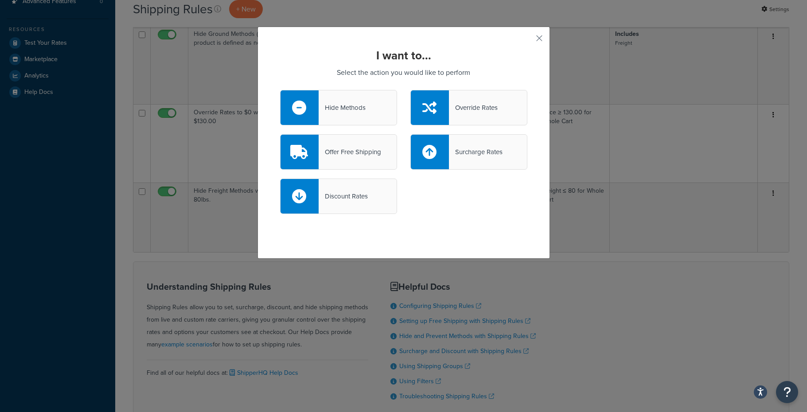
click at [347, 107] on div "Hide Methods" at bounding box center [342, 107] width 47 height 12
click at [0, 0] on input "Hide Methods" at bounding box center [0, 0] width 0 height 0
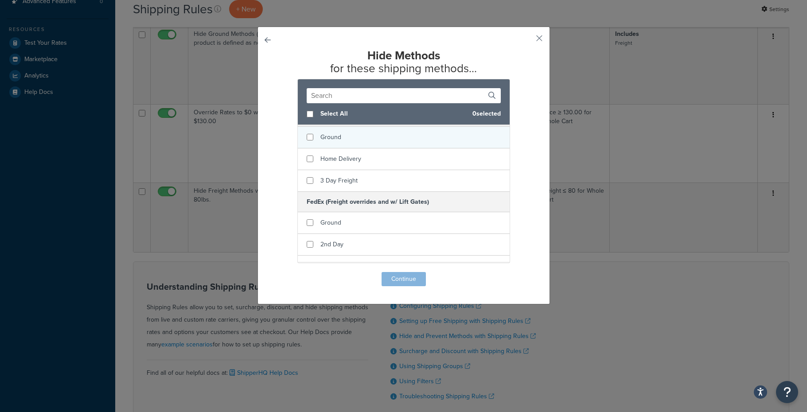
scroll to position [20, 0]
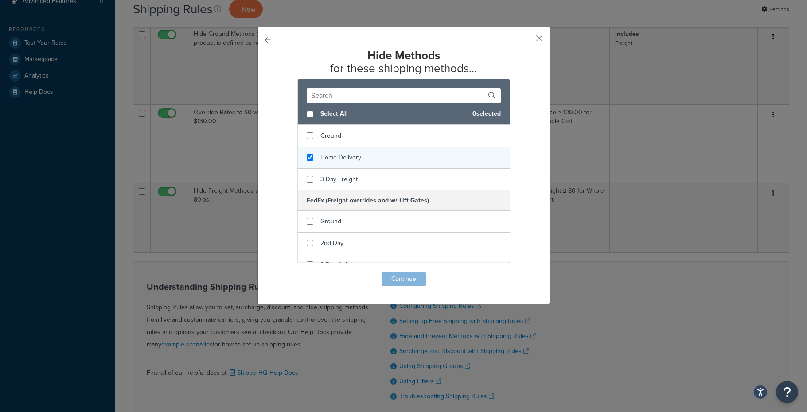
click at [352, 159] on span "Home Delivery" at bounding box center [340, 157] width 41 height 9
checkbox input "true"
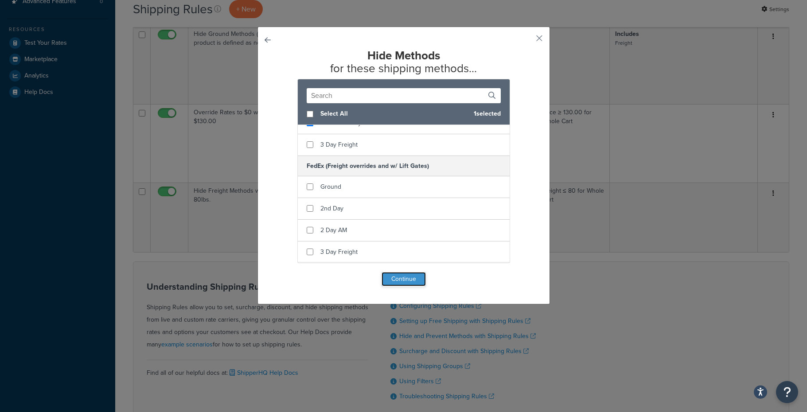
click at [399, 280] on button "Continue" at bounding box center [403, 279] width 44 height 14
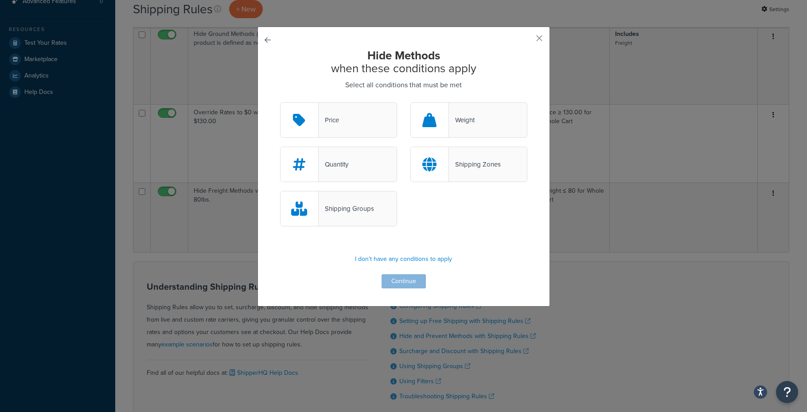
click at [466, 116] on div "Weight" at bounding box center [462, 120] width 26 height 12
click at [0, 0] on input "Weight" at bounding box center [0, 0] width 0 height 0
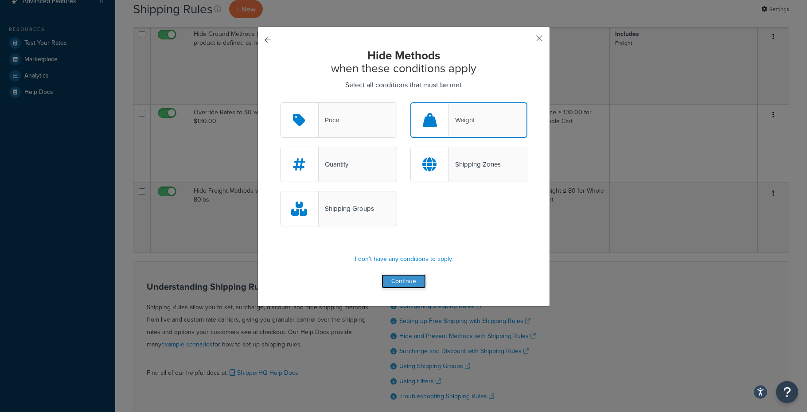
click at [410, 281] on button "Continue" at bounding box center [403, 281] width 44 height 14
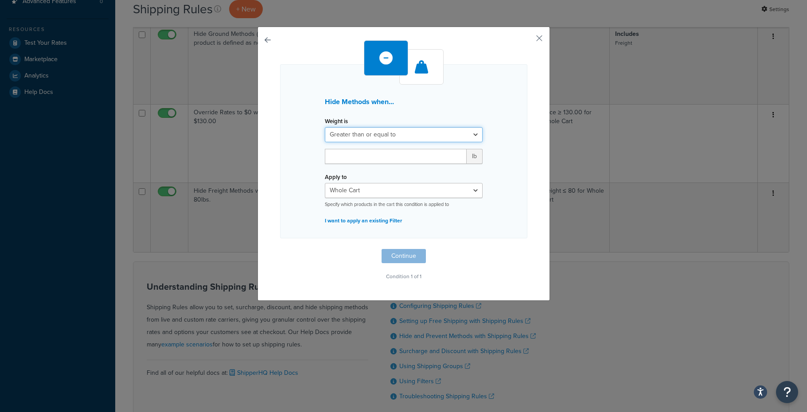
click at [374, 135] on select "Greater than or equal to Between or equal to Less than or equal to" at bounding box center [404, 134] width 158 height 15
click at [325, 127] on select "Greater than or equal to Between or equal to Less than or equal to" at bounding box center [404, 134] width 158 height 15
click at [364, 156] on input "number" at bounding box center [396, 156] width 142 height 15
type input "81"
click at [396, 259] on button "Continue" at bounding box center [403, 256] width 44 height 14
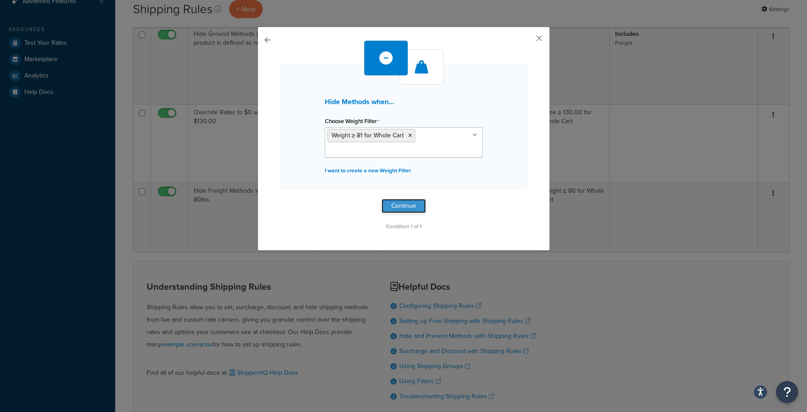
click at [397, 207] on button "Continue" at bounding box center [403, 206] width 44 height 14
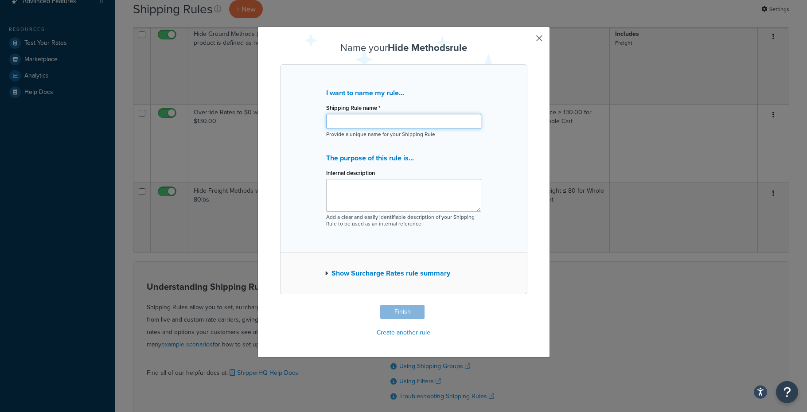
click at [367, 128] on input "Shipping Rule name *" at bounding box center [403, 121] width 155 height 15
type input "Hide Ground Methods when weight is > = 80lbs."
click at [401, 312] on button "Finish" at bounding box center [402, 312] width 44 height 14
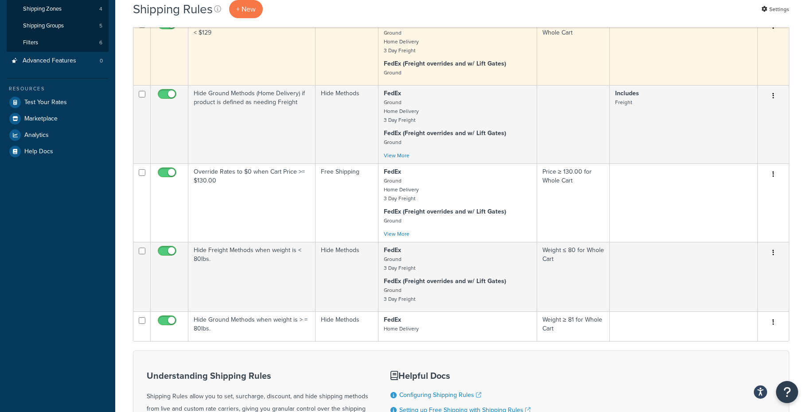
scroll to position [168, 0]
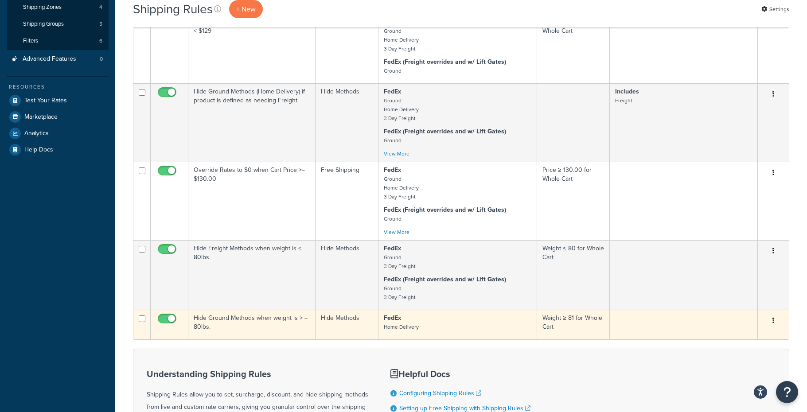
click at [245, 326] on td "Hide Ground Methods when weight is > = 80lbs." at bounding box center [251, 325] width 127 height 30
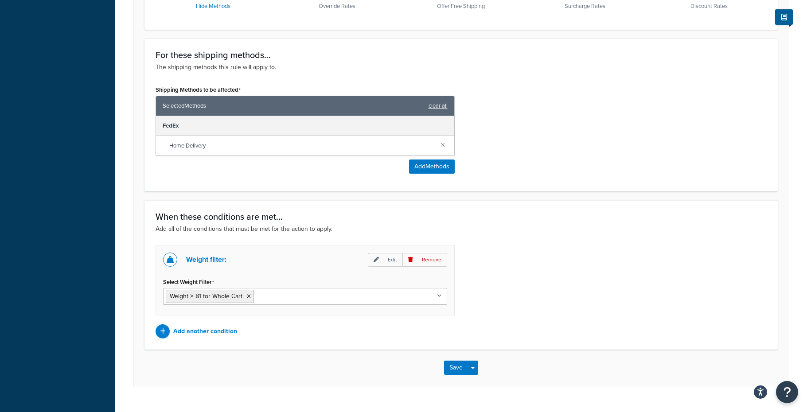
scroll to position [345, 0]
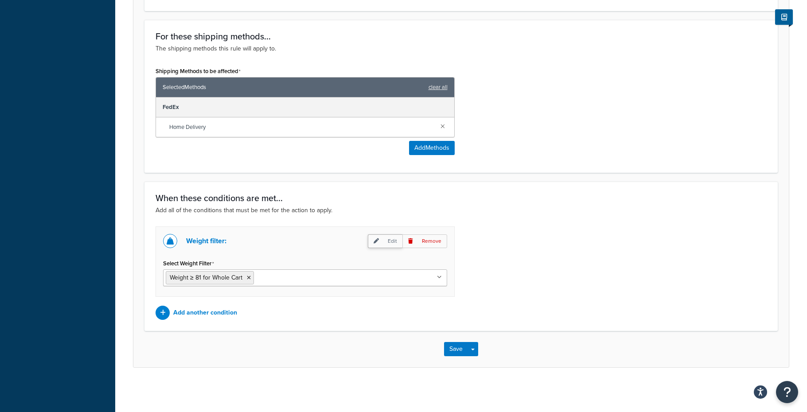
click at [383, 239] on p "Edit" at bounding box center [385, 241] width 35 height 14
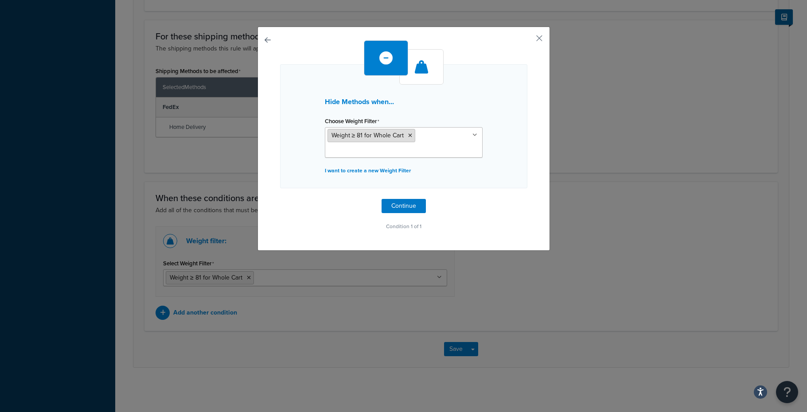
click at [384, 137] on span "Weight ≥ 81 for Whole Cart" at bounding box center [367, 135] width 73 height 9
click at [527, 40] on button "button" at bounding box center [526, 41] width 2 height 2
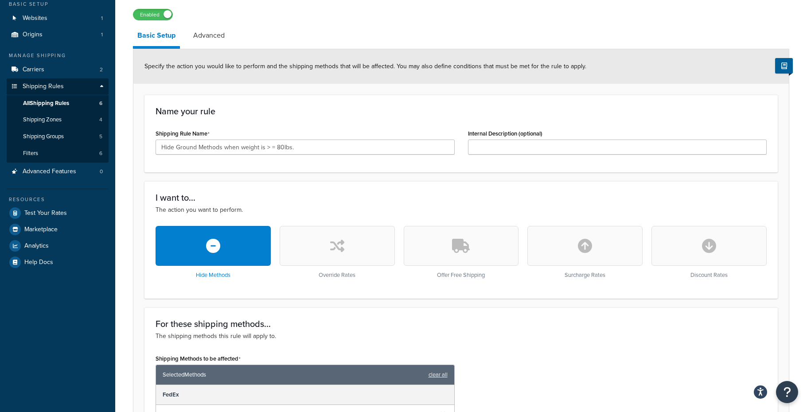
scroll to position [82, 0]
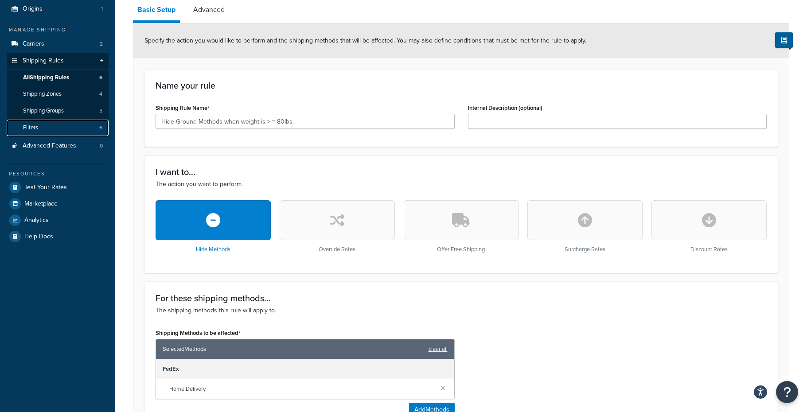
click at [43, 129] on link "Filters 6" at bounding box center [58, 128] width 102 height 16
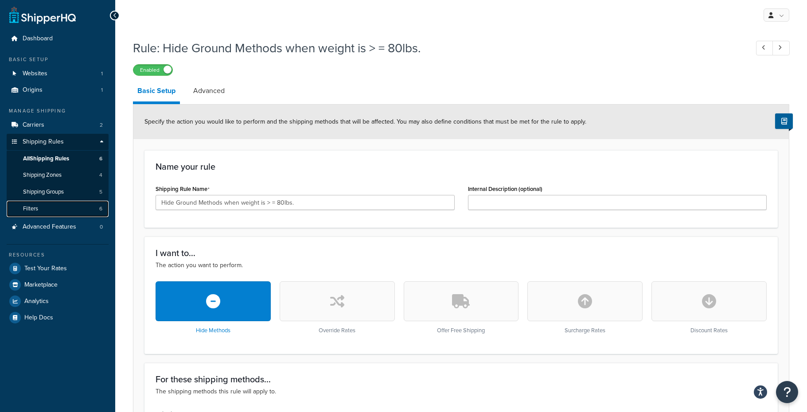
scroll to position [0, 0]
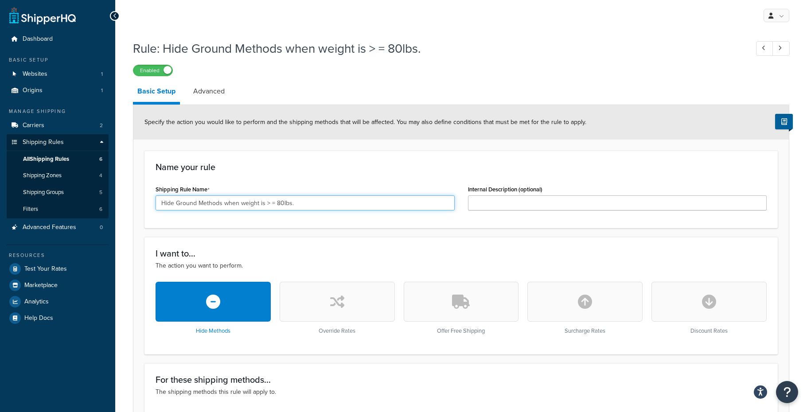
click at [274, 204] on input "Hide Ground Methods when weight is > = 80lbs." at bounding box center [305, 202] width 299 height 15
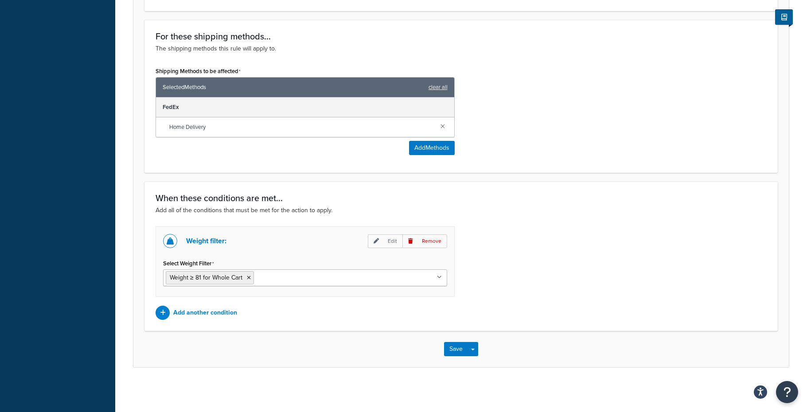
scroll to position [345, 0]
click at [453, 351] on button "Save" at bounding box center [456, 349] width 24 height 14
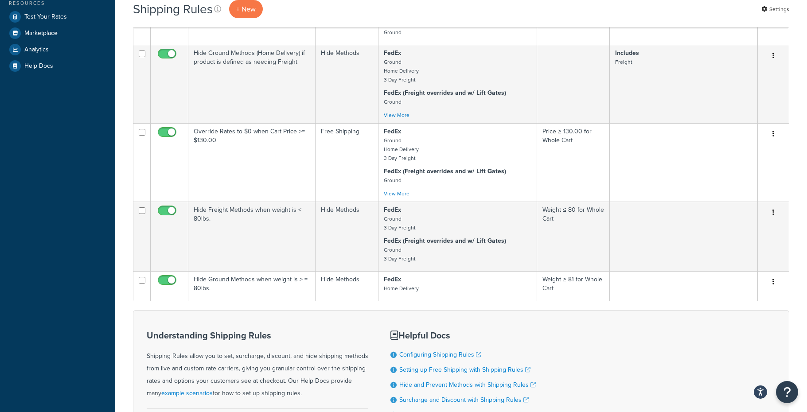
scroll to position [271, 0]
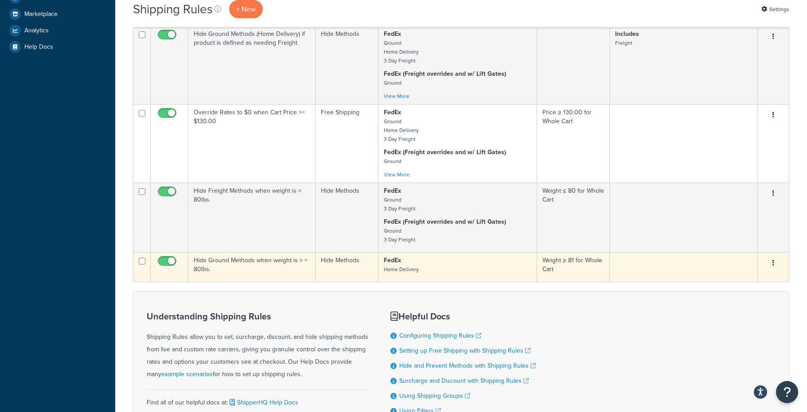
click at [255, 261] on td "Hide Ground Methods when weight is > = 80lbs." at bounding box center [251, 267] width 127 height 30
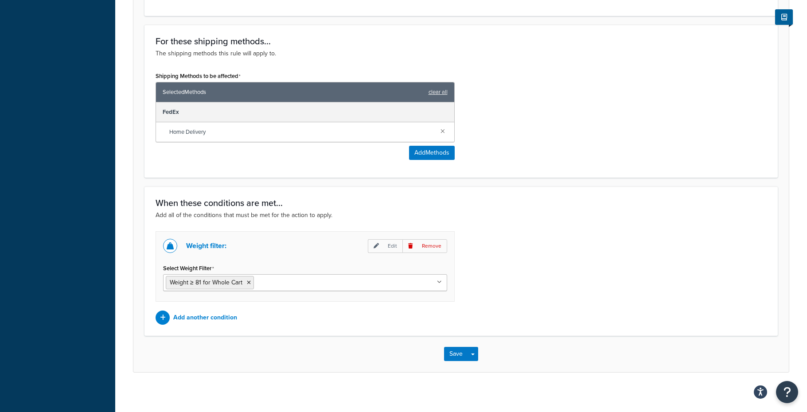
scroll to position [345, 0]
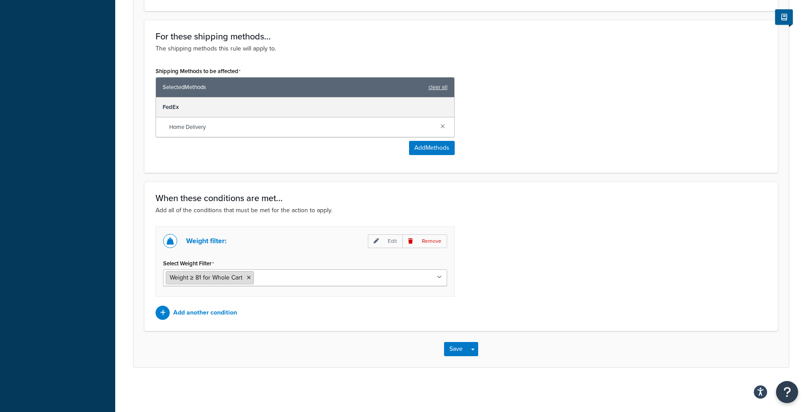
click at [217, 277] on span "Weight ≥ 81 for Whole Cart" at bounding box center [206, 277] width 73 height 9
click at [428, 239] on p "Remove" at bounding box center [424, 241] width 45 height 14
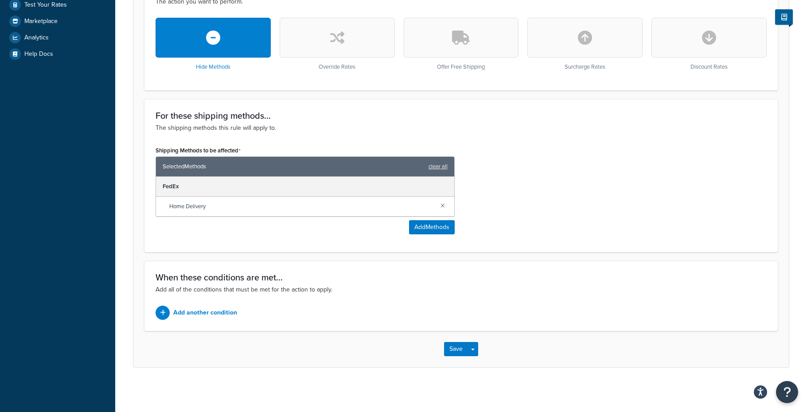
scroll to position [265, 0]
click at [208, 319] on div "Add another condition" at bounding box center [305, 313] width 299 height 14
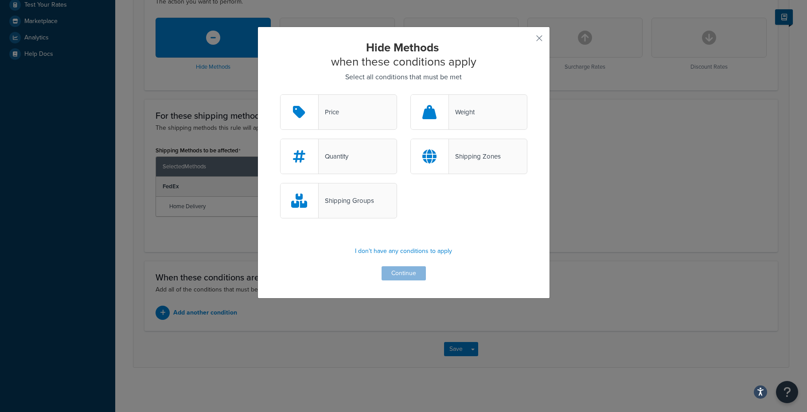
click at [462, 112] on div "Weight" at bounding box center [462, 112] width 26 height 12
click at [0, 0] on input "Weight" at bounding box center [0, 0] width 0 height 0
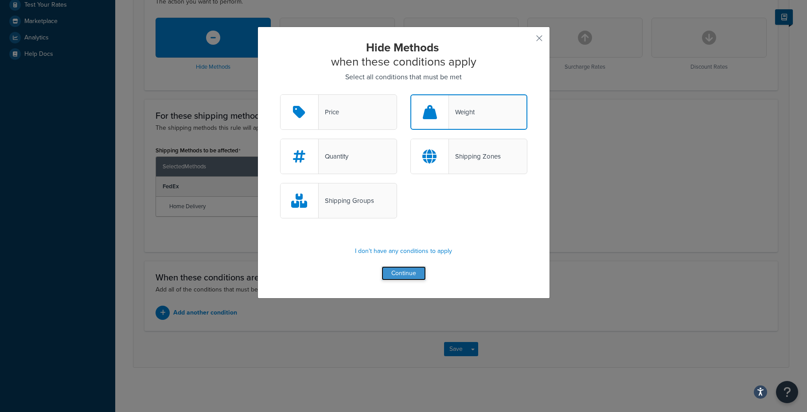
click at [403, 271] on button "Continue" at bounding box center [403, 273] width 44 height 14
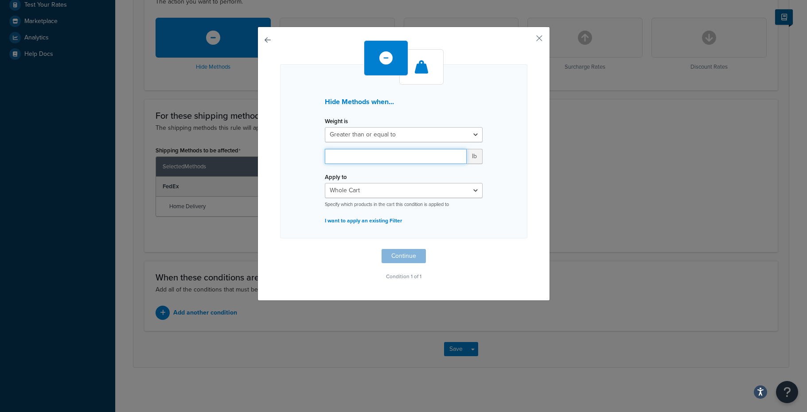
click at [385, 159] on input "number" at bounding box center [396, 156] width 142 height 15
click at [390, 136] on select "Greater than or equal to Between or equal to Less than or equal to" at bounding box center [404, 134] width 158 height 15
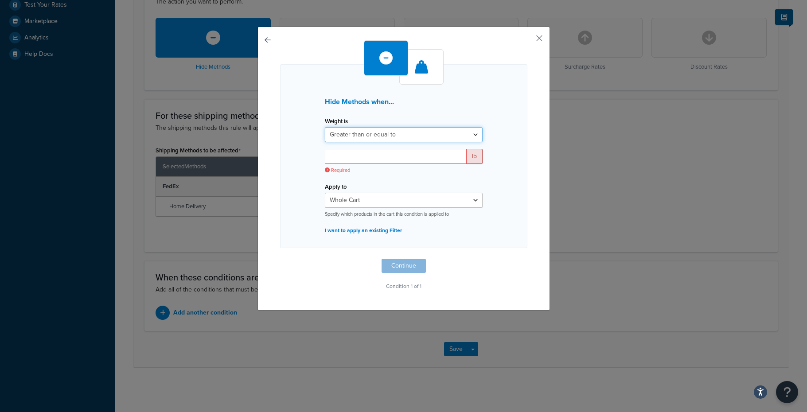
click at [325, 127] on select "Greater than or equal to Between or equal to Less than or equal to" at bounding box center [404, 134] width 158 height 15
click at [381, 156] on input "number" at bounding box center [396, 156] width 142 height 15
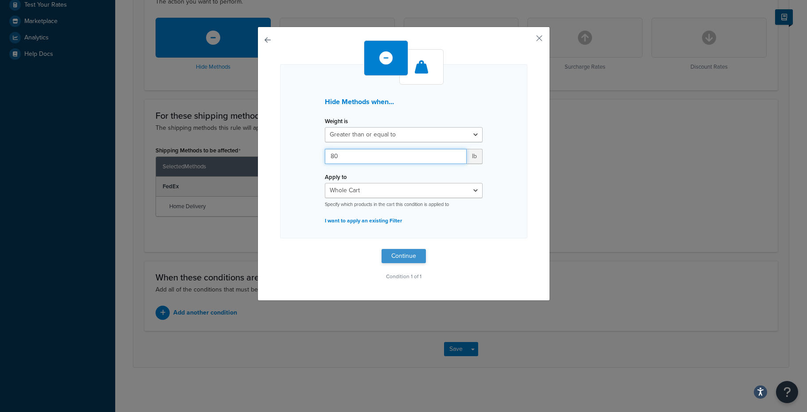
type input "80"
click at [404, 254] on button "Continue" at bounding box center [403, 256] width 44 height 14
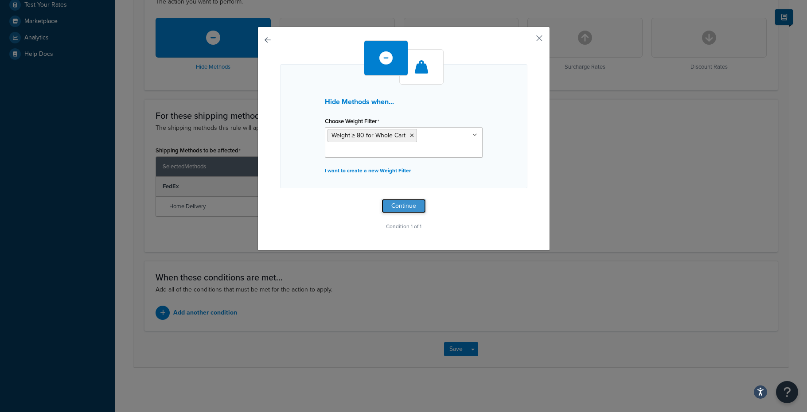
click at [403, 202] on button "Continue" at bounding box center [403, 206] width 44 height 14
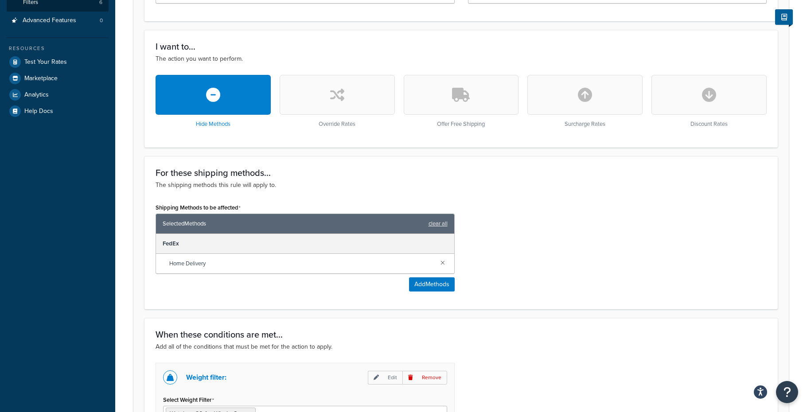
scroll to position [345, 0]
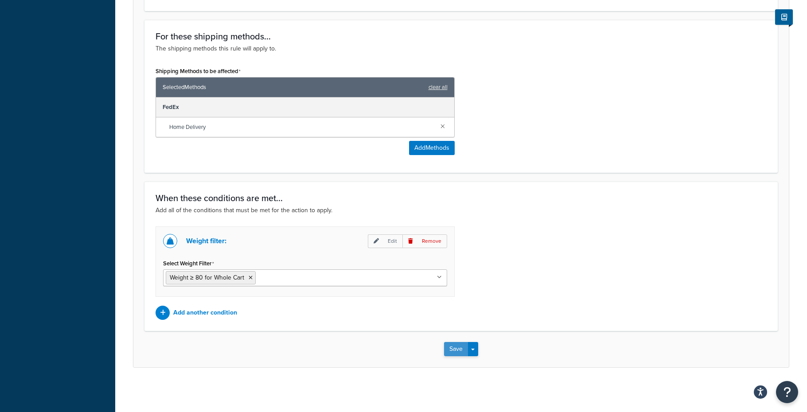
click at [456, 351] on button "Save" at bounding box center [456, 349] width 24 height 14
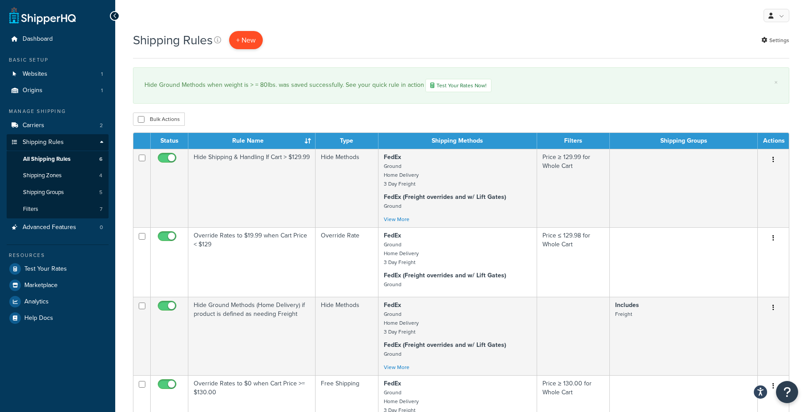
click at [251, 39] on p "+ New" at bounding box center [246, 40] width 34 height 18
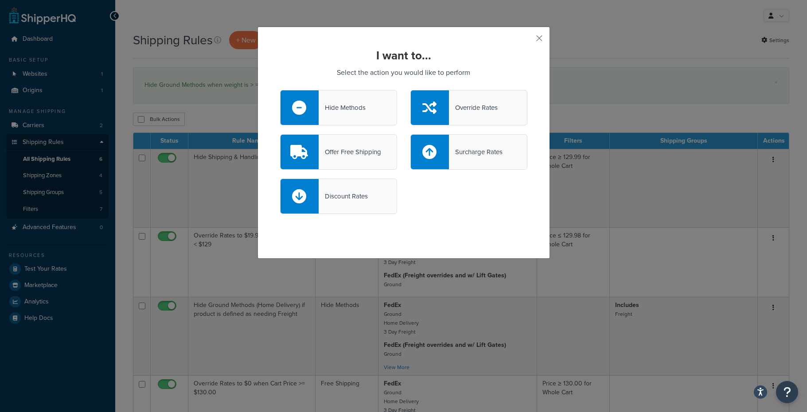
click at [468, 156] on div "Surcharge Rates" at bounding box center [476, 152] width 54 height 12
click at [0, 0] on input "Surcharge Rates" at bounding box center [0, 0] width 0 height 0
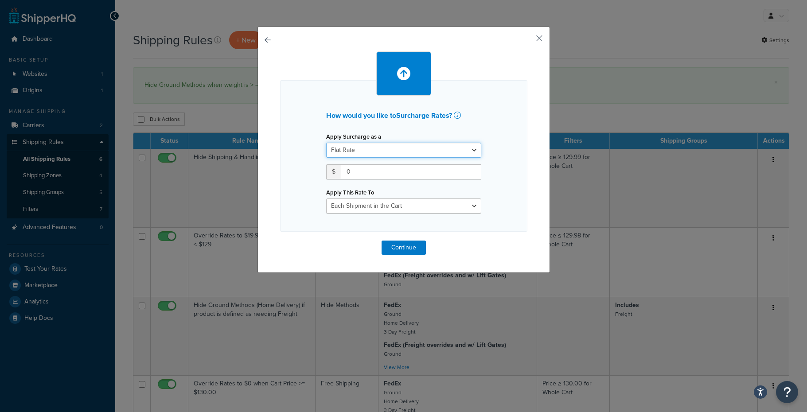
click at [377, 151] on select "Flat Rate Percentage Flat Rate & Percentage" at bounding box center [403, 150] width 155 height 15
click at [326, 143] on select "Flat Rate Percentage Flat Rate & Percentage" at bounding box center [403, 150] width 155 height 15
click at [370, 173] on input "0" at bounding box center [411, 171] width 140 height 15
click at [350, 171] on input "0129.00" at bounding box center [411, 171] width 140 height 15
type input "129.00"
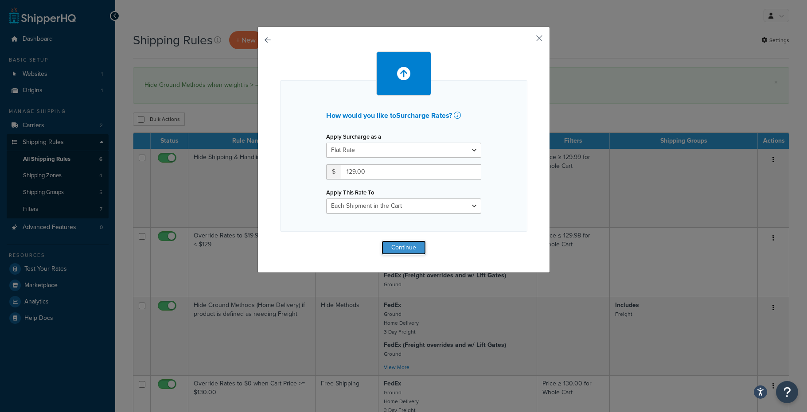
click at [403, 246] on button "Continue" at bounding box center [403, 248] width 44 height 14
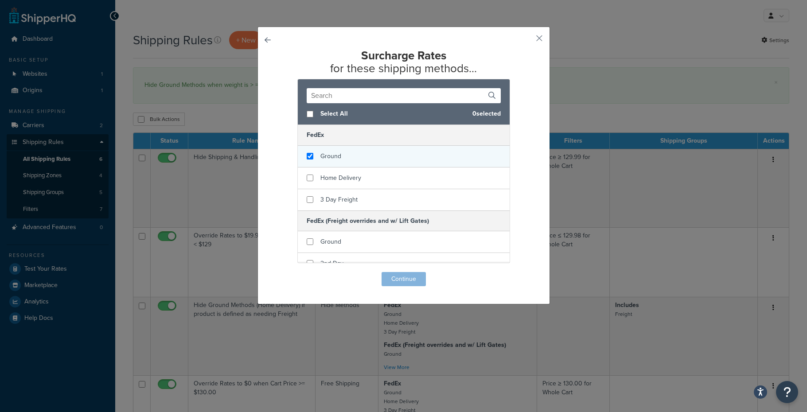
checkbox input "true"
click at [358, 159] on div "Ground" at bounding box center [404, 157] width 212 height 22
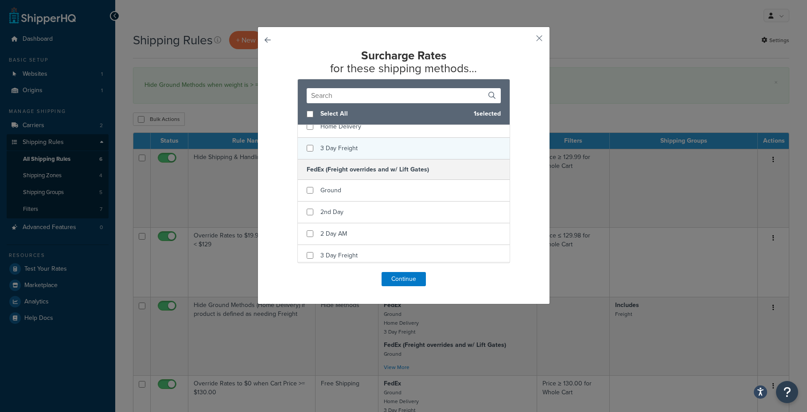
scroll to position [55, 0]
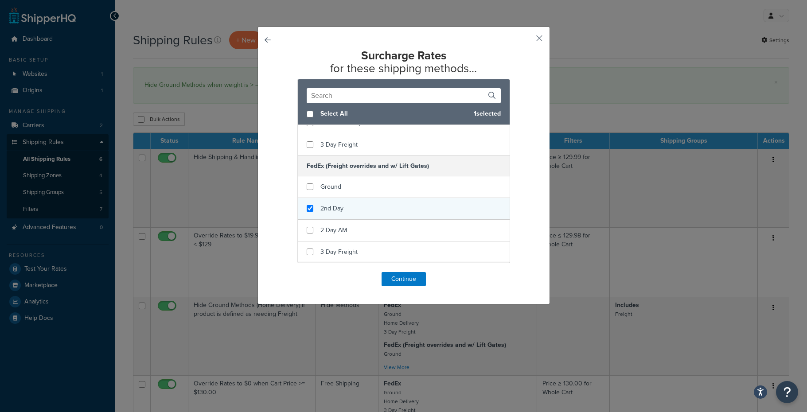
checkbox input "true"
click at [341, 217] on div "2nd Day" at bounding box center [404, 209] width 212 height 22
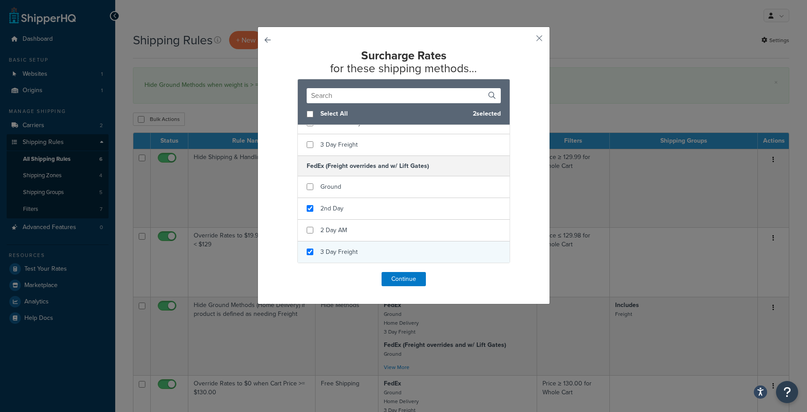
checkbox input "true"
click at [336, 252] on span "3 Day Freight" at bounding box center [338, 251] width 37 height 9
click at [406, 282] on button "Continue" at bounding box center [403, 279] width 44 height 14
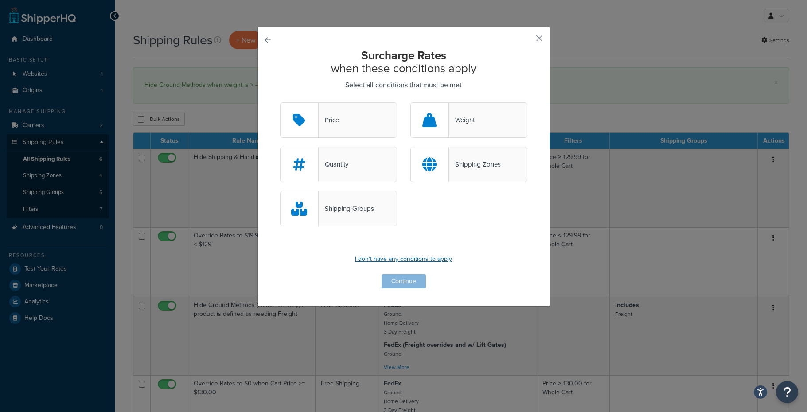
click at [430, 261] on p "I don't have any conditions to apply" at bounding box center [403, 259] width 247 height 12
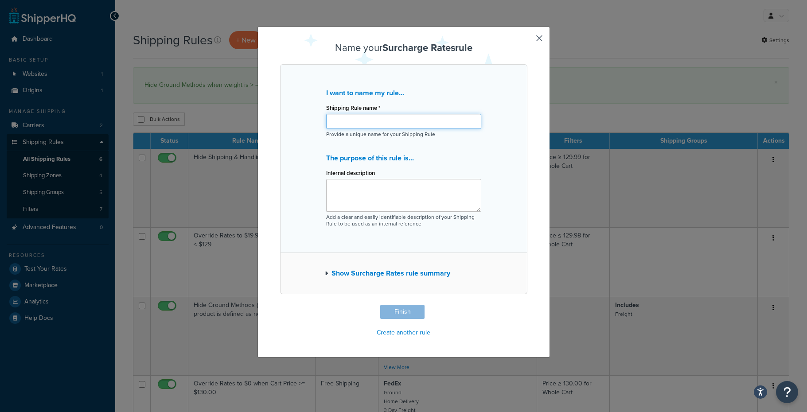
click at [350, 120] on input "Shipping Rule name *" at bounding box center [403, 121] width 155 height 15
type input "Surcharge Rates to $129 for Lift Gates (pre-Promotion)"
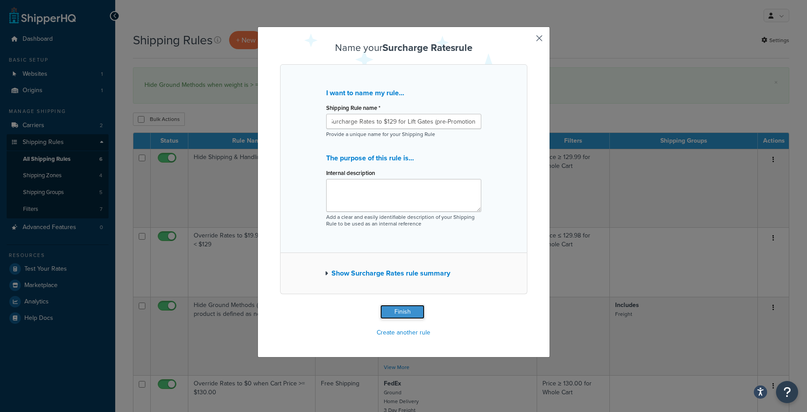
click at [400, 313] on button "Finish" at bounding box center [402, 312] width 44 height 14
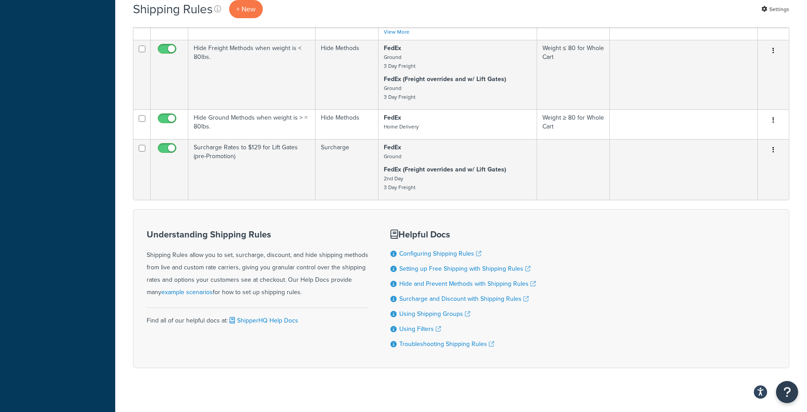
scroll to position [381, 0]
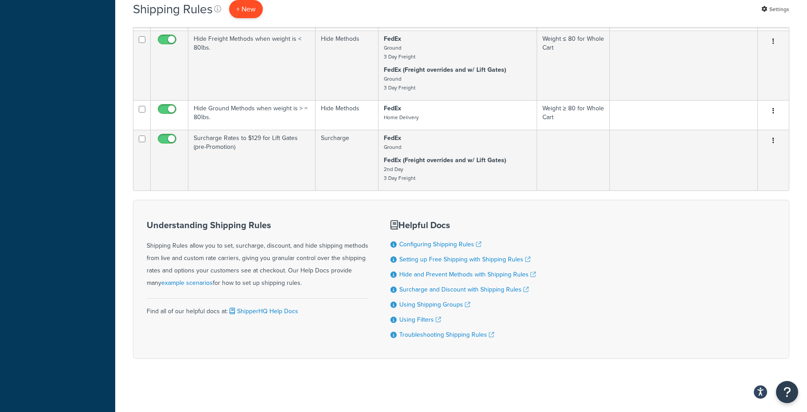
click at [245, 6] on p "+ New" at bounding box center [246, 9] width 34 height 18
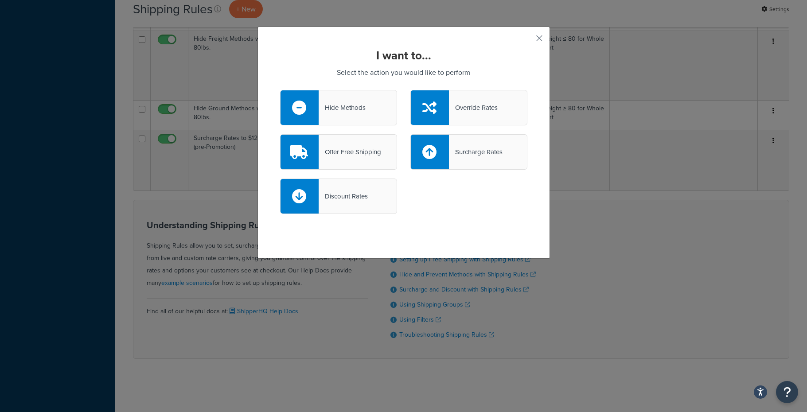
click at [345, 111] on div "Hide Methods" at bounding box center [342, 107] width 47 height 12
click at [0, 0] on input "Hide Methods" at bounding box center [0, 0] width 0 height 0
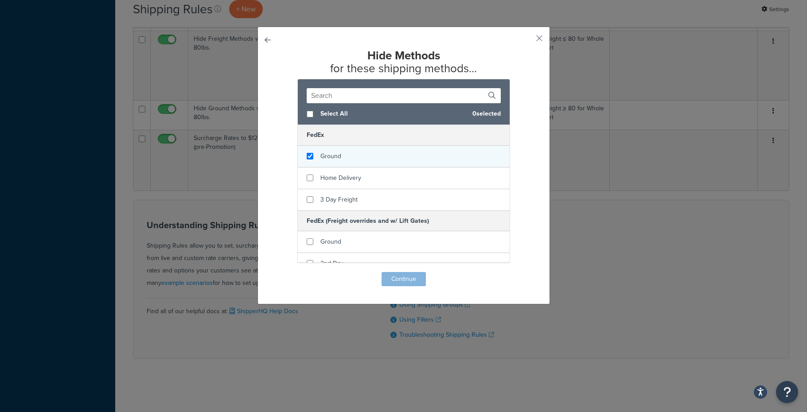
checkbox input "true"
click at [328, 158] on span "Ground" at bounding box center [330, 156] width 21 height 9
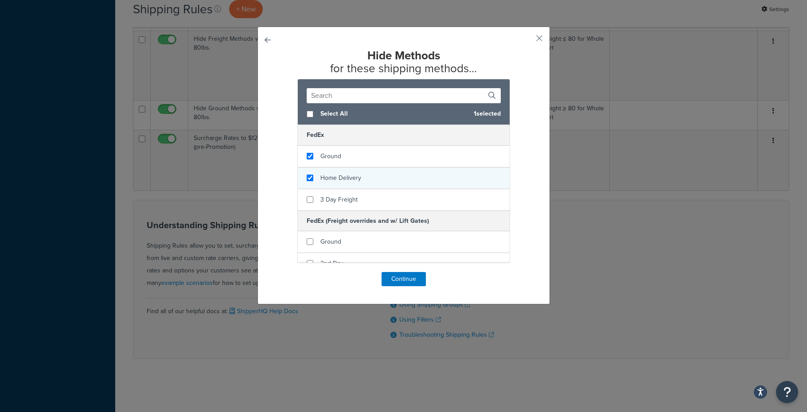
checkbox input "true"
click at [330, 178] on span "Home Delivery" at bounding box center [340, 177] width 41 height 9
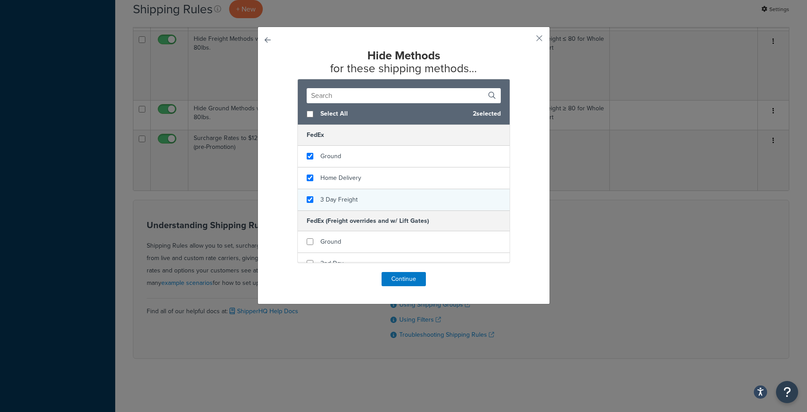
click at [330, 199] on span "3 Day Freight" at bounding box center [338, 199] width 37 height 9
checkbox input "true"
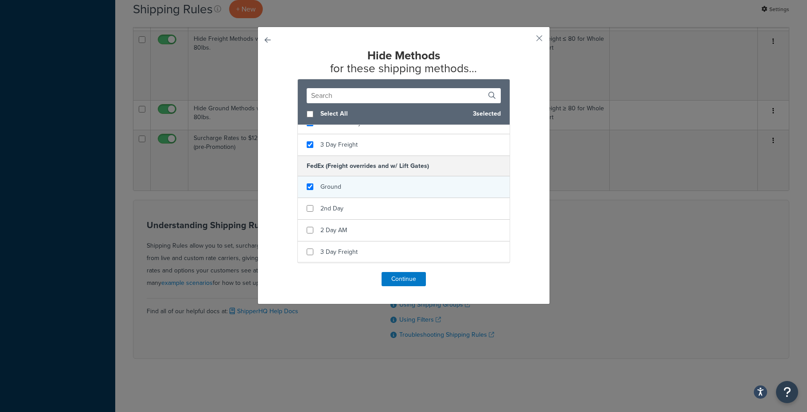
click at [331, 186] on span "Ground" at bounding box center [330, 186] width 21 height 9
checkbox input "true"
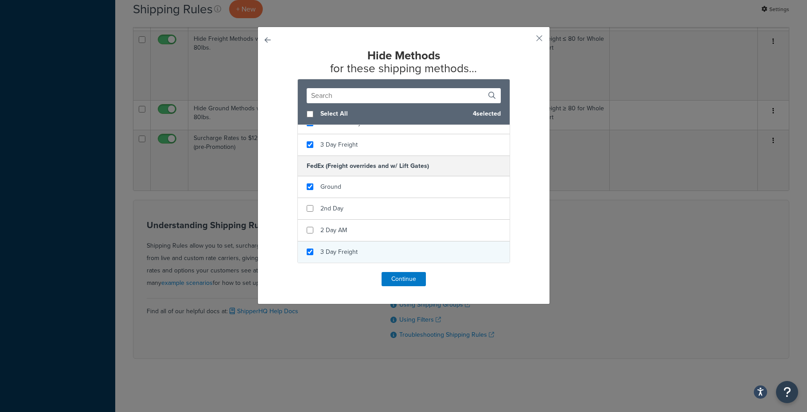
checkbox input "true"
click at [330, 251] on span "3 Day Freight" at bounding box center [338, 251] width 37 height 9
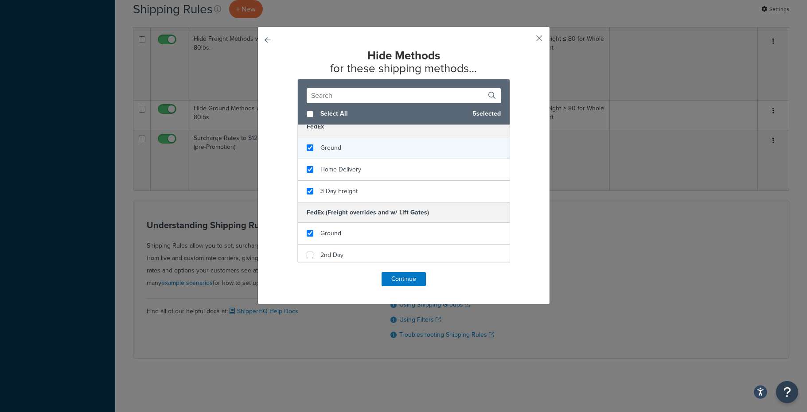
scroll to position [0, 0]
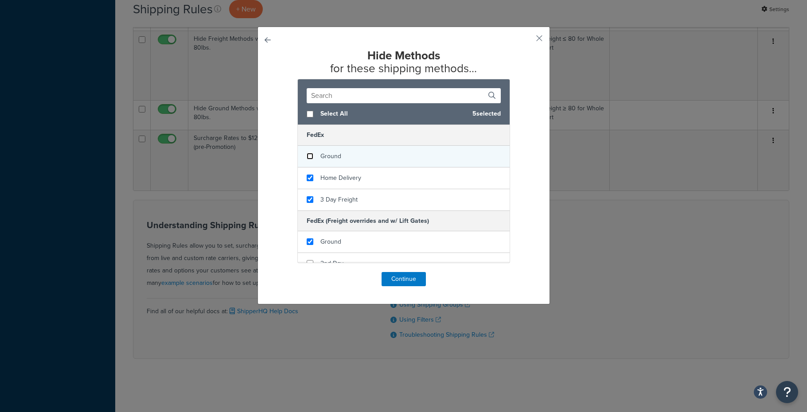
click at [309, 157] on input "checkbox" at bounding box center [310, 156] width 7 height 7
checkbox input "false"
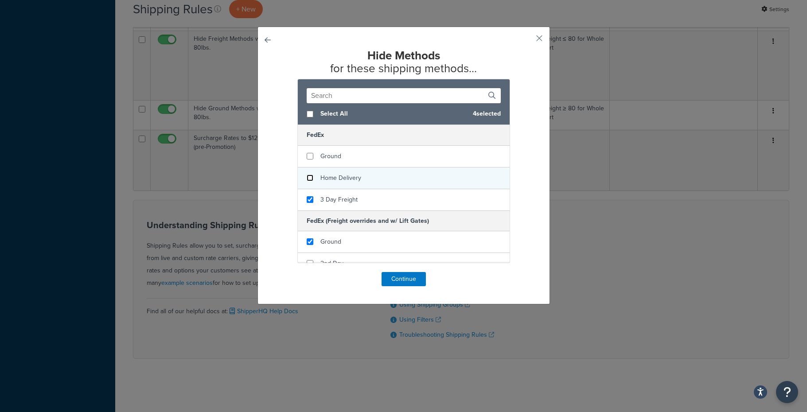
click at [309, 180] on input "checkbox" at bounding box center [310, 178] width 7 height 7
checkbox input "false"
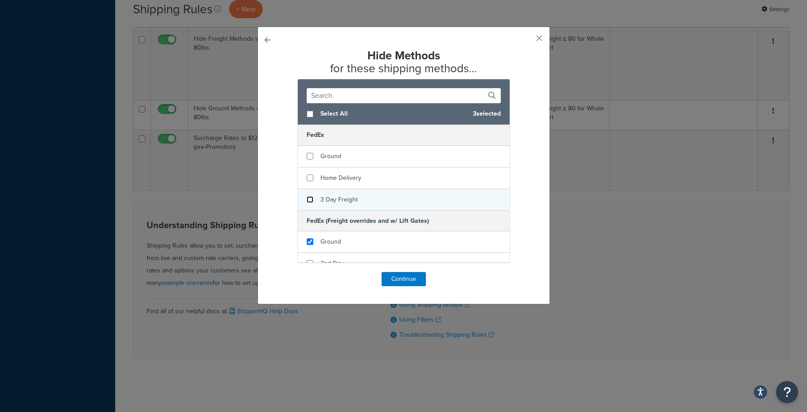
click at [310, 198] on input "checkbox" at bounding box center [310, 199] width 7 height 7
checkbox input "false"
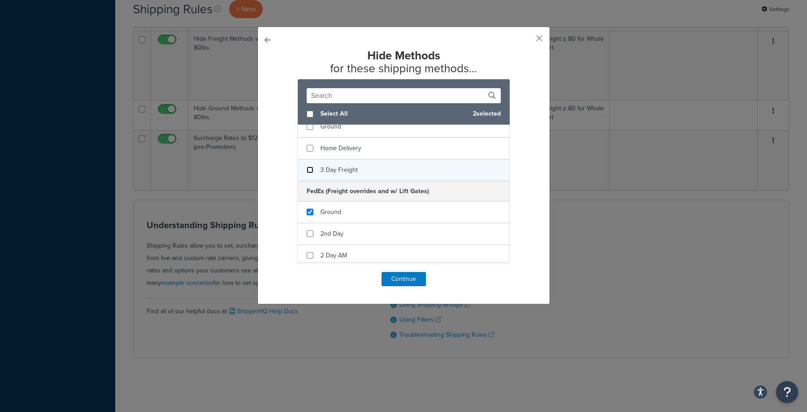
scroll to position [55, 0]
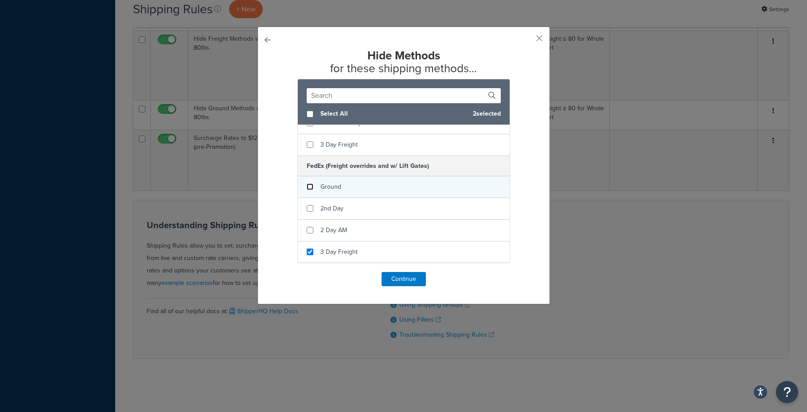
click at [307, 184] on input "checkbox" at bounding box center [310, 186] width 7 height 7
checkbox input "false"
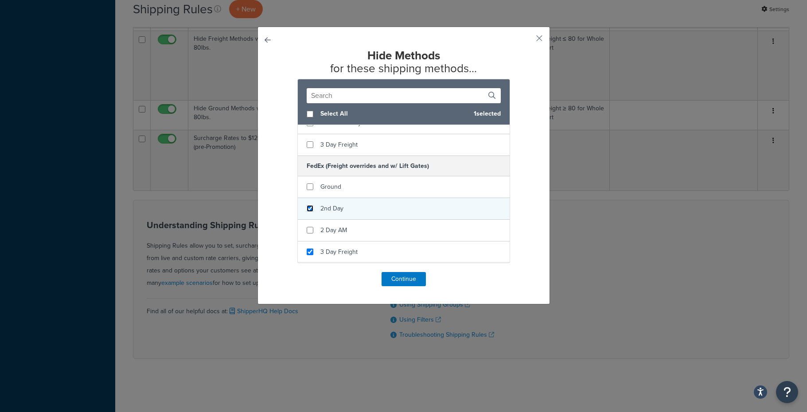
click at [311, 207] on input "checkbox" at bounding box center [310, 208] width 7 height 7
checkbox input "true"
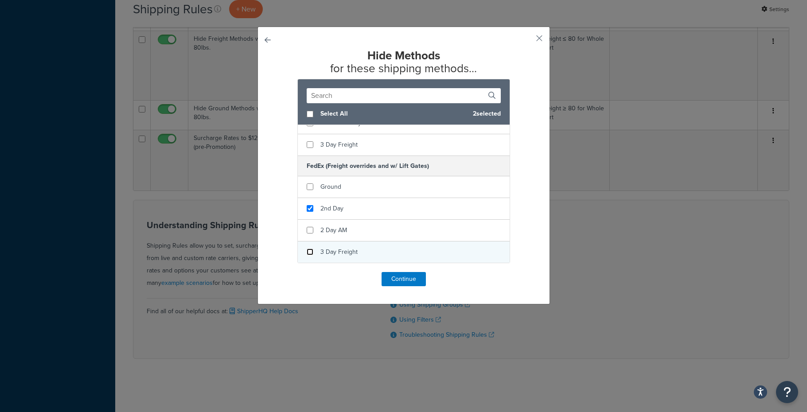
click at [310, 251] on input "checkbox" at bounding box center [310, 252] width 7 height 7
checkbox input "false"
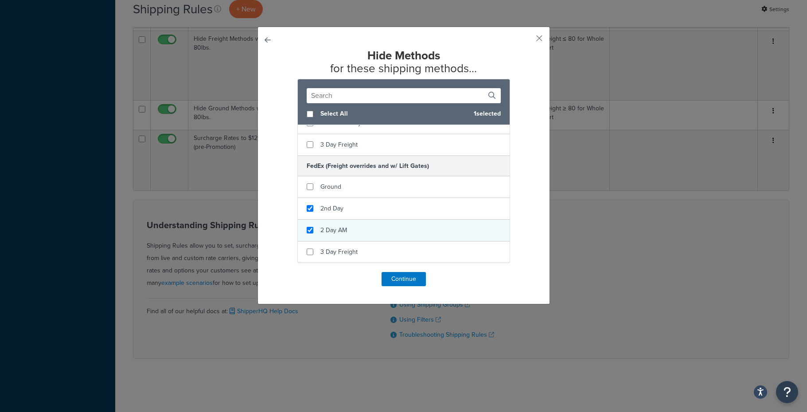
click at [332, 228] on span "2 Day AM" at bounding box center [333, 230] width 27 height 9
checkbox input "true"
click at [406, 280] on button "Continue" at bounding box center [403, 279] width 44 height 14
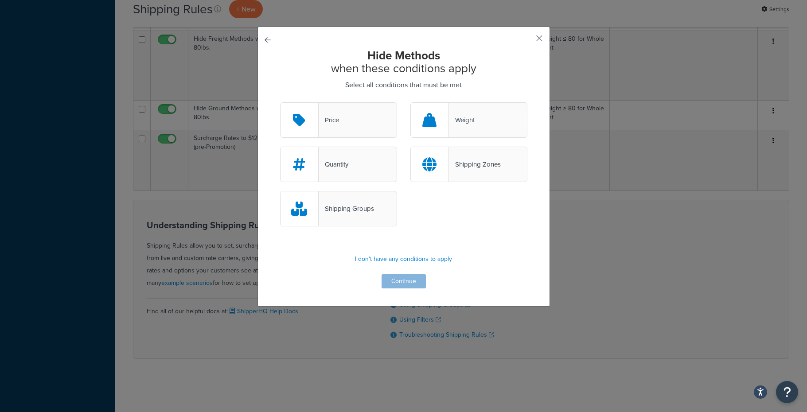
click at [358, 208] on div "Shipping Groups" at bounding box center [346, 208] width 55 height 12
click at [0, 0] on input "Shipping Groups" at bounding box center [0, 0] width 0 height 0
click at [410, 284] on button "Continue" at bounding box center [403, 281] width 44 height 14
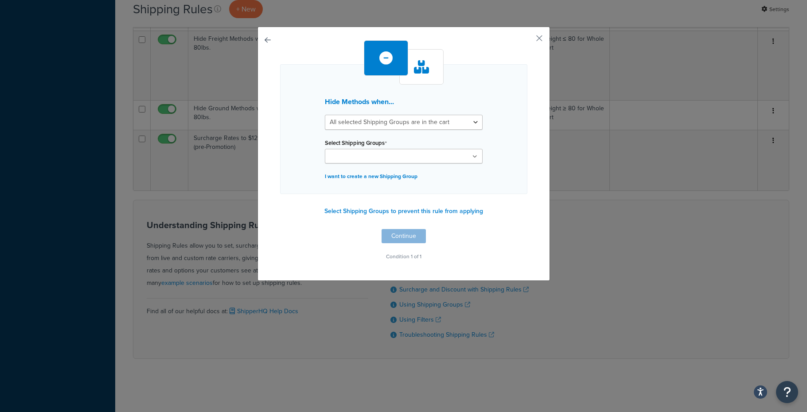
click at [377, 159] on input "Select Shipping Groups" at bounding box center [366, 157] width 78 height 10
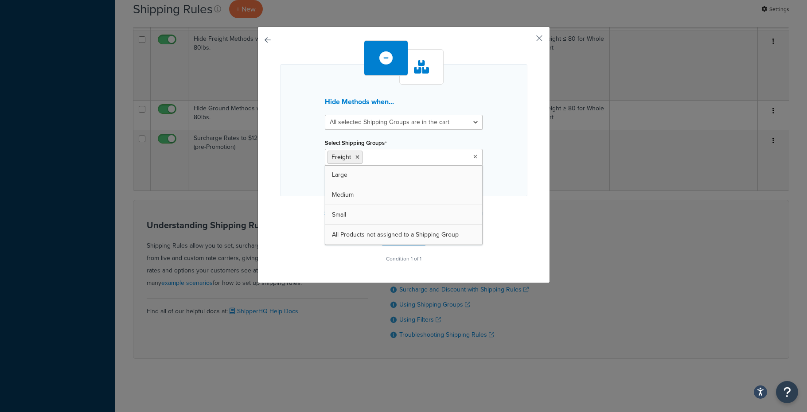
click at [497, 223] on div "Hide Methods when... All selected Shipping Groups are in the cart Any selected …" at bounding box center [403, 152] width 247 height 225
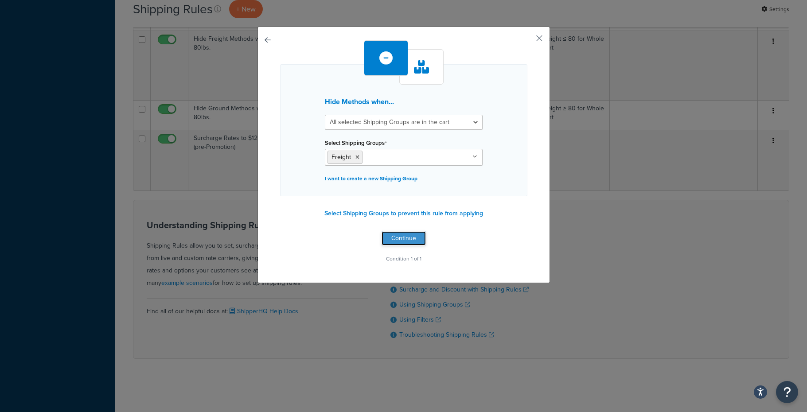
click at [398, 239] on button "Continue" at bounding box center [403, 238] width 44 height 14
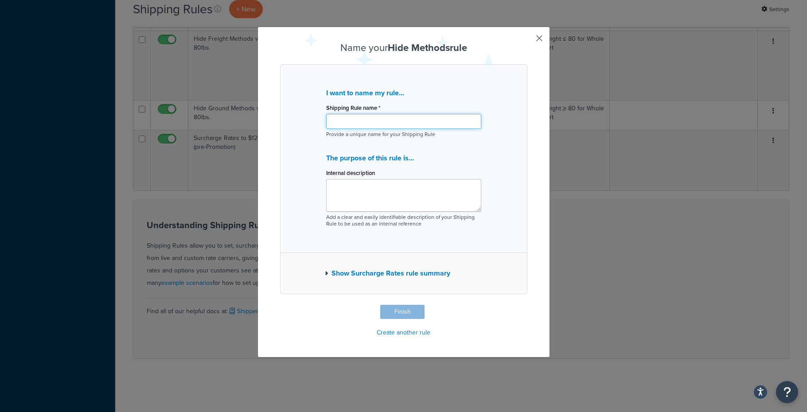
click at [347, 124] on input "Shipping Rule name *" at bounding box center [403, 121] width 155 height 15
type input "Hide Light Weight Freight Methods when override not in cart"
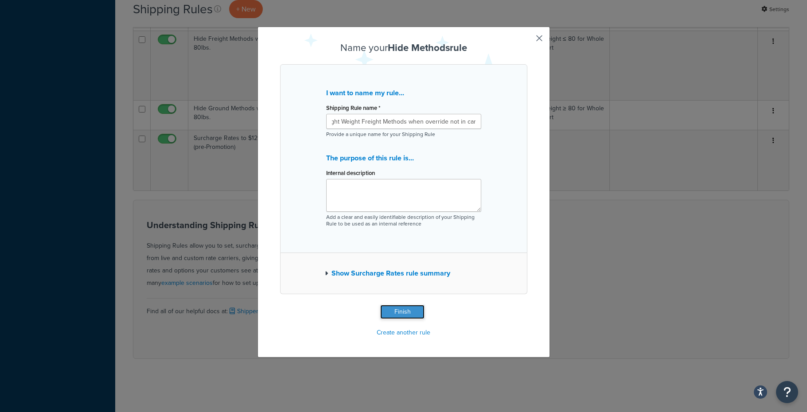
click at [400, 317] on button "Finish" at bounding box center [402, 312] width 44 height 14
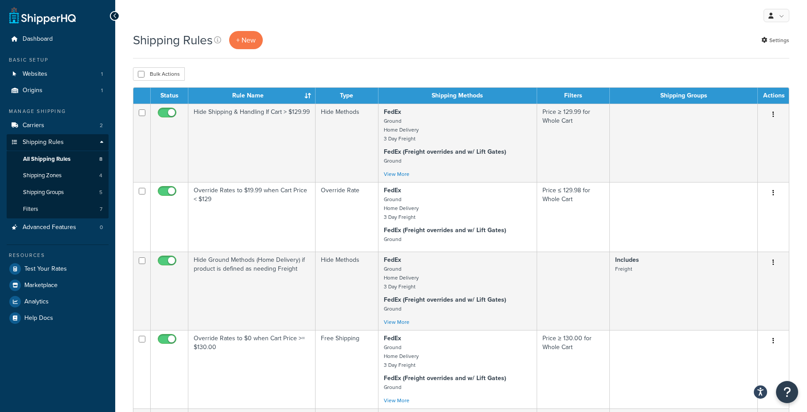
click at [404, 95] on th "Shipping Methods" at bounding box center [457, 96] width 159 height 16
click at [243, 39] on p "+ New" at bounding box center [246, 40] width 34 height 18
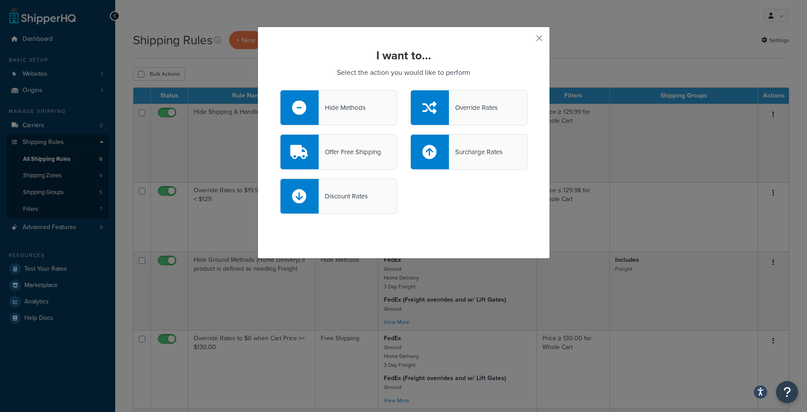
click at [472, 105] on div "Override Rates" at bounding box center [473, 107] width 49 height 12
click at [0, 0] on input "Override Rates" at bounding box center [0, 0] width 0 height 0
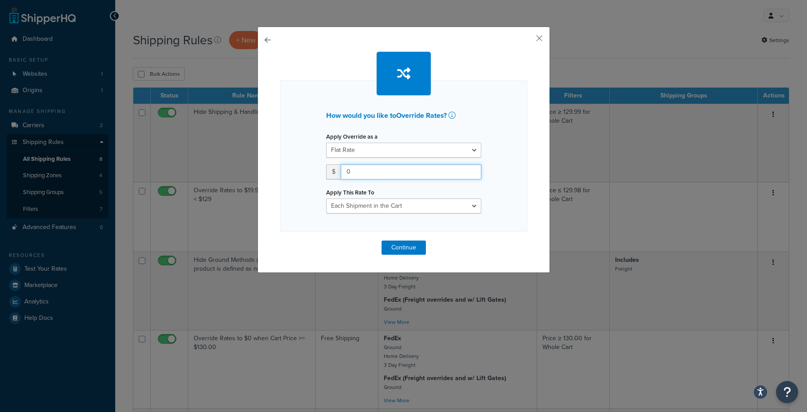
click at [385, 176] on input "0" at bounding box center [411, 171] width 140 height 15
type input "400"
click at [396, 245] on button "Continue" at bounding box center [403, 248] width 44 height 14
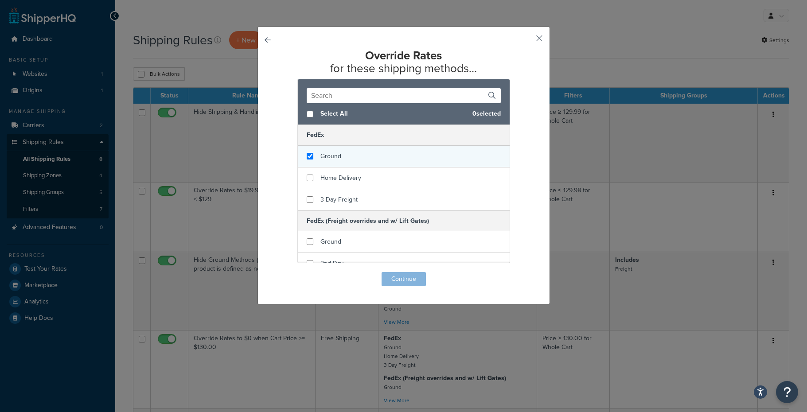
click at [350, 159] on div "Ground" at bounding box center [404, 157] width 212 height 22
checkbox input "true"
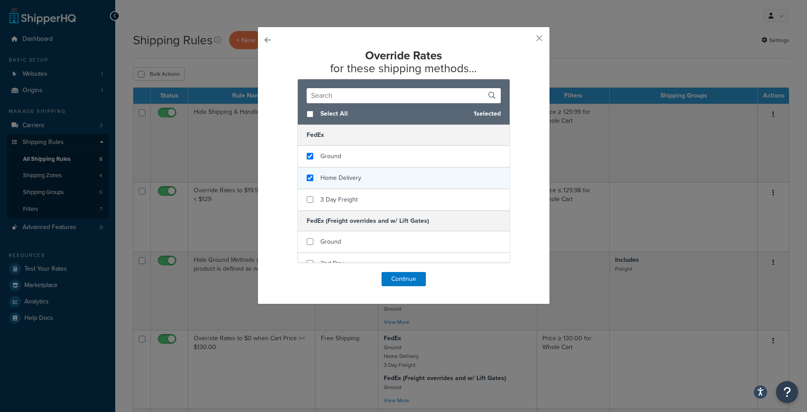
click at [346, 178] on span "Home Delivery" at bounding box center [340, 177] width 41 height 9
checkbox input "true"
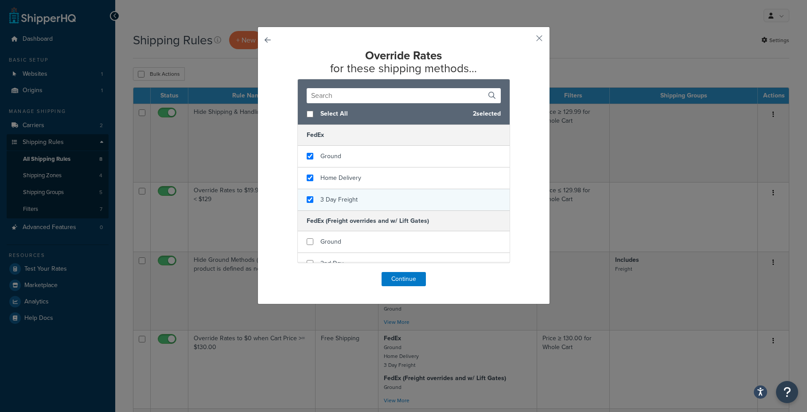
checkbox input "true"
click at [342, 197] on span "3 Day Freight" at bounding box center [338, 199] width 37 height 9
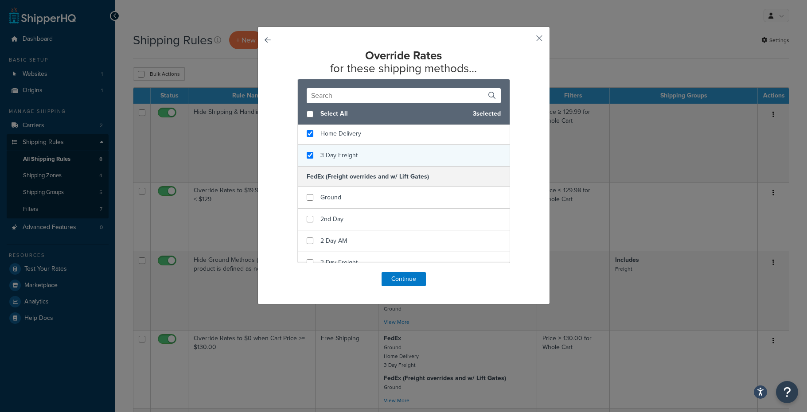
scroll to position [55, 0]
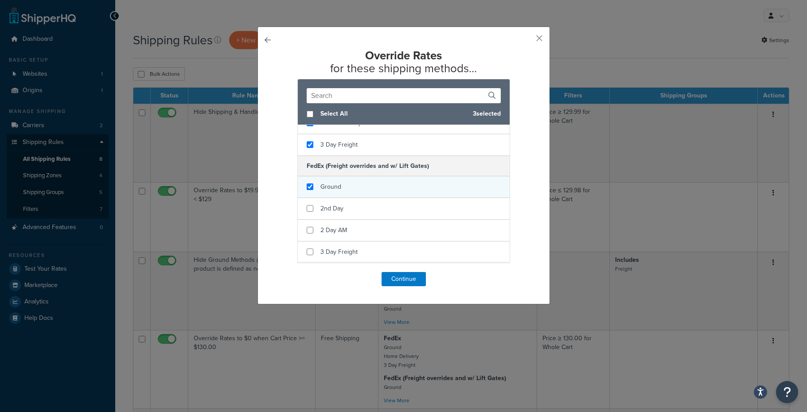
checkbox input "true"
click at [345, 188] on div "Ground" at bounding box center [404, 187] width 212 height 22
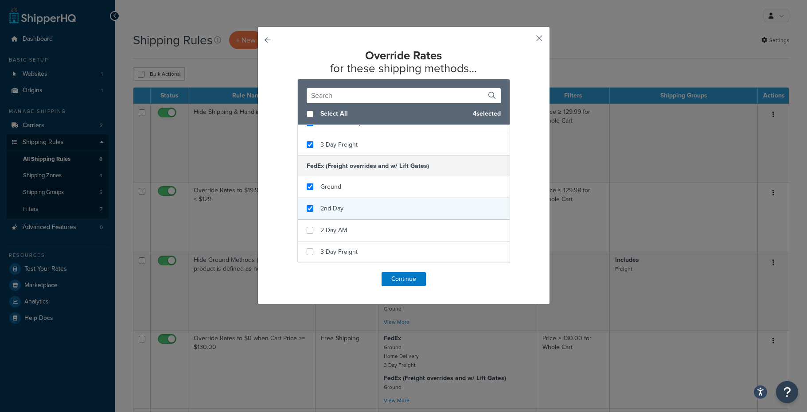
click at [345, 201] on div "2nd Day" at bounding box center [404, 209] width 212 height 22
checkbox input "true"
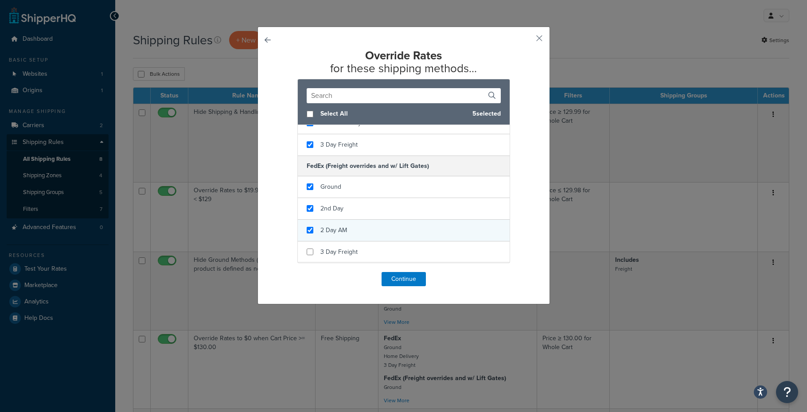
checkbox input "true"
click at [338, 225] on div "2 Day AM" at bounding box center [333, 230] width 27 height 12
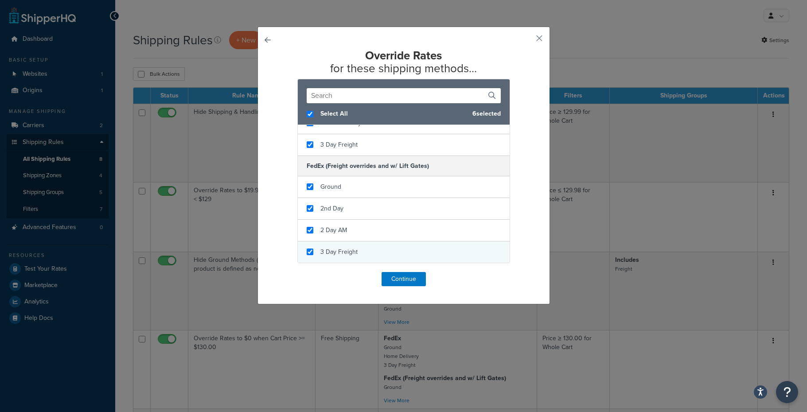
checkbox input "true"
click at [337, 249] on span "3 Day Freight" at bounding box center [338, 251] width 37 height 9
click at [401, 277] on button "Continue" at bounding box center [403, 279] width 44 height 14
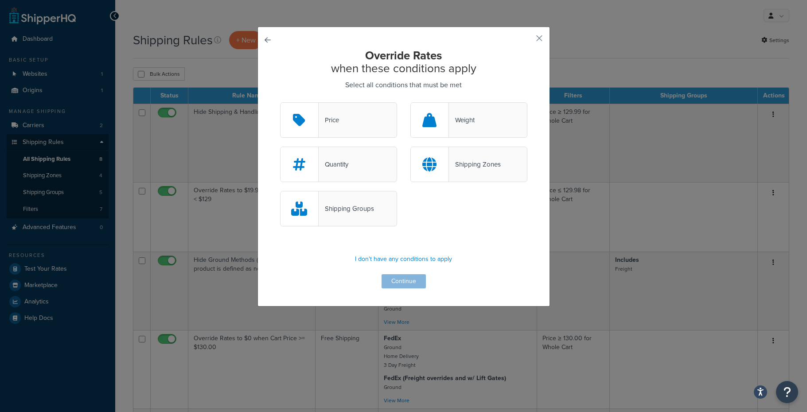
click at [338, 121] on div "Price" at bounding box center [329, 120] width 20 height 12
click at [0, 0] on input "Price" at bounding box center [0, 0] width 0 height 0
click at [400, 284] on button "Continue" at bounding box center [403, 281] width 44 height 14
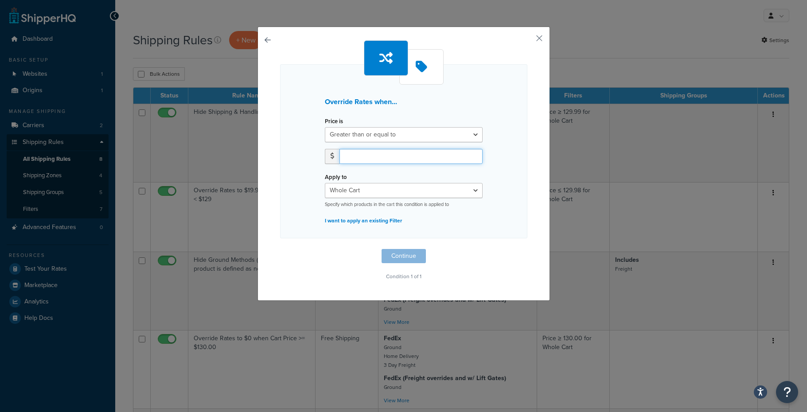
click at [381, 159] on input "number" at bounding box center [410, 156] width 143 height 15
type input "130.00"
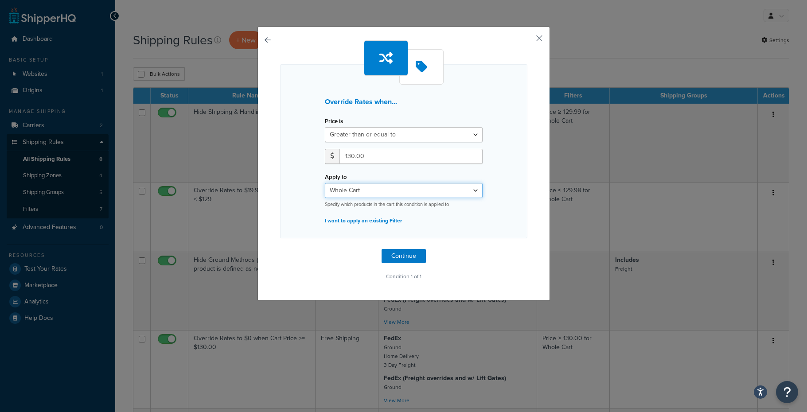
click at [365, 188] on select "Whole Cart Everything in Shipping Group Everything at Origin Each Item within S…" at bounding box center [404, 190] width 158 height 15
click at [325, 183] on select "Whole Cart Everything in Shipping Group Everything at Origin Each Item within S…" at bounding box center [404, 190] width 158 height 15
click at [400, 257] on button "Continue" at bounding box center [403, 256] width 44 height 14
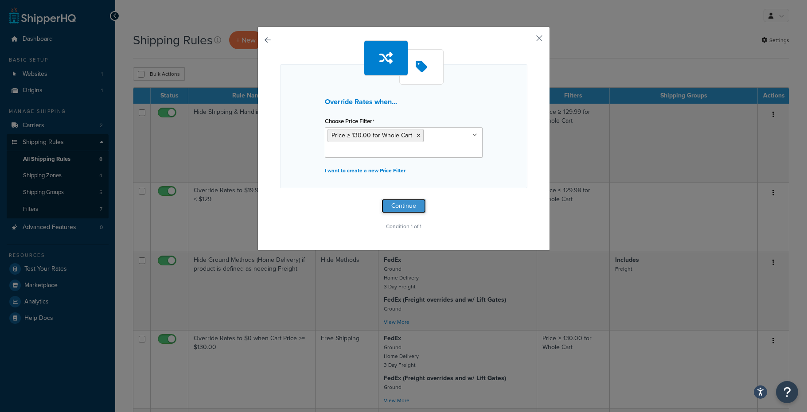
click at [393, 206] on button "Continue" at bounding box center [403, 206] width 44 height 14
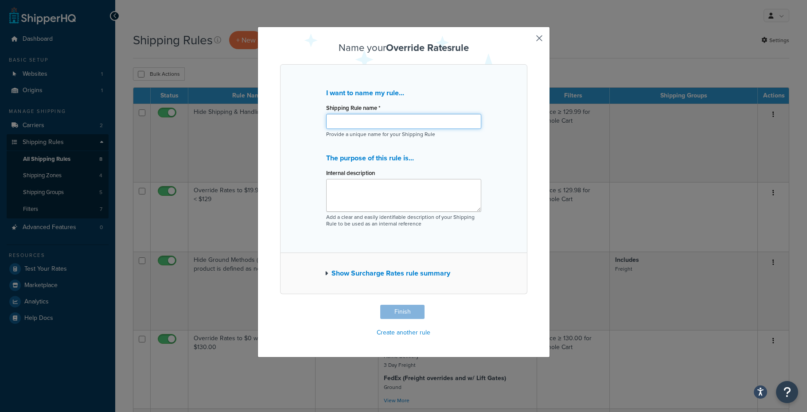
click at [353, 121] on input "Shipping Rule name *" at bounding box center [403, 121] width 155 height 15
click at [404, 126] on input "Override Rates to $400 whn Cart Price >= $130.00" at bounding box center [403, 121] width 155 height 15
click at [404, 121] on input "Override Rates to $400 whn Cart Price >= $130.00" at bounding box center [403, 121] width 155 height 15
type input "Override Rates to $400 when Cart Price >= $130.00"
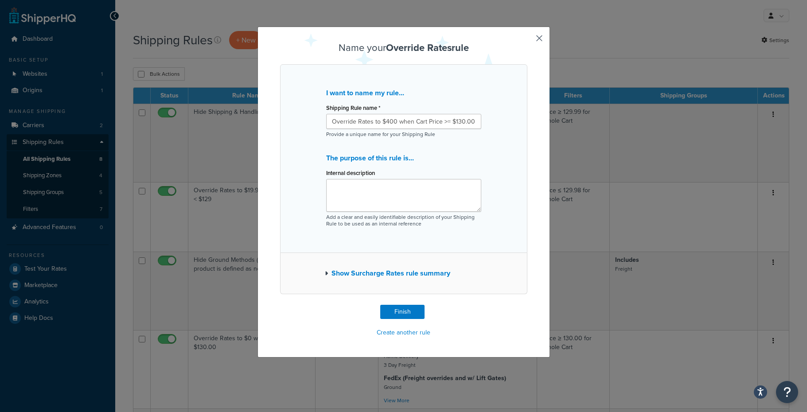
click at [369, 276] on button "Show Surcharge Rates rule summary" at bounding box center [387, 273] width 125 height 12
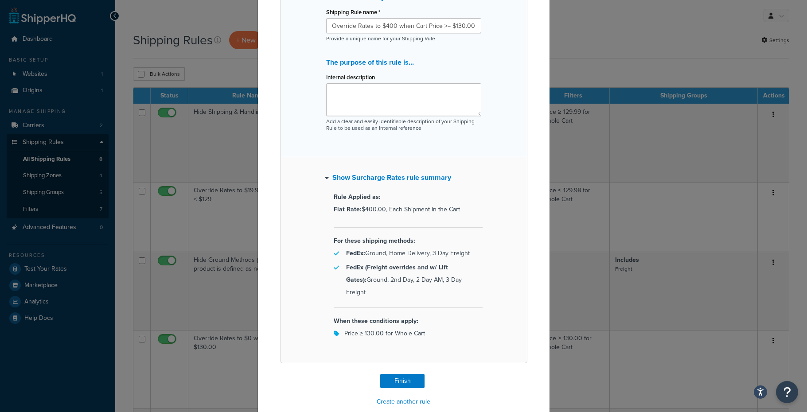
scroll to position [98, 0]
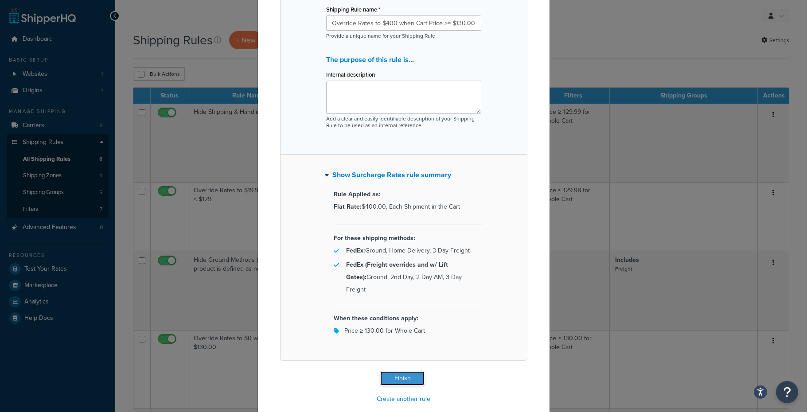
click at [399, 371] on button "Finish" at bounding box center [402, 378] width 44 height 14
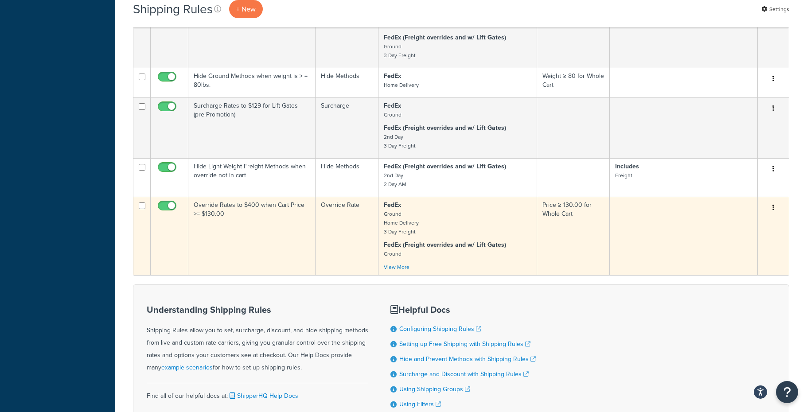
scroll to position [395, 0]
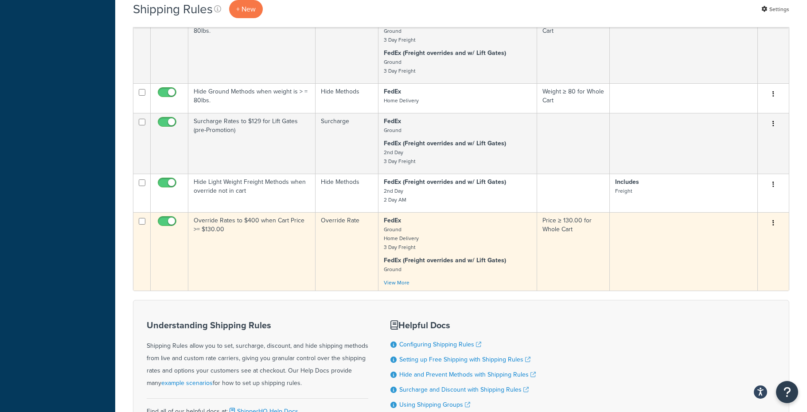
click at [287, 230] on td "Override Rates to $400 when Cart Price >= $130.00" at bounding box center [251, 251] width 127 height 78
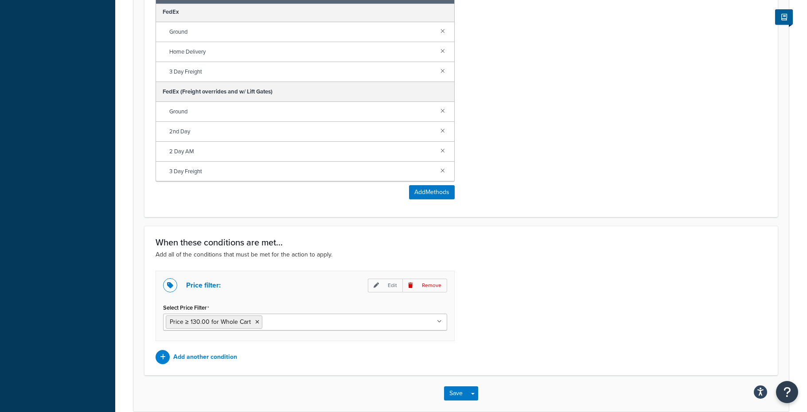
scroll to position [560, 0]
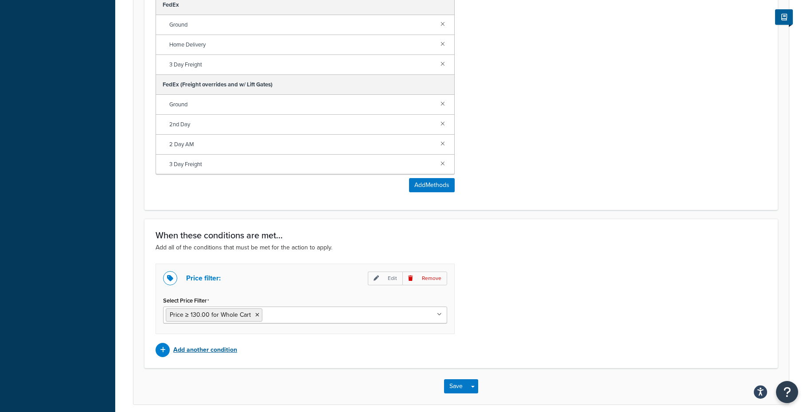
click at [211, 345] on p "Add another condition" at bounding box center [205, 350] width 64 height 12
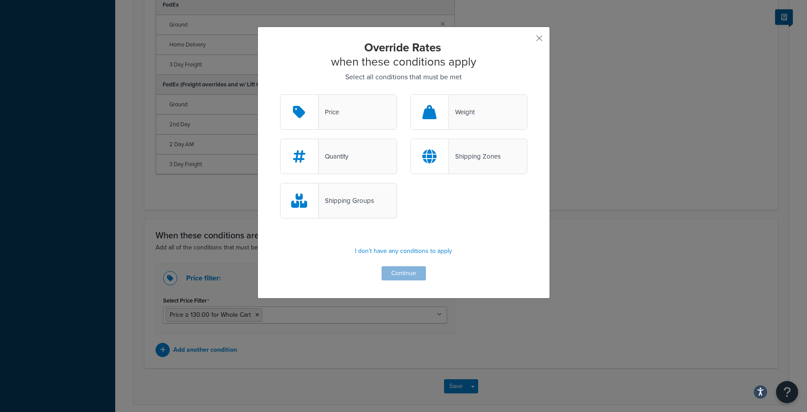
click at [461, 161] on div "Shipping Zones" at bounding box center [475, 156] width 52 height 12
click at [0, 0] on input "Shipping Zones" at bounding box center [0, 0] width 0 height 0
click at [398, 276] on button "Continue" at bounding box center [403, 273] width 44 height 14
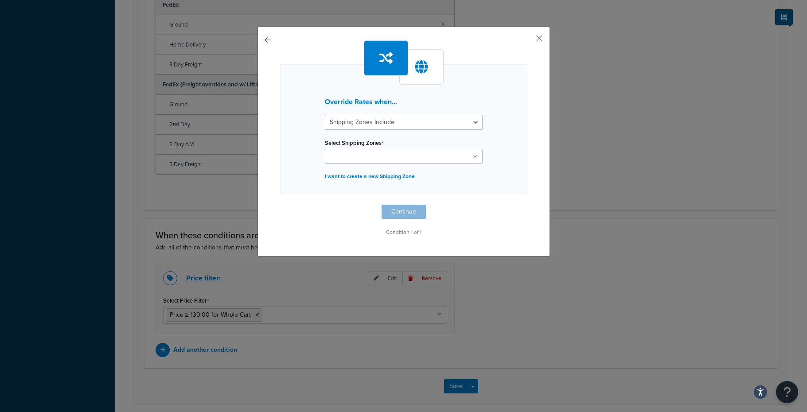
click at [390, 152] on input "Select Shipping Zones" at bounding box center [366, 157] width 78 height 10
click at [488, 198] on div "Override Rates when... Shipping Zones Include Shipping Zones Do Not Include Sel…" at bounding box center [403, 139] width 247 height 198
click at [527, 40] on button "button" at bounding box center [526, 41] width 2 height 2
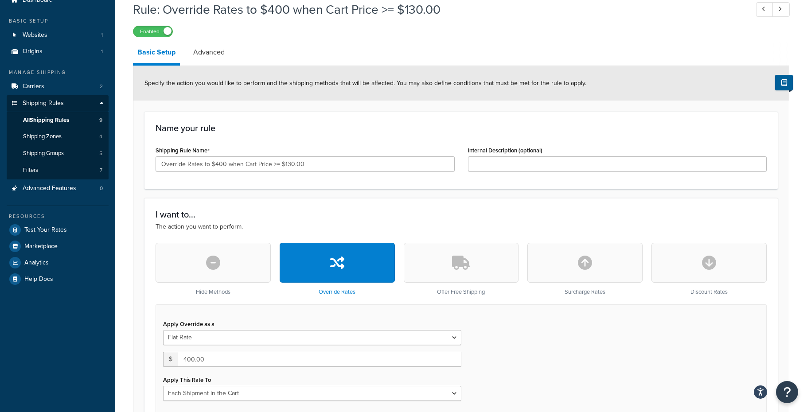
scroll to position [29, 0]
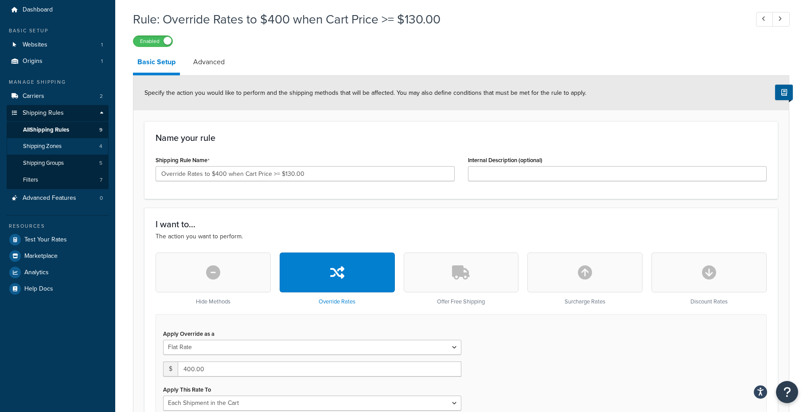
click at [46, 143] on span "Shipping Zones" at bounding box center [42, 147] width 39 height 8
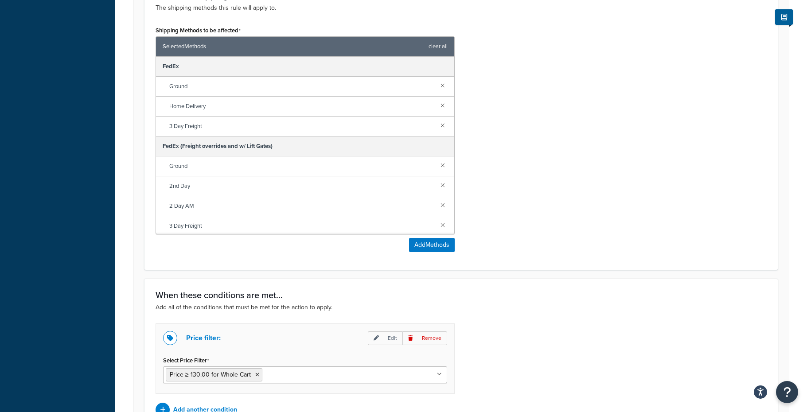
scroll to position [599, 0]
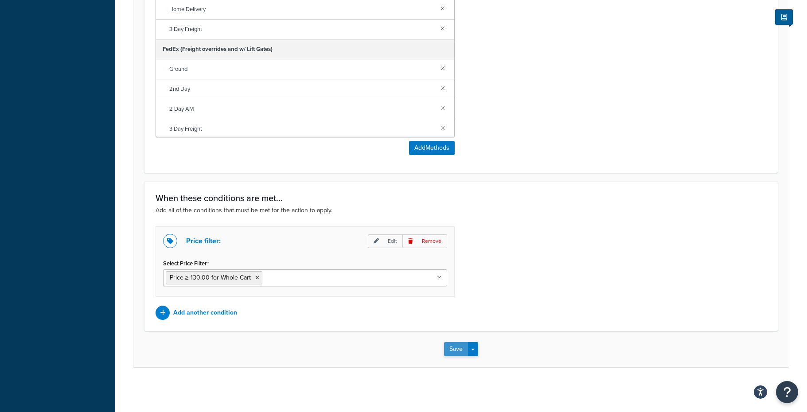
click at [453, 351] on button "Save" at bounding box center [456, 349] width 24 height 14
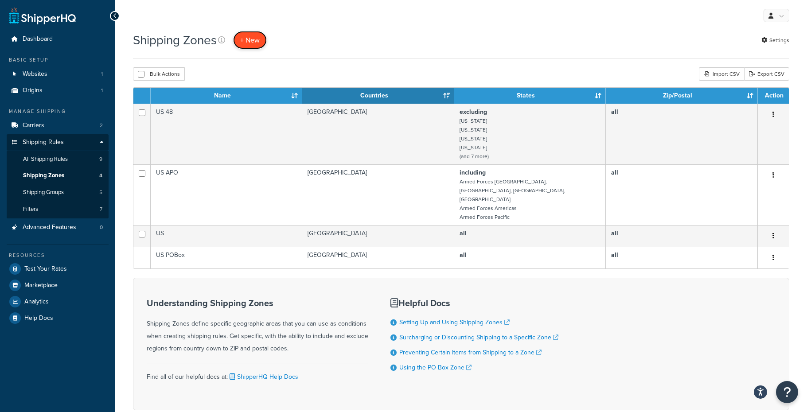
click at [253, 40] on span "+ New" at bounding box center [249, 40] width 19 height 10
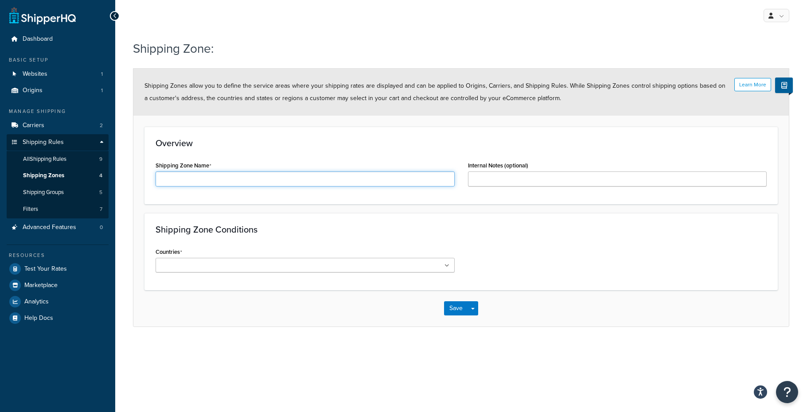
click at [221, 177] on input "Shipping Zone Name" at bounding box center [305, 178] width 299 height 15
type input "Island Zip Codes"
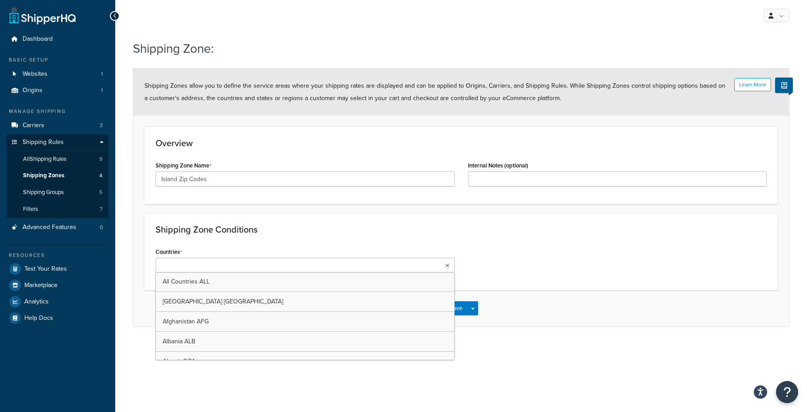
click at [261, 263] on ul at bounding box center [305, 265] width 299 height 15
click at [260, 246] on div "Countries All Countries ALL United States USA Afghanistan AFG Albania ALB Alger…" at bounding box center [305, 258] width 299 height 27
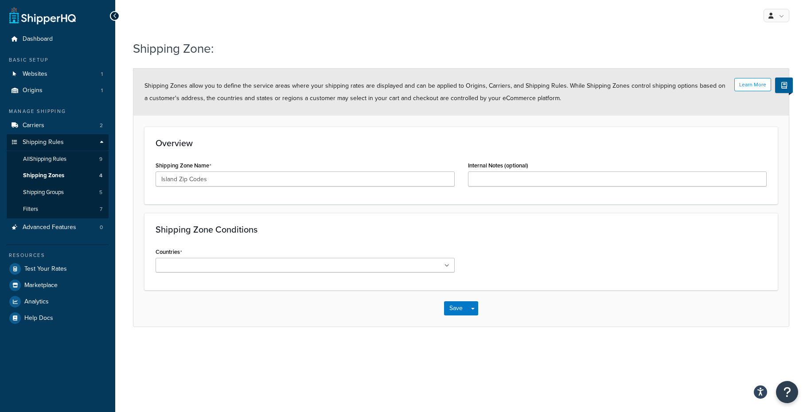
click at [227, 266] on ul at bounding box center [305, 265] width 299 height 15
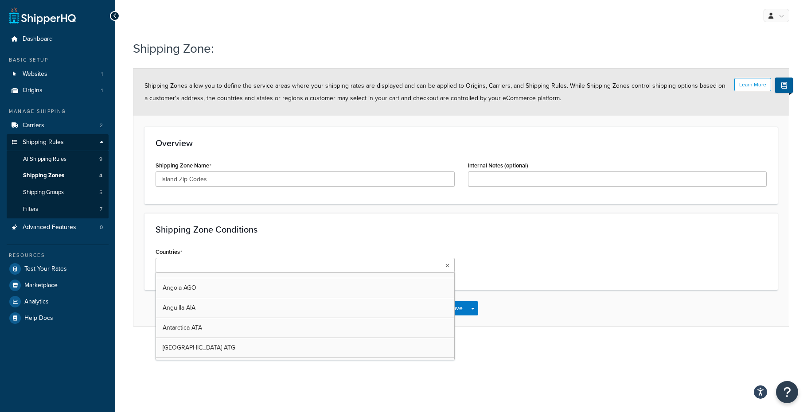
click at [226, 241] on div "Shipping Zone Conditions Countries All Countries ALL United States USA Afghanis…" at bounding box center [460, 251] width 633 height 77
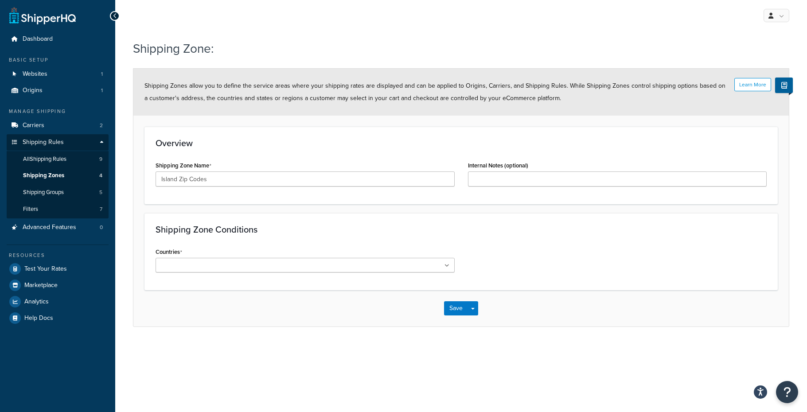
click at [227, 243] on div "Shipping Zone Conditions Countries All Countries ALL United States USA Afghanis…" at bounding box center [460, 251] width 633 height 77
click at [219, 263] on input "Countries" at bounding box center [197, 266] width 78 height 10
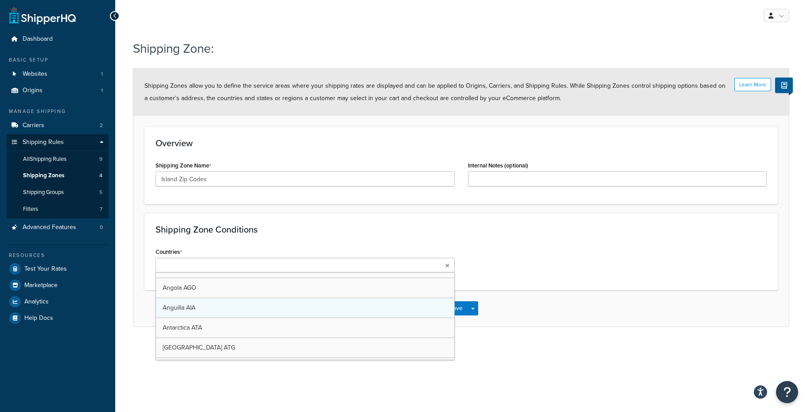
scroll to position [0, 0]
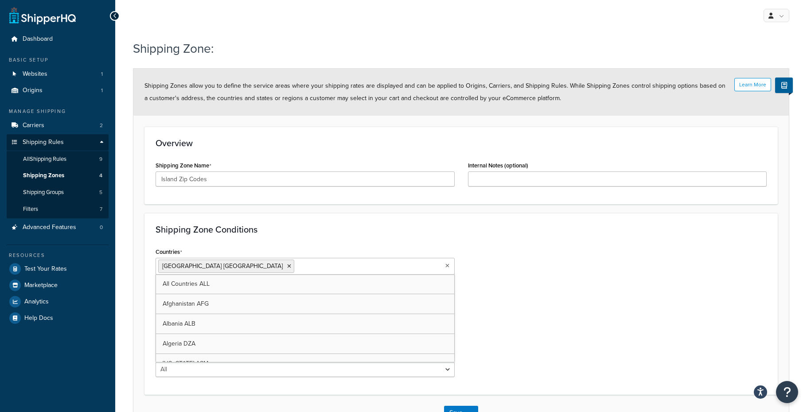
click at [261, 239] on div "Shipping Zone Conditions Countries United States USA All Countries ALL Afghanis…" at bounding box center [460, 304] width 633 height 182
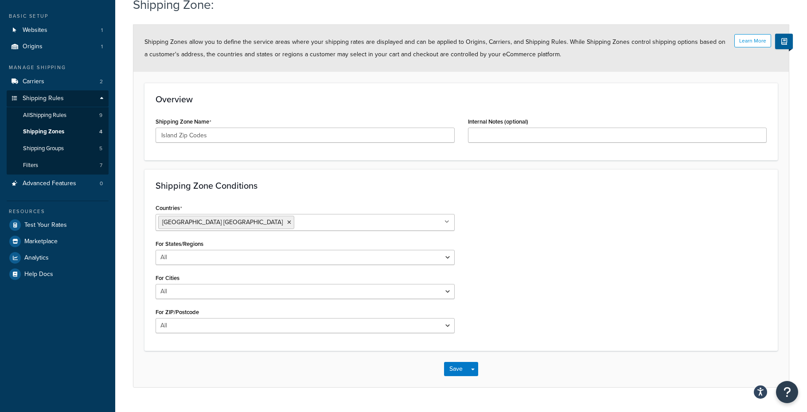
scroll to position [64, 0]
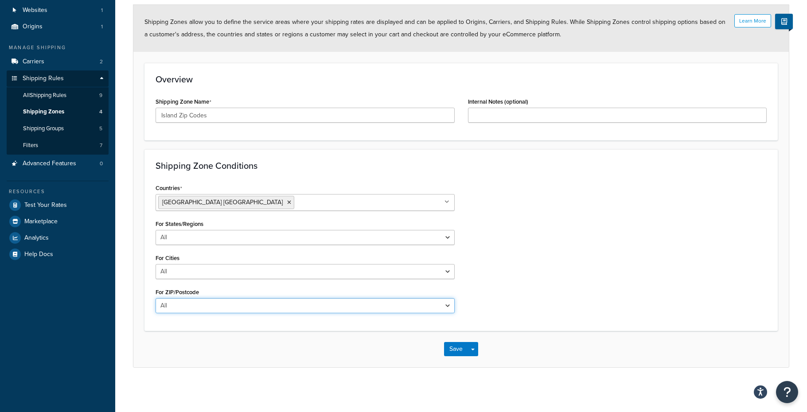
click at [195, 308] on select "All Including Excluding" at bounding box center [305, 305] width 299 height 15
select select "including"
click at [156, 298] on select "All Including Excluding" at bounding box center [305, 305] width 299 height 15
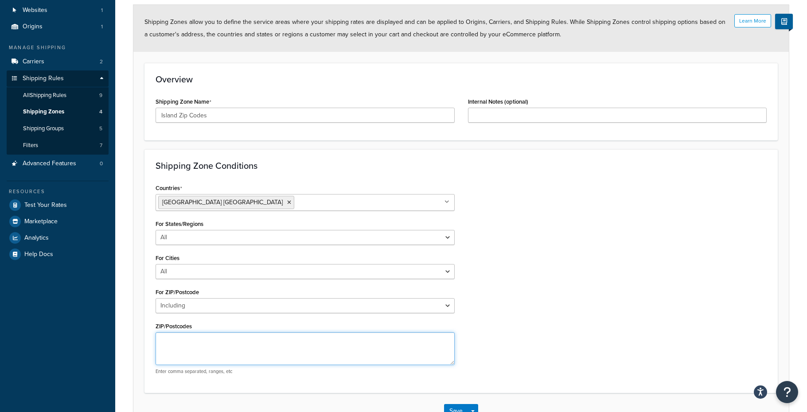
click at [190, 347] on textarea "ZIP/Postcodes" at bounding box center [305, 348] width 299 height 33
click at [261, 341] on textarea "98013,98070,98222, 98243,98245, 98250,98261,98262, 98279,98281,98286,98297,98280" at bounding box center [305, 348] width 299 height 33
click at [317, 340] on textarea "98013,98070,98222, 98243,98245,98250,98261,98262, 98279,98281,98286,98297,98280" at bounding box center [305, 348] width 299 height 33
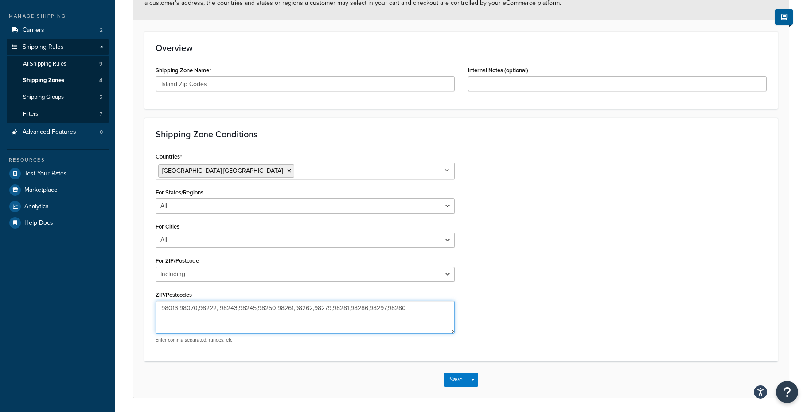
scroll to position [126, 0]
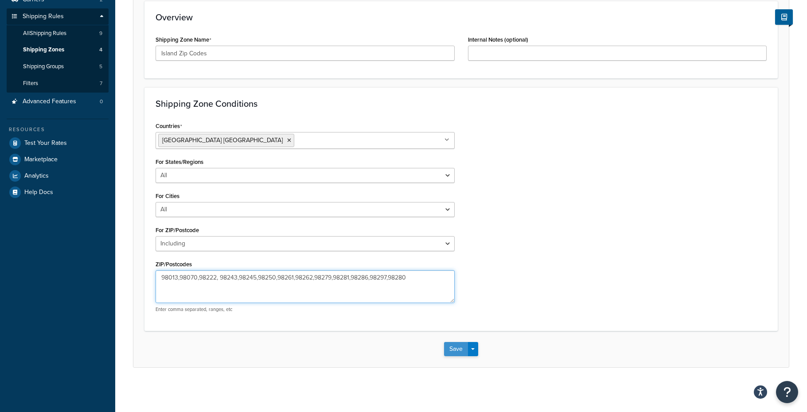
type textarea "98013,98070,98222, 98243,98245,98250,98261,98262,98279,98281,98286,98297,98280"
click at [461, 351] on button "Save" at bounding box center [456, 349] width 24 height 14
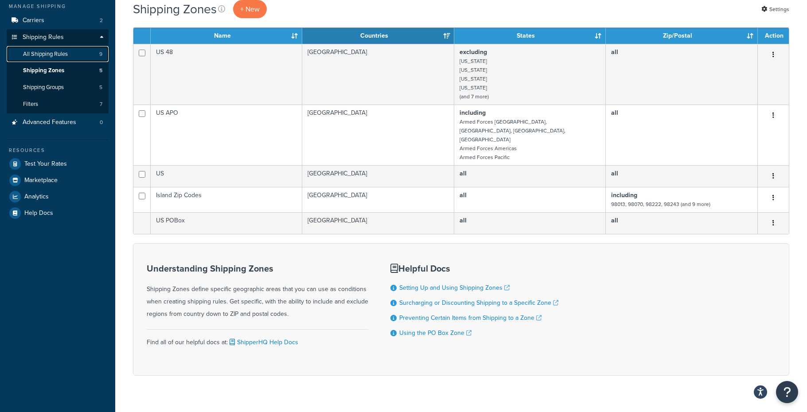
click at [45, 57] on span "All Shipping Rules" at bounding box center [45, 55] width 45 height 8
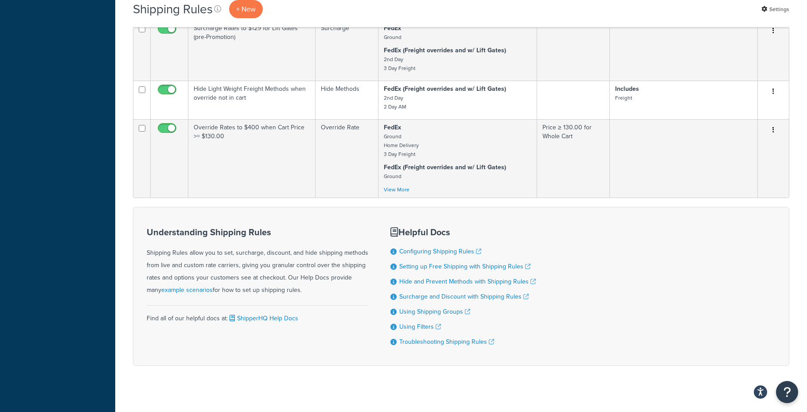
scroll to position [498, 0]
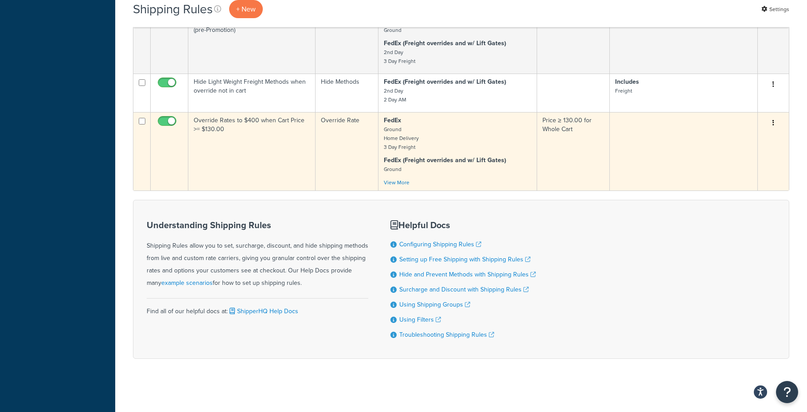
click at [244, 150] on td "Override Rates to $400 when Cart Price >= $130.00" at bounding box center [251, 151] width 127 height 78
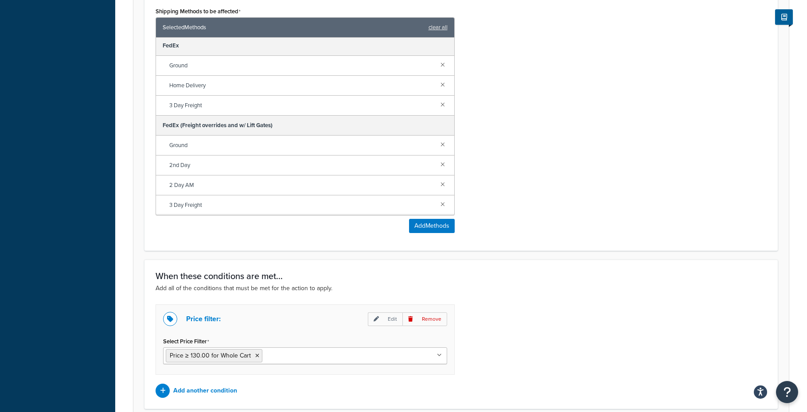
scroll to position [599, 0]
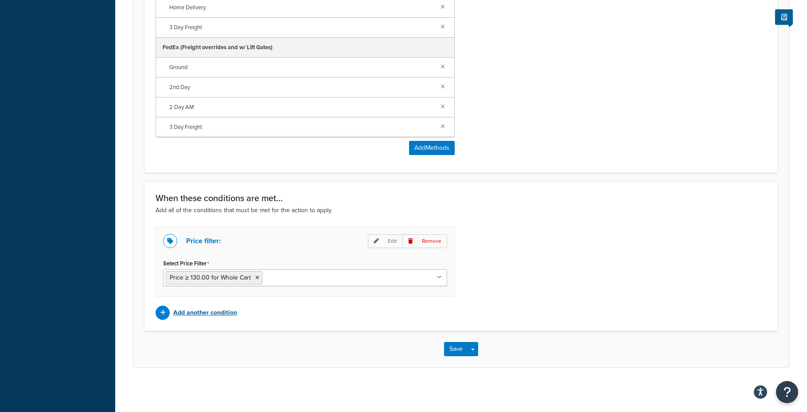
click at [222, 312] on p "Add another condition" at bounding box center [205, 313] width 64 height 12
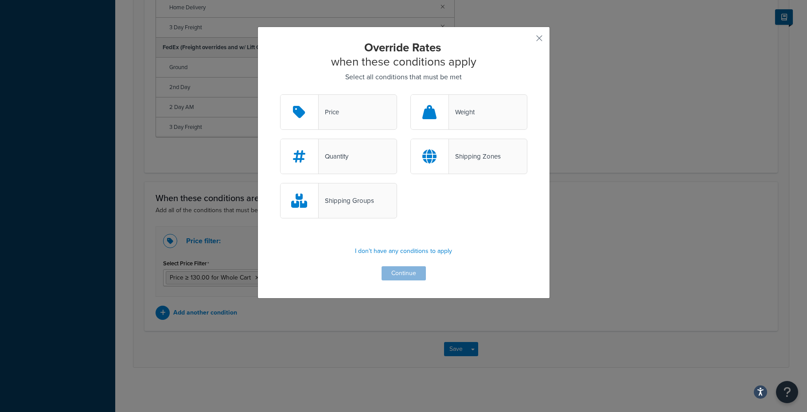
click at [463, 157] on div "Shipping Zones" at bounding box center [475, 156] width 52 height 12
click at [0, 0] on input "Shipping Zones" at bounding box center [0, 0] width 0 height 0
click at [402, 276] on button "Continue" at bounding box center [403, 273] width 44 height 14
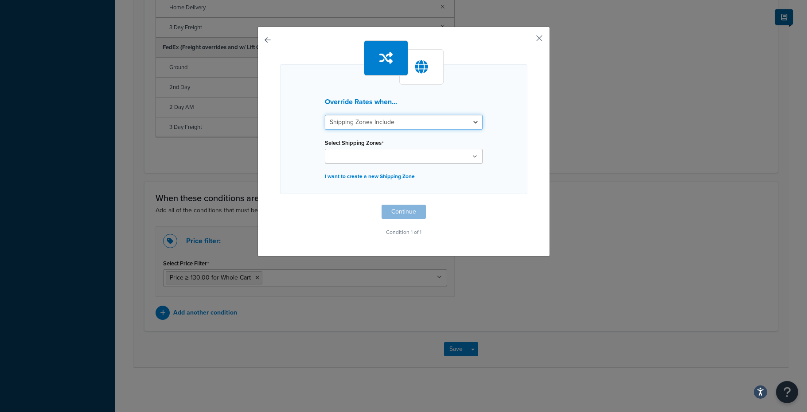
click at [383, 121] on select "Shipping Zones Include Shipping Zones Do Not Include" at bounding box center [404, 122] width 158 height 15
click at [325, 115] on select "Shipping Zones Include Shipping Zones Do Not Include" at bounding box center [404, 122] width 158 height 15
click at [376, 156] on input "Select Shipping Zones" at bounding box center [366, 157] width 78 height 10
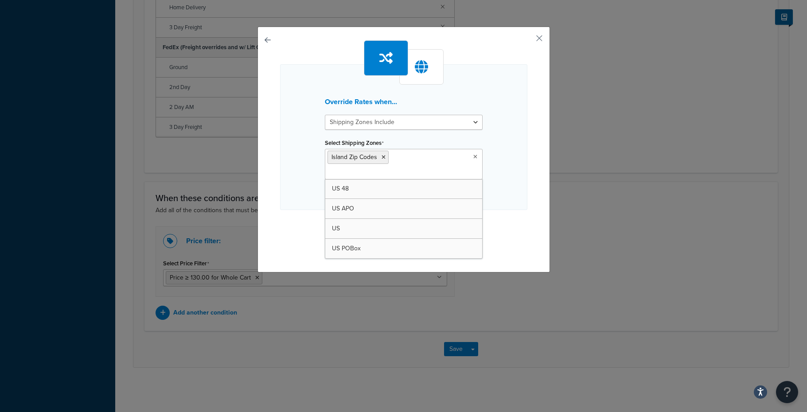
click at [484, 203] on div "Override Rates when... Shipping Zones Include Shipping Zones Do Not Include Sel…" at bounding box center [403, 147] width 247 height 214
click at [408, 221] on button "Continue" at bounding box center [403, 228] width 44 height 14
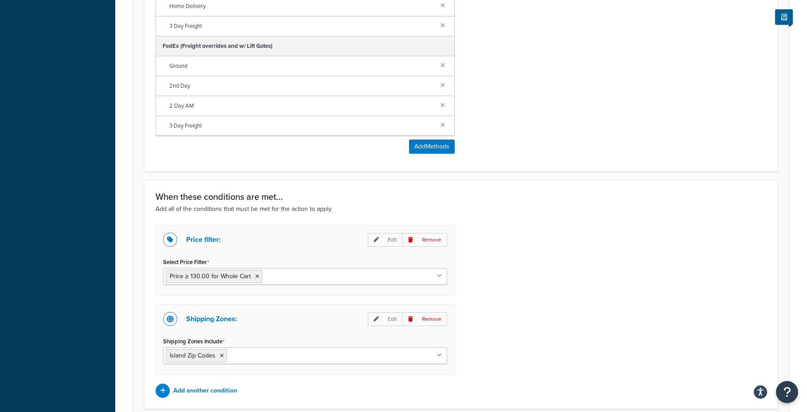
scroll to position [678, 0]
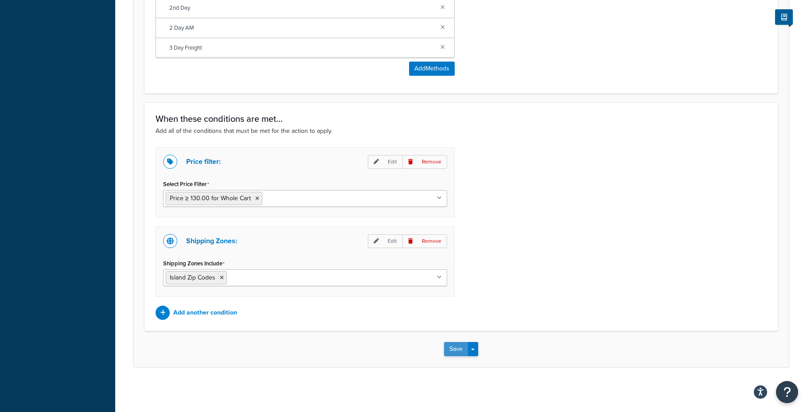
click at [458, 349] on button "Save" at bounding box center [456, 349] width 24 height 14
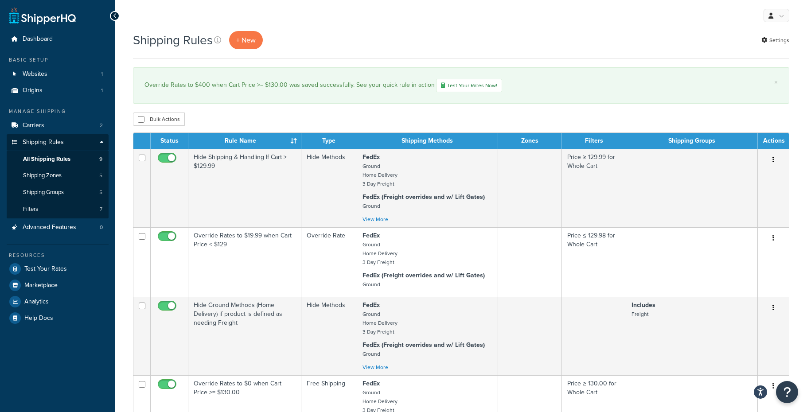
click at [541, 24] on div "My Profile Billing Global Settings Contact Us Logout" at bounding box center [461, 15] width 692 height 31
click at [44, 175] on span "Shipping Zones" at bounding box center [42, 176] width 39 height 8
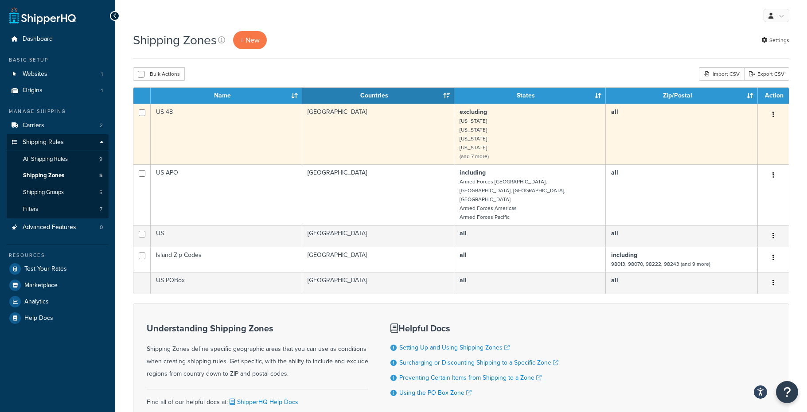
click at [226, 127] on td "US 48" at bounding box center [227, 134] width 152 height 61
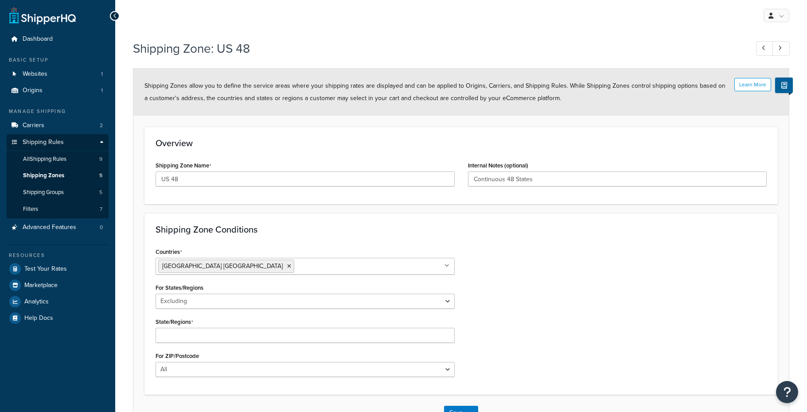
select select "excluding"
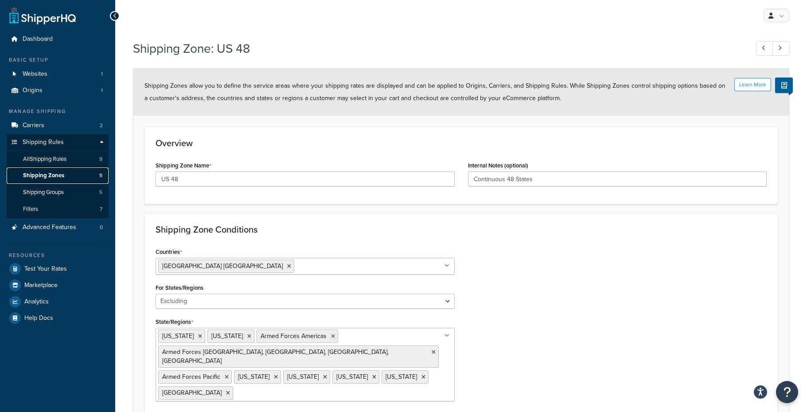
click at [37, 175] on span "Shipping Zones" at bounding box center [43, 176] width 41 height 8
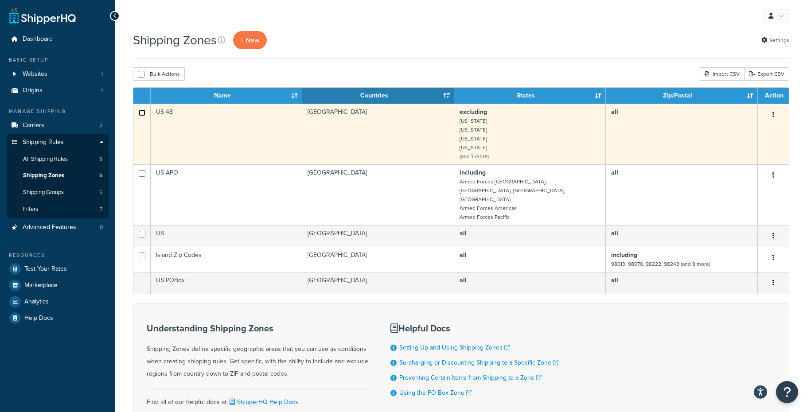
click at [140, 113] on input "checkbox" at bounding box center [142, 112] width 7 height 7
checkbox input "true"
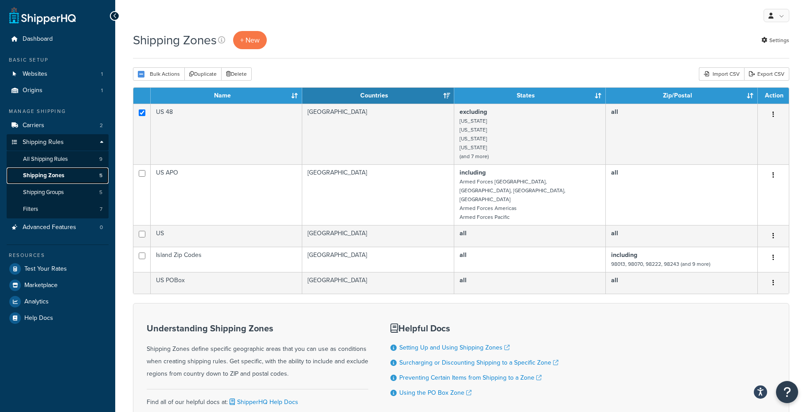
click at [43, 174] on span "Shipping Zones" at bounding box center [43, 176] width 41 height 8
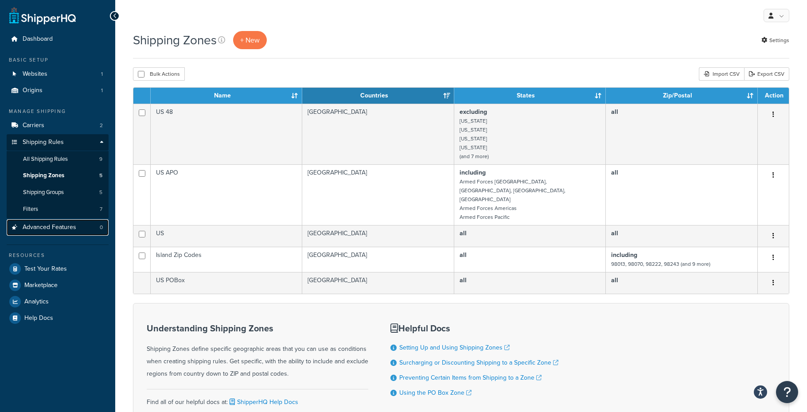
click at [30, 229] on span "Advanced Features" at bounding box center [50, 228] width 54 height 8
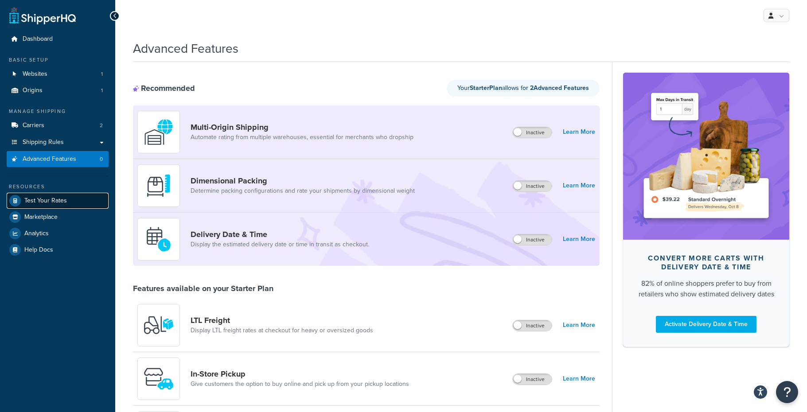
click at [35, 202] on span "Test Your Rates" at bounding box center [45, 201] width 43 height 8
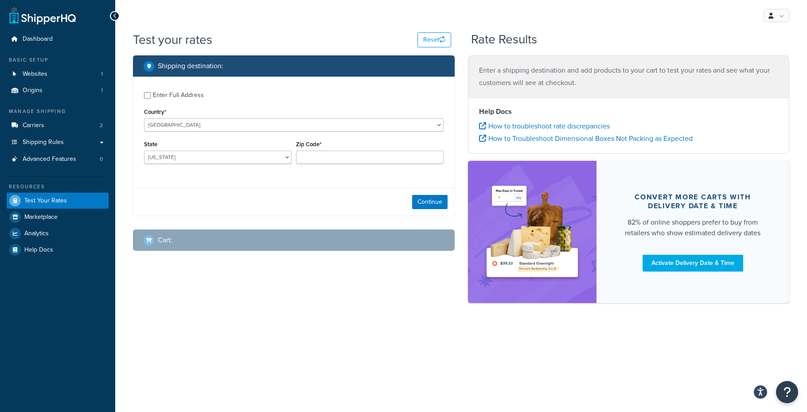
click at [161, 93] on div "Enter Full Address" at bounding box center [178, 95] width 51 height 12
click at [151, 93] on input "Enter Full Address" at bounding box center [147, 95] width 7 height 7
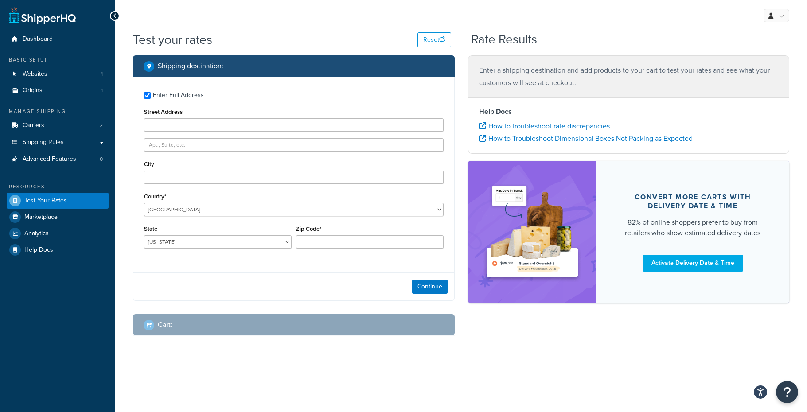
click at [159, 93] on div "Enter Full Address" at bounding box center [178, 95] width 51 height 12
click at [151, 93] on input "Enter Full Address" at bounding box center [147, 95] width 7 height 7
checkbox input "false"
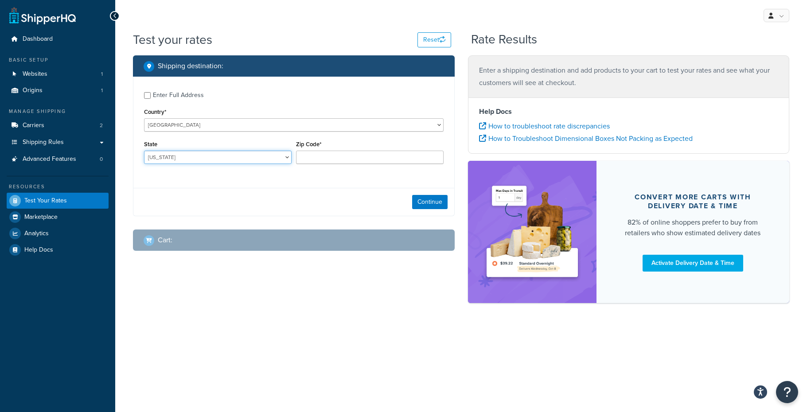
click at [155, 153] on select "Alabama Alaska American Samoa Arizona Arkansas Armed Forces Americas Armed Forc…" at bounding box center [218, 157] width 148 height 13
select select "PA"
click at [144, 151] on select "Alabama Alaska American Samoa Arizona Arkansas Armed Forces Americas Armed Forc…" at bounding box center [218, 157] width 148 height 13
click at [319, 160] on input "Zip Code*" at bounding box center [370, 157] width 148 height 13
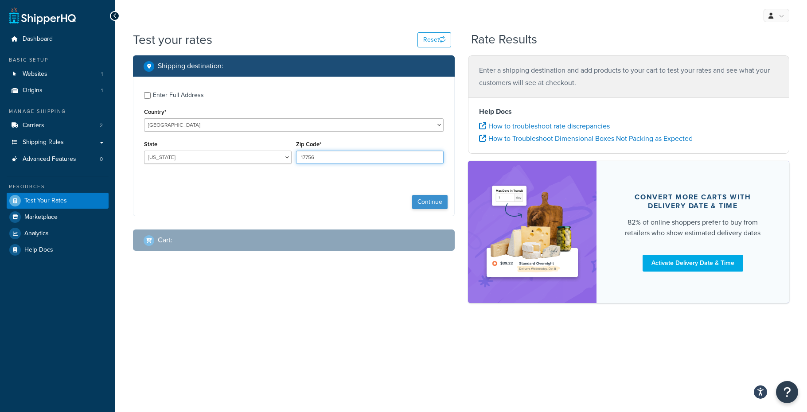
type input "17756"
click at [427, 202] on button "Continue" at bounding box center [429, 202] width 35 height 14
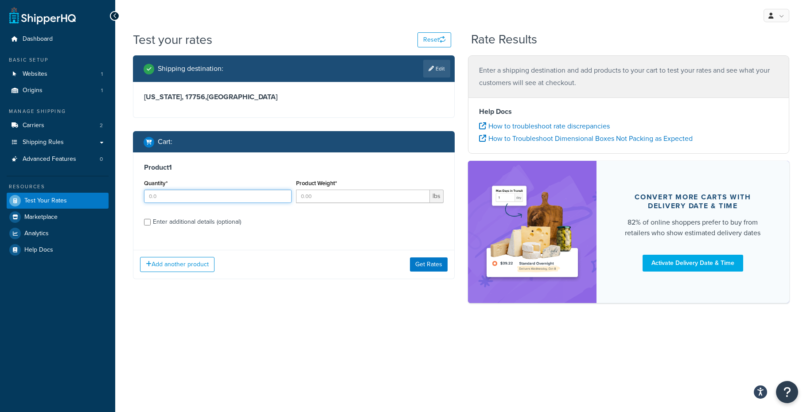
click at [217, 195] on input "Quantity*" at bounding box center [218, 196] width 148 height 13
type input "1"
click at [329, 198] on input "Product Weight*" at bounding box center [363, 196] width 134 height 13
type input "300"
click at [426, 267] on button "Get Rates" at bounding box center [429, 264] width 38 height 14
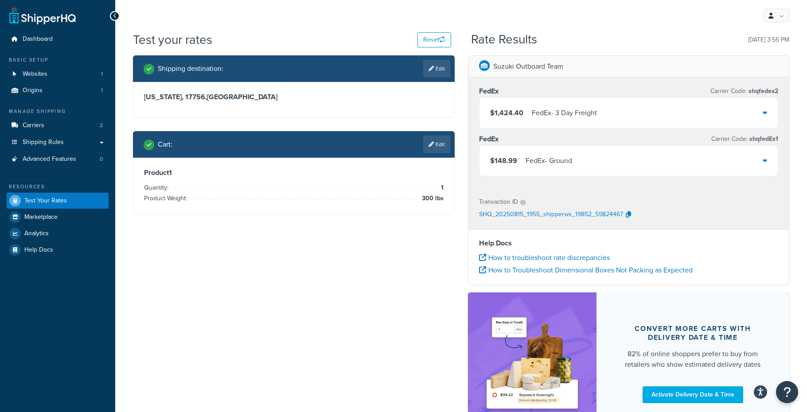
click at [333, 242] on div "Shipping destination : Edit Pennsylvania, 17756 , United States Cart : Edit Pro…" at bounding box center [460, 249] width 669 height 388
click at [43, 74] on span "Websites" at bounding box center [35, 74] width 25 height 8
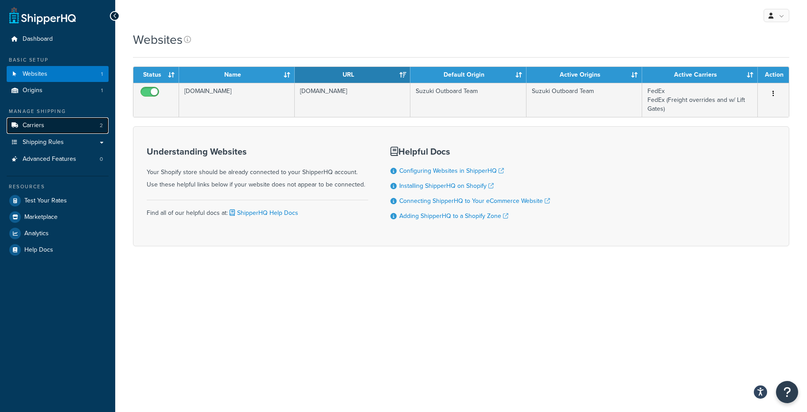
click at [37, 127] on span "Carriers" at bounding box center [34, 126] width 22 height 8
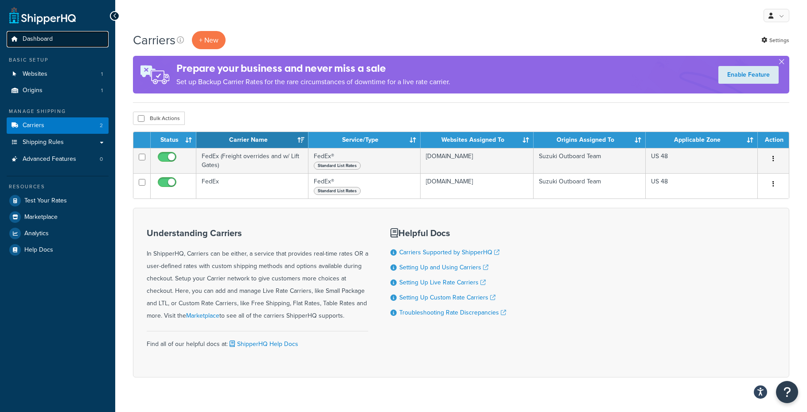
click at [31, 37] on span "Dashboard" at bounding box center [38, 39] width 30 height 8
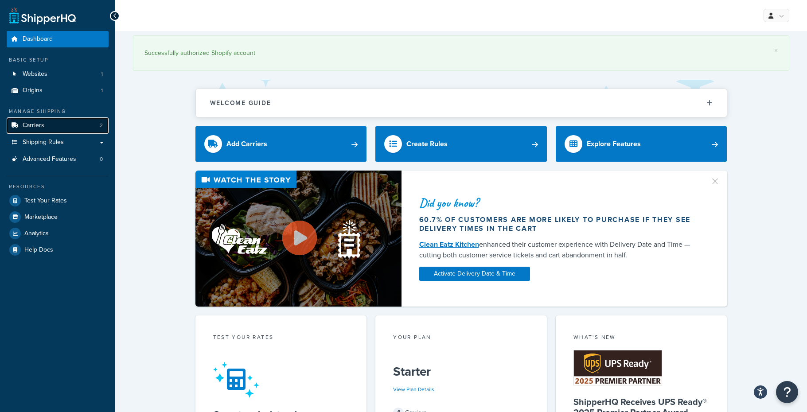
click at [59, 124] on link "Carriers 2" at bounding box center [58, 125] width 102 height 16
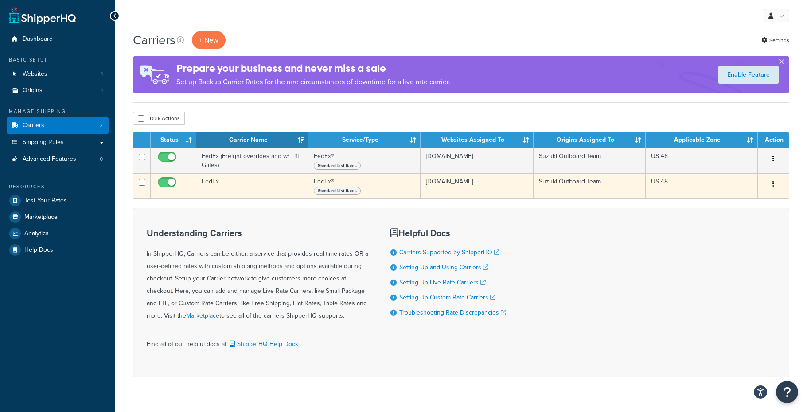
click at [245, 183] on td "FedEx" at bounding box center [252, 185] width 112 height 25
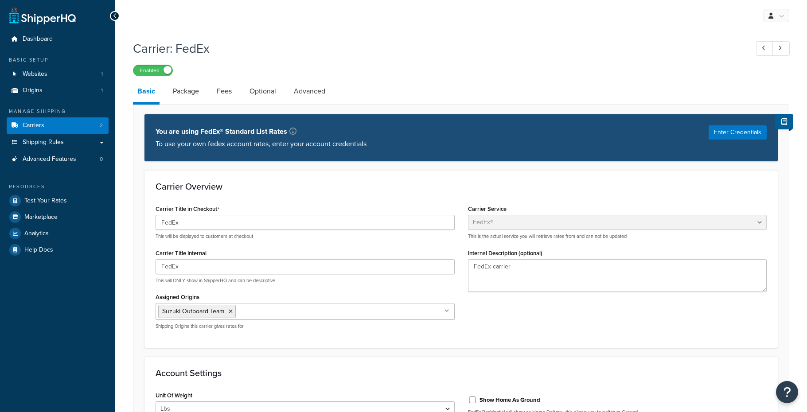
select select "fedEx"
select select "REGULAR_PICKUP"
select select "YOUR_PACKAGING"
click at [183, 91] on link "Package" at bounding box center [185, 91] width 35 height 21
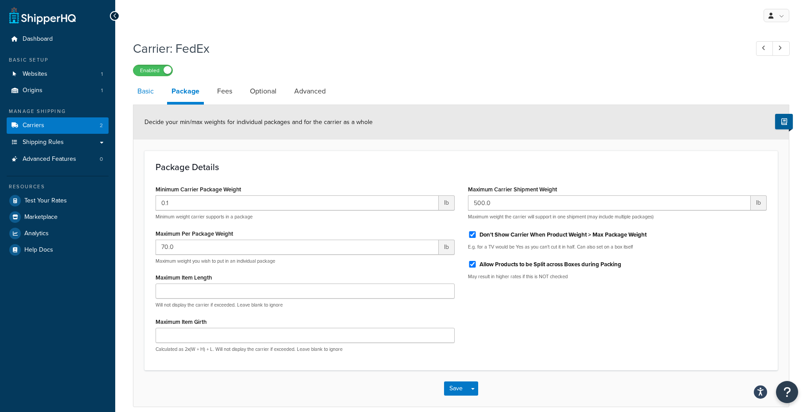
click at [150, 92] on link "Basic" at bounding box center [145, 91] width 25 height 21
select select "fedEx"
select select "REGULAR_PICKUP"
select select "YOUR_PACKAGING"
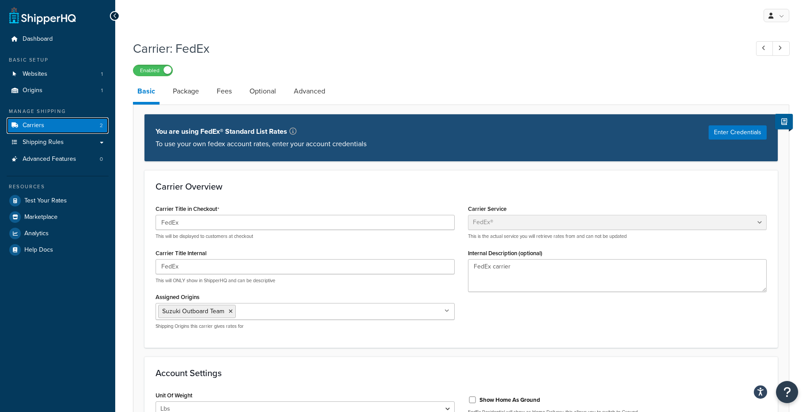
click at [45, 124] on link "Carriers 2" at bounding box center [58, 125] width 102 height 16
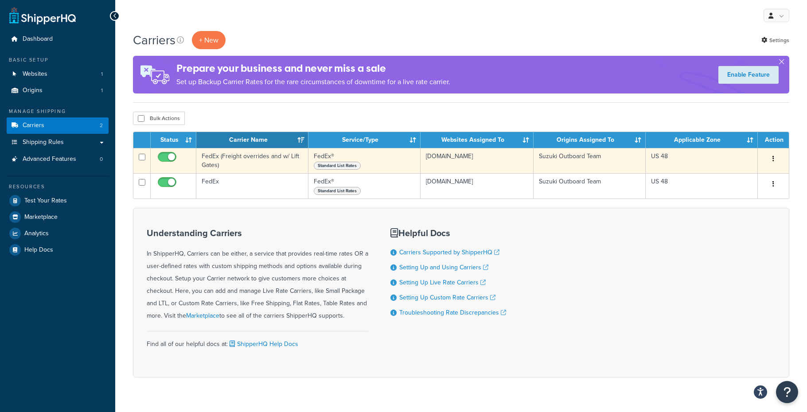
click at [248, 155] on td "FedEx (Freight overrides and w/ Lift Gates)" at bounding box center [252, 160] width 112 height 25
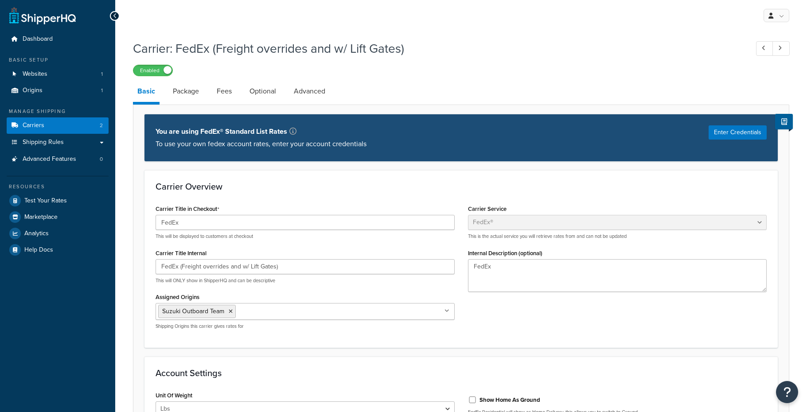
select select "fedEx"
select select "REGULAR_PICKUP"
select select "YOUR_PACKAGING"
click at [187, 92] on link "Package" at bounding box center [185, 91] width 35 height 21
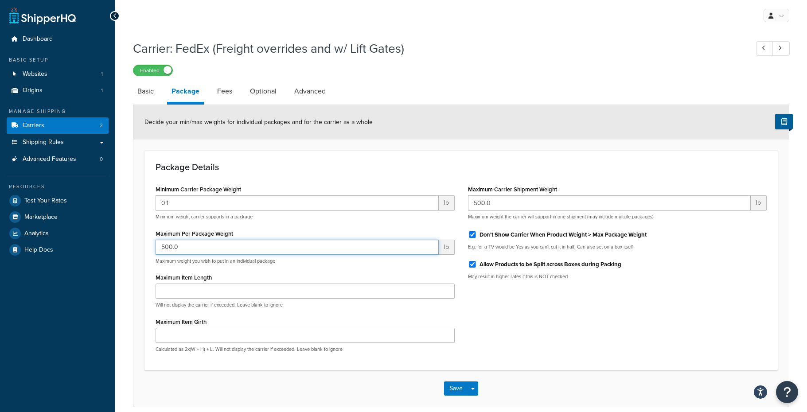
click at [212, 248] on input "500.0" at bounding box center [297, 247] width 283 height 15
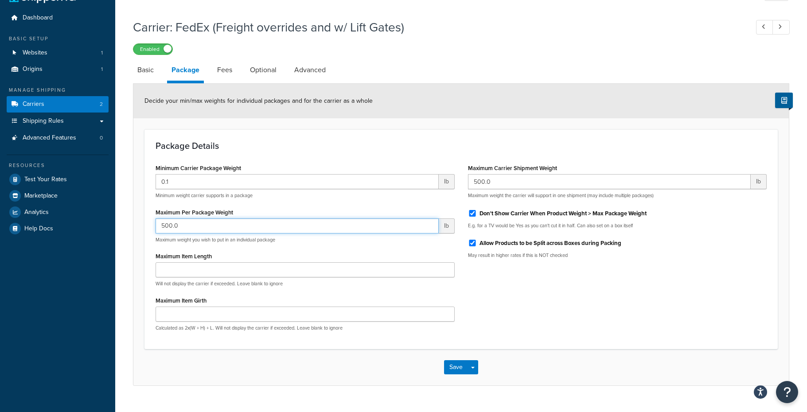
scroll to position [40, 0]
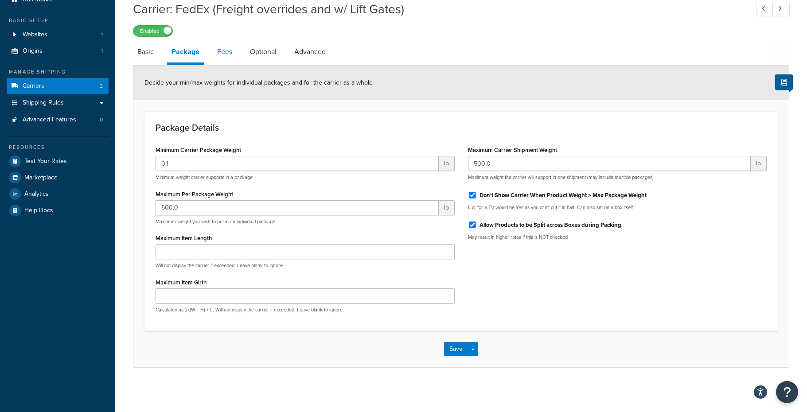
click at [227, 55] on link "Fees" at bounding box center [225, 51] width 24 height 21
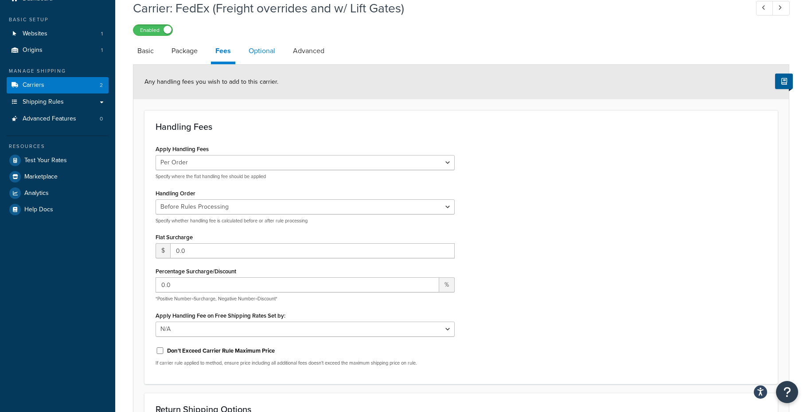
click at [263, 54] on link "Optional" at bounding box center [261, 50] width 35 height 21
select select "business"
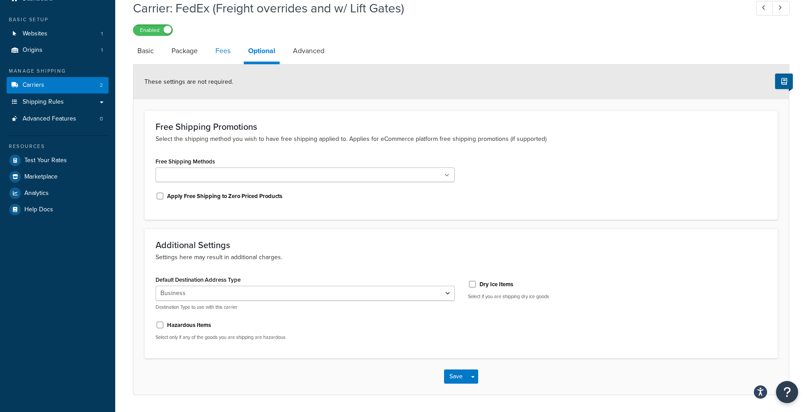
click at [229, 53] on link "Fees" at bounding box center [223, 50] width 24 height 21
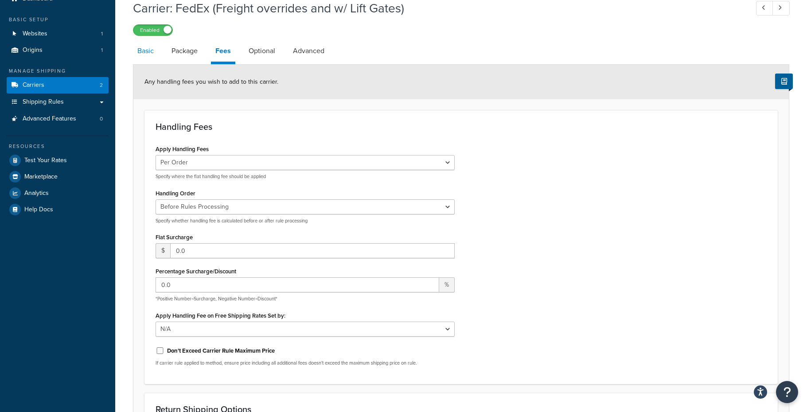
click at [151, 54] on link "Basic" at bounding box center [145, 50] width 25 height 21
select select "fedEx"
select select "REGULAR_PICKUP"
select select "YOUR_PACKAGING"
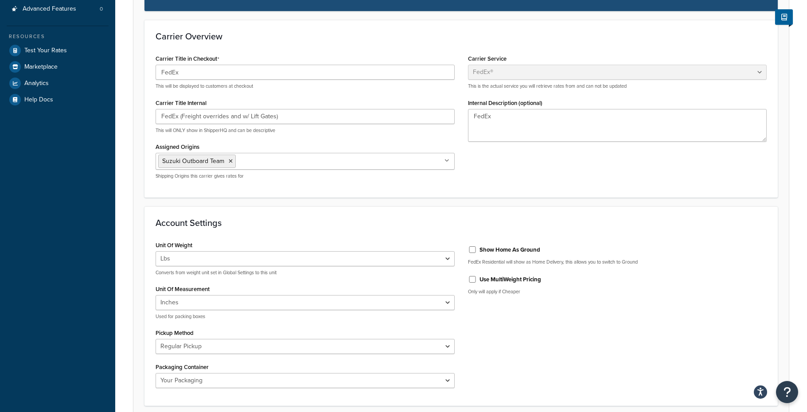
scroll to position [118, 0]
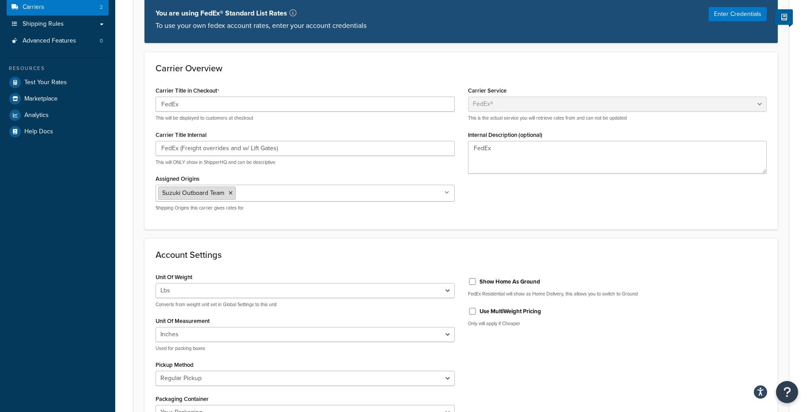
click at [229, 192] on icon at bounding box center [231, 193] width 4 height 5
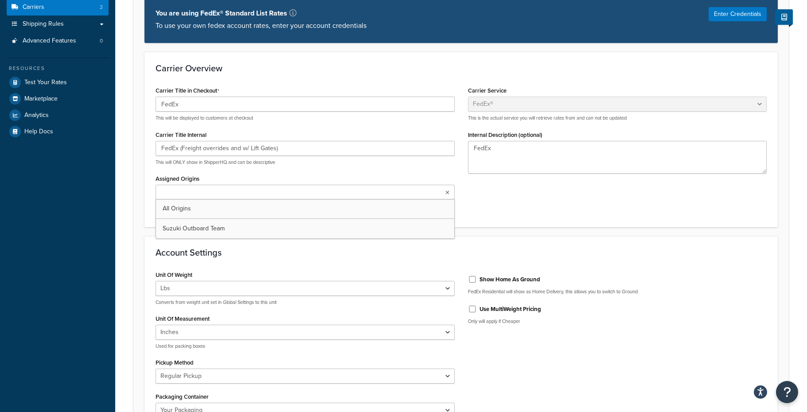
click at [221, 194] on input "Assigned Origins" at bounding box center [197, 193] width 78 height 10
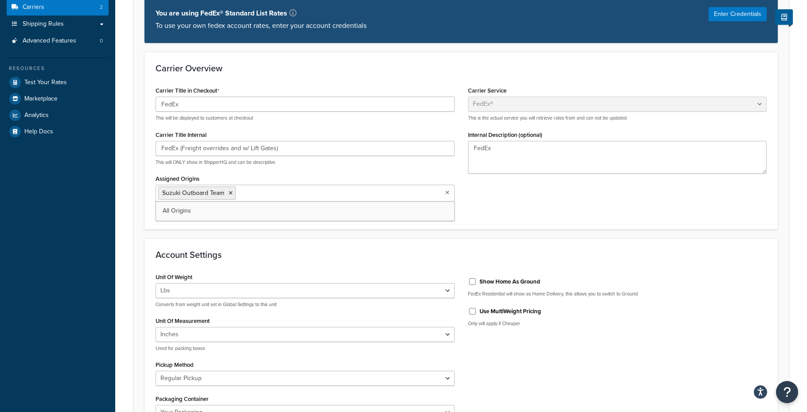
click at [313, 235] on form "Carrier Overview Carrier Title in Checkout FedEx This will be displayed to cust…" at bounding box center [460, 400] width 655 height 696
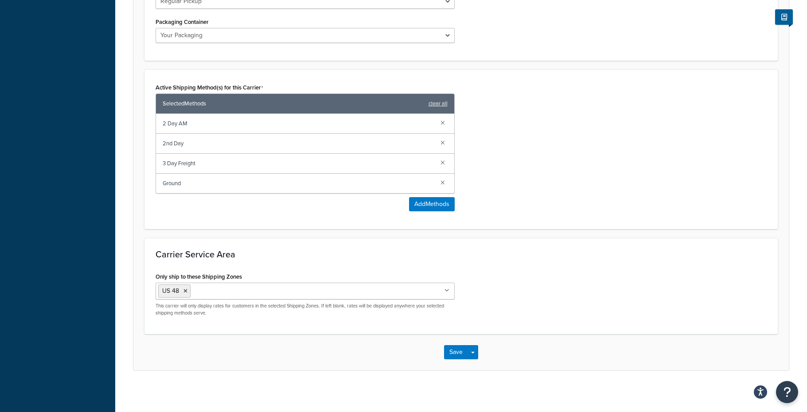
scroll to position [499, 0]
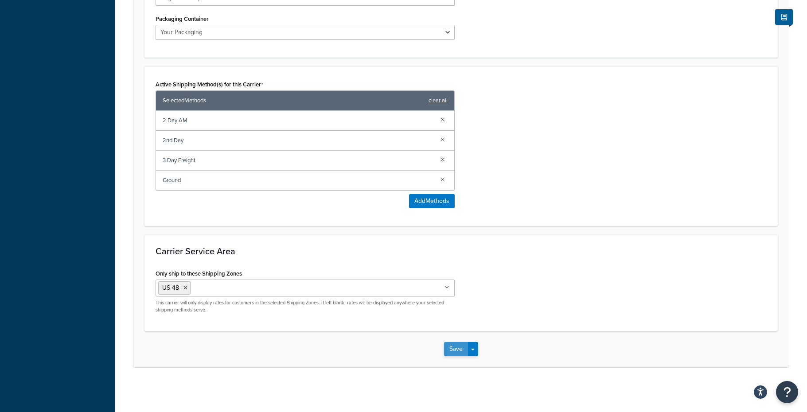
click at [457, 350] on button "Save" at bounding box center [456, 349] width 24 height 14
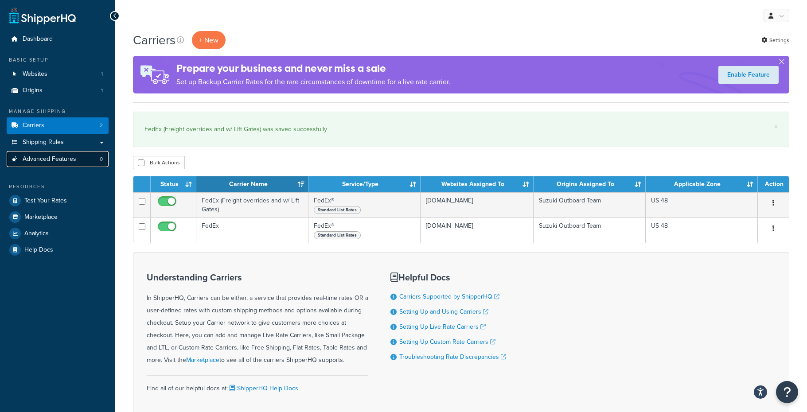
click at [48, 160] on span "Advanced Features" at bounding box center [50, 160] width 54 height 8
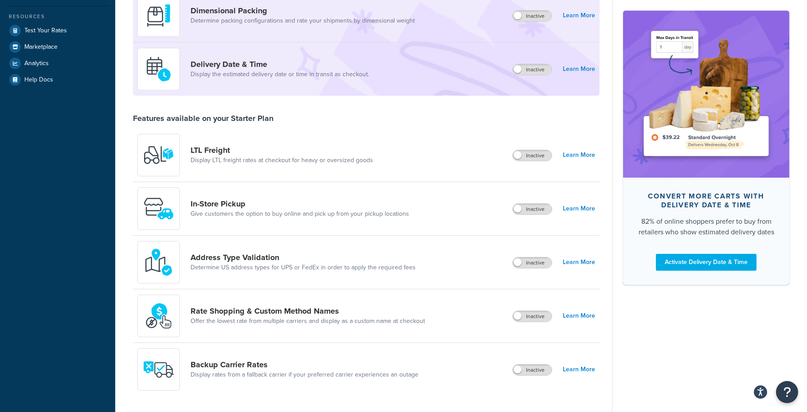
scroll to position [188, 0]
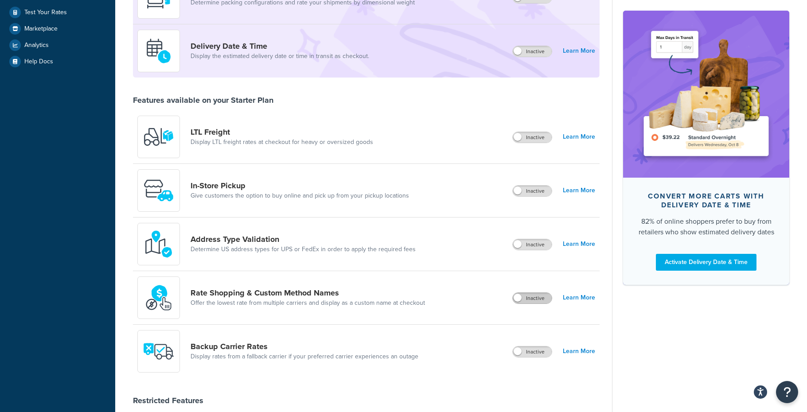
click at [533, 298] on label "Inactive" at bounding box center [532, 298] width 39 height 11
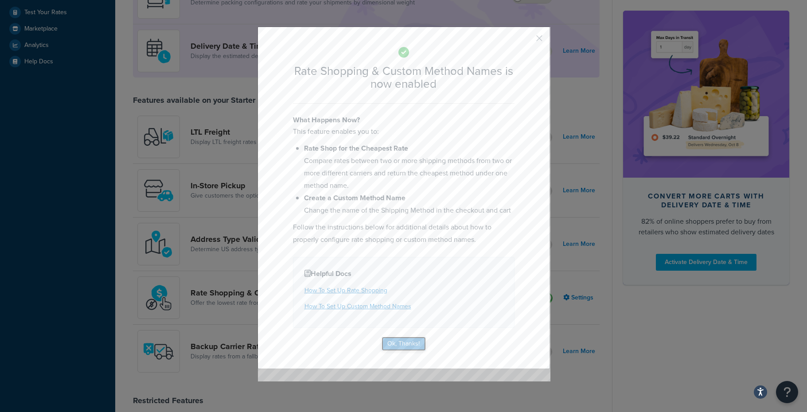
click at [406, 342] on button "Ok, Thanks!" at bounding box center [403, 344] width 44 height 14
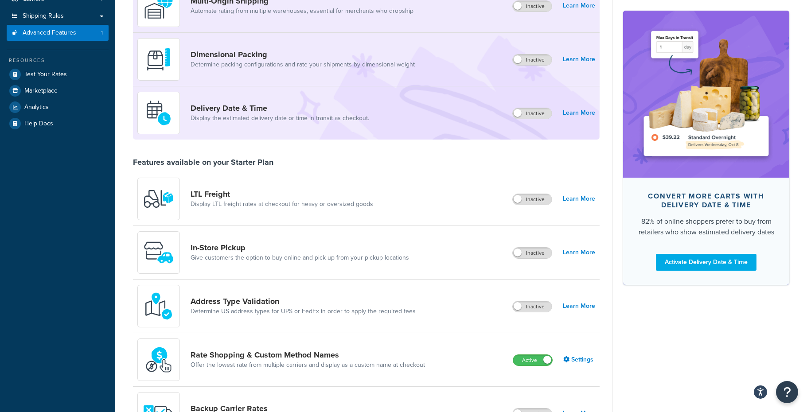
scroll to position [60, 0]
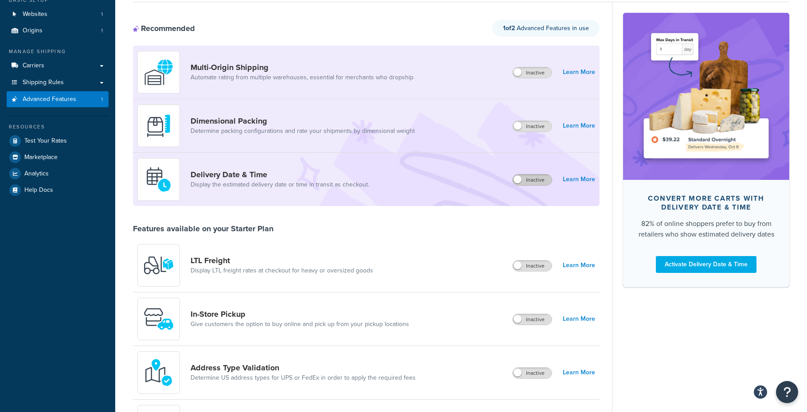
click at [529, 183] on label "Inactive" at bounding box center [532, 180] width 39 height 11
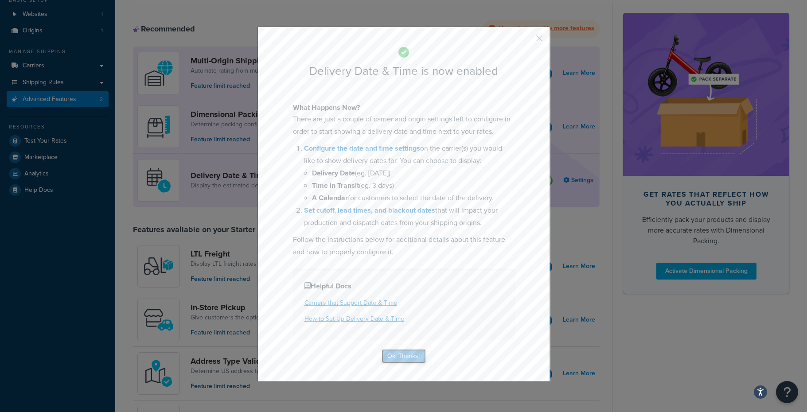
click at [411, 356] on button "Ok, Thanks!" at bounding box center [403, 356] width 44 height 14
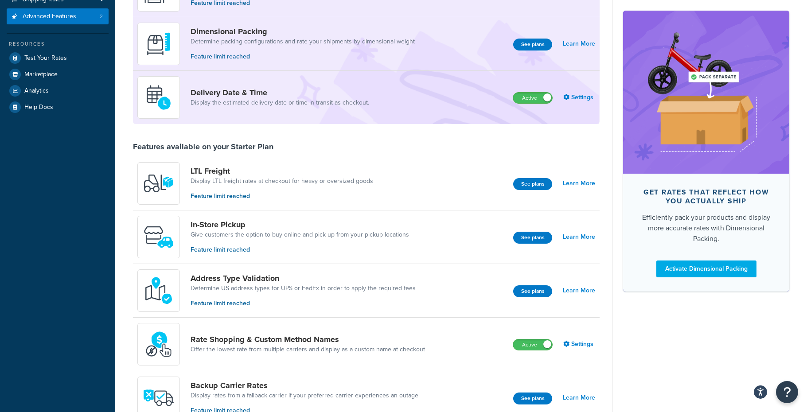
scroll to position [0, 0]
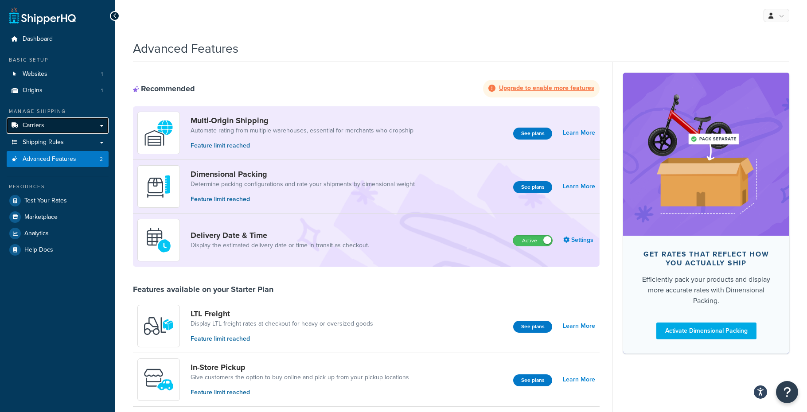
click at [46, 124] on link "Carriers" at bounding box center [58, 125] width 102 height 16
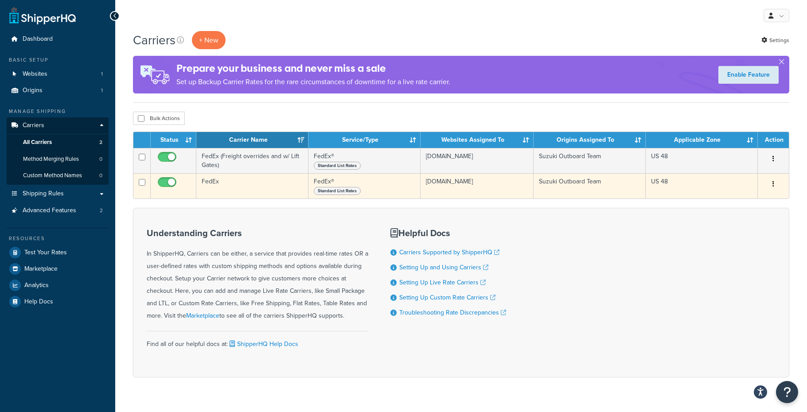
click at [230, 182] on td "FedEx" at bounding box center [252, 185] width 112 height 25
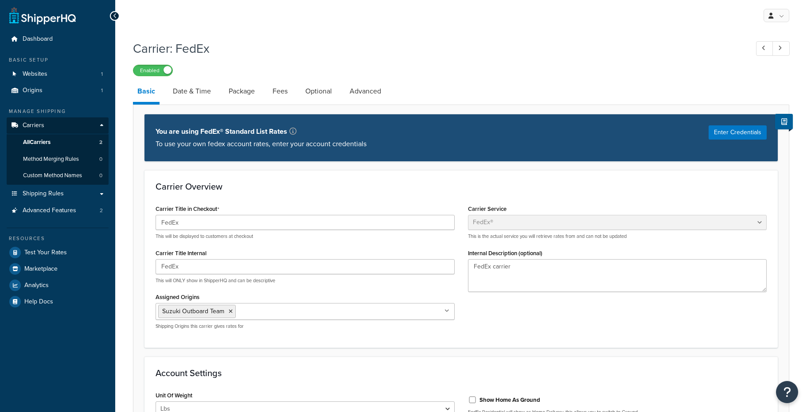
select select "fedEx"
select select "REGULAR_PICKUP"
select select "YOUR_PACKAGING"
click at [47, 73] on span "Websites" at bounding box center [35, 74] width 25 height 8
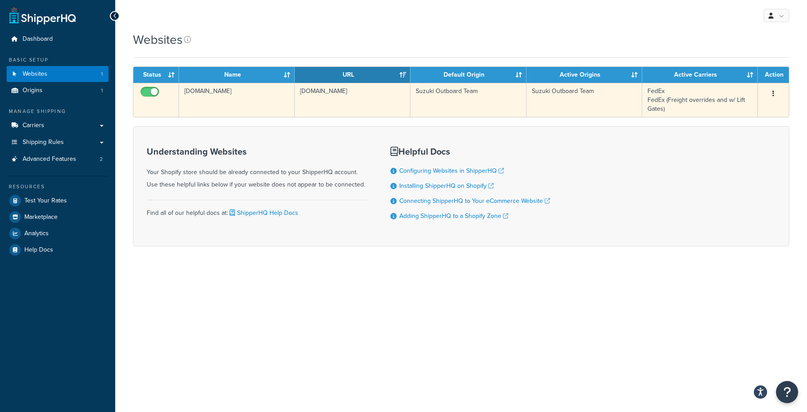
click at [227, 98] on td "[DOMAIN_NAME]" at bounding box center [237, 100] width 116 height 34
